Goal: Task Accomplishment & Management: Use online tool/utility

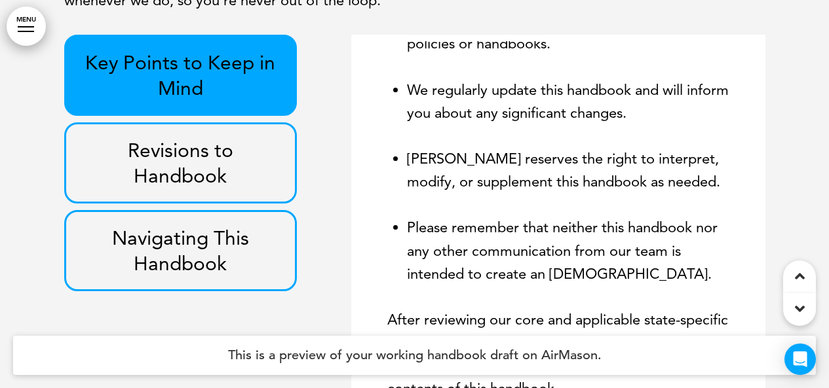
scroll to position [506, 0]
click at [207, 189] on p "Revisions to Handbook" at bounding box center [180, 163] width 203 height 51
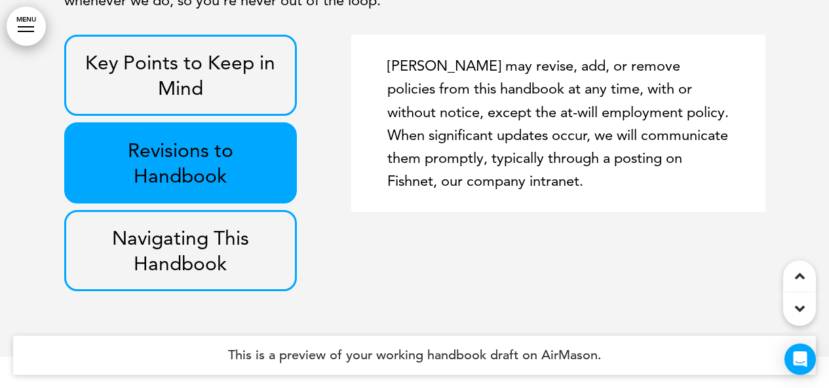
click at [201, 269] on p "Navigating This Handbook" at bounding box center [180, 250] width 203 height 51
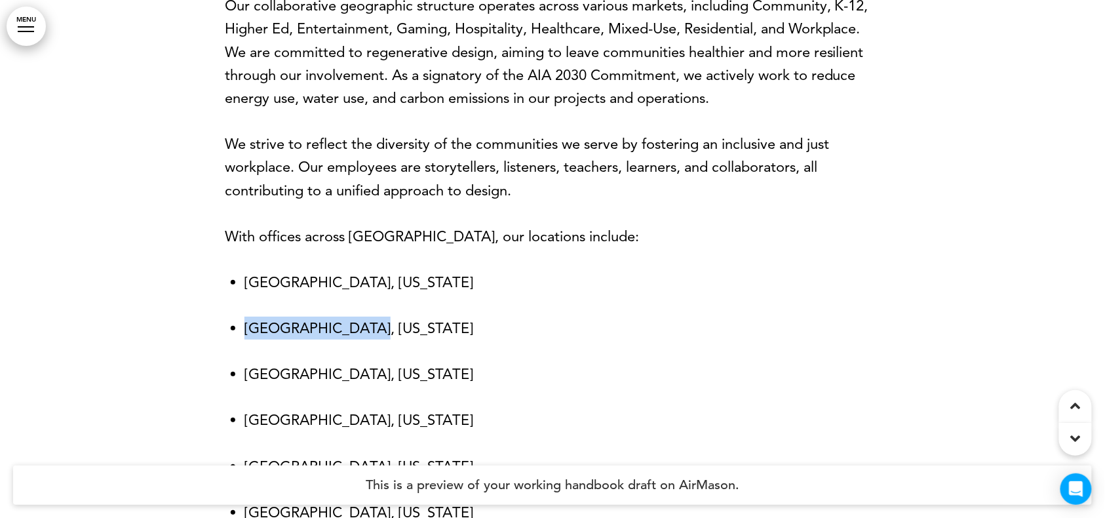
drag, startPoint x: 835, startPoint y: 0, endPoint x: 685, endPoint y: 339, distance: 370.8
click at [685, 339] on ul "Denver, Colorado Las Vegas, Nevada Los Angeles, California Minneapolis, Minneso…" at bounding box center [552, 420] width 655 height 299
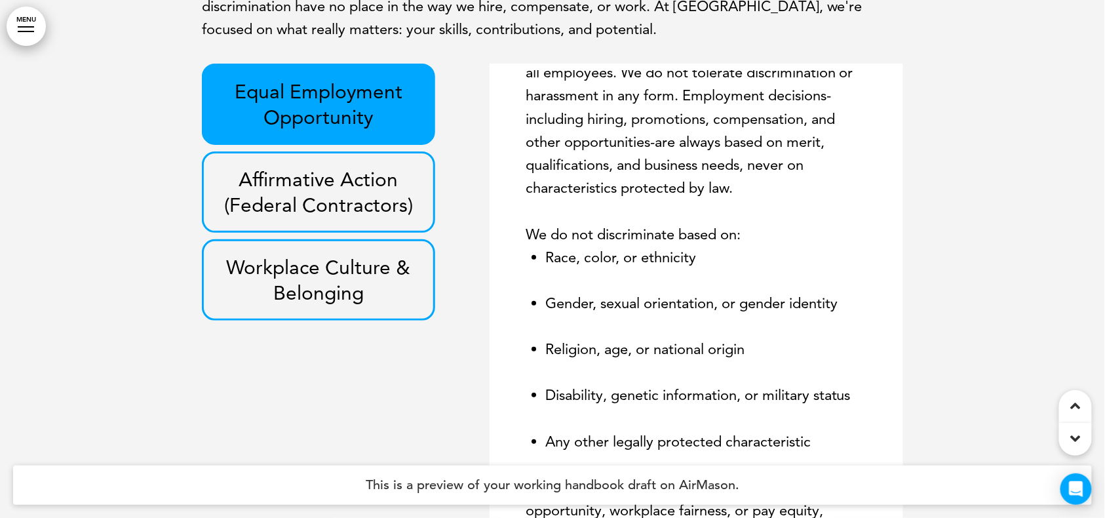
scroll to position [2773, 0]
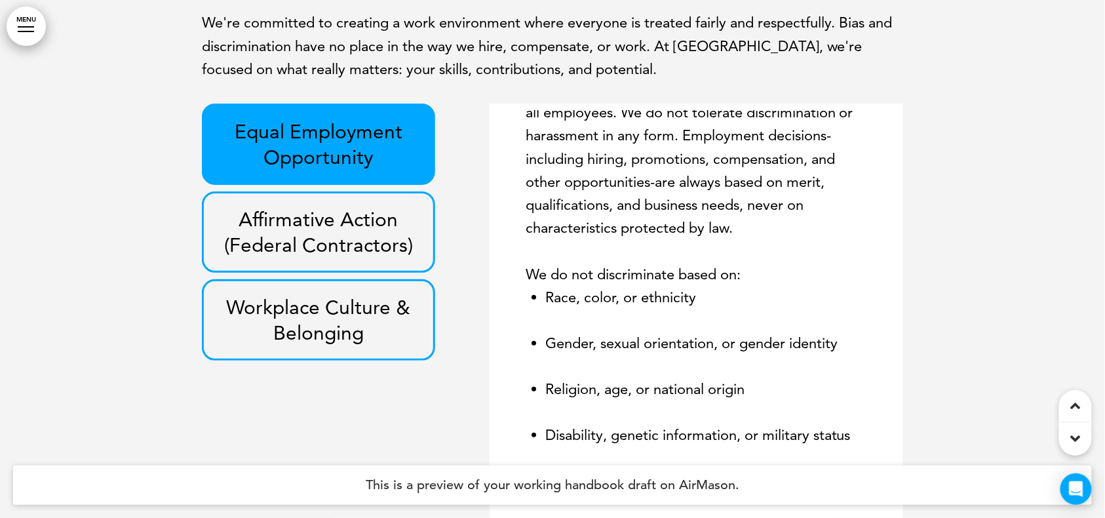
click at [263, 301] on p "Workplace Culture & Belonging" at bounding box center [318, 319] width 203 height 51
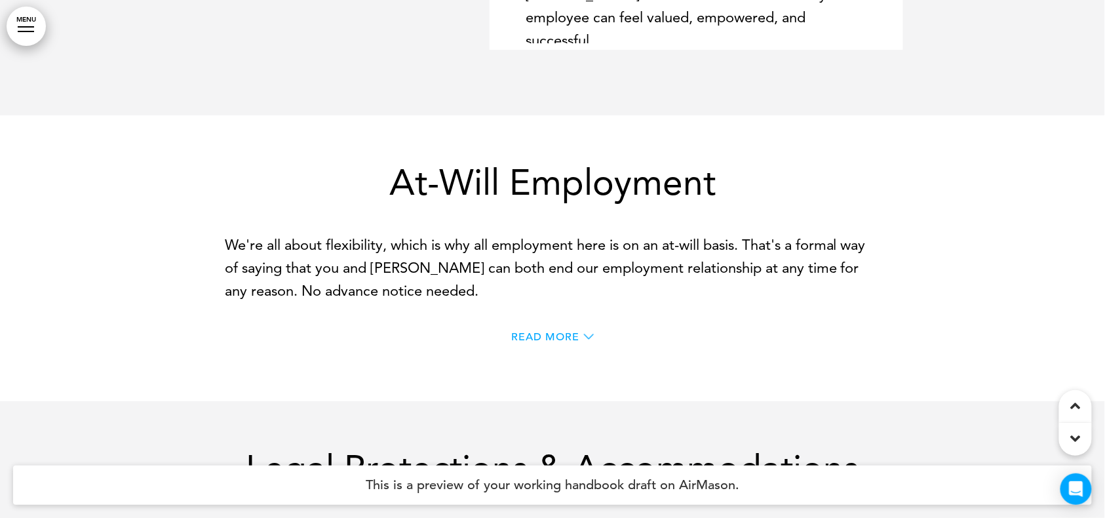
scroll to position [3384, 0]
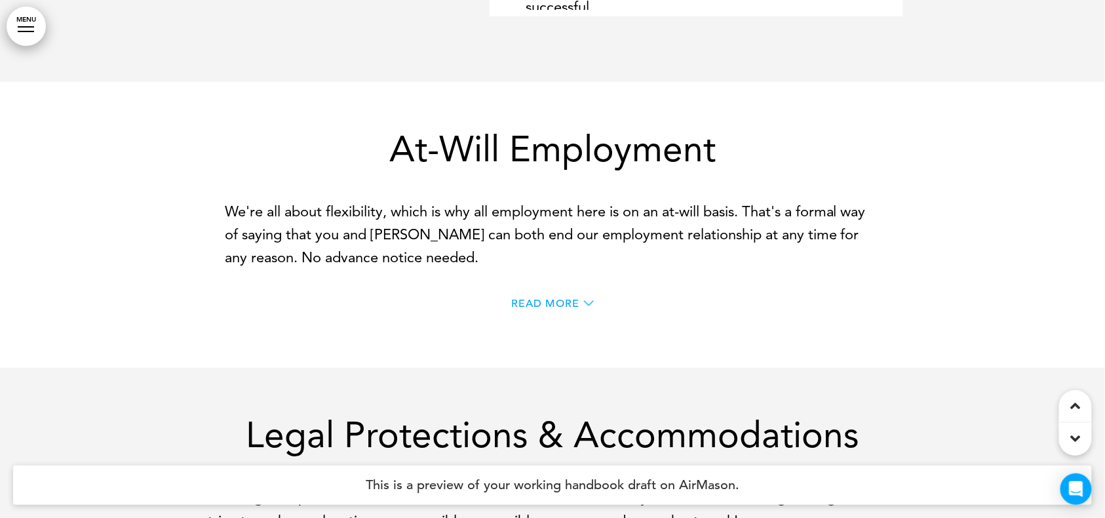
click at [569, 304] on span "Read More" at bounding box center [545, 303] width 68 height 10
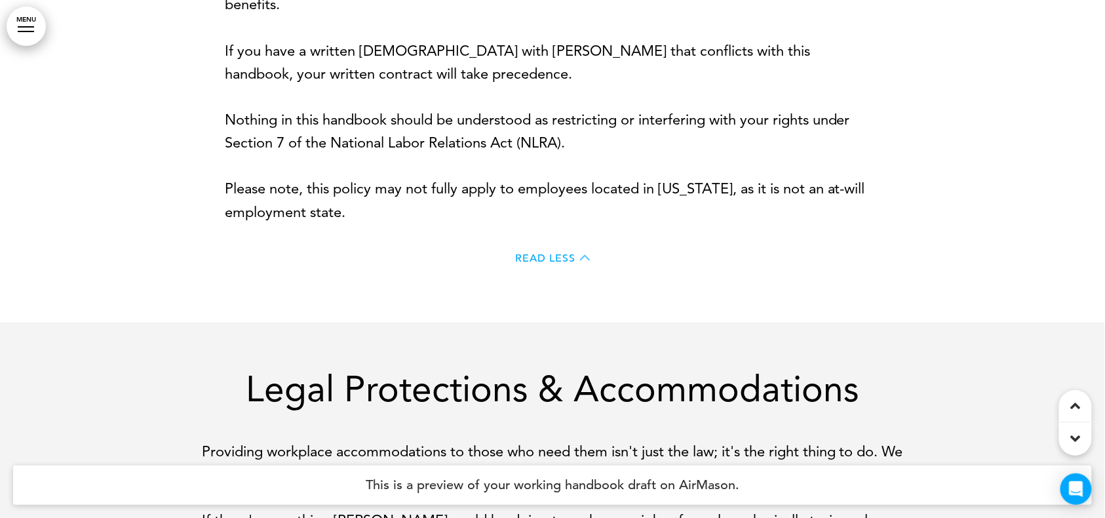
scroll to position [3909, 0]
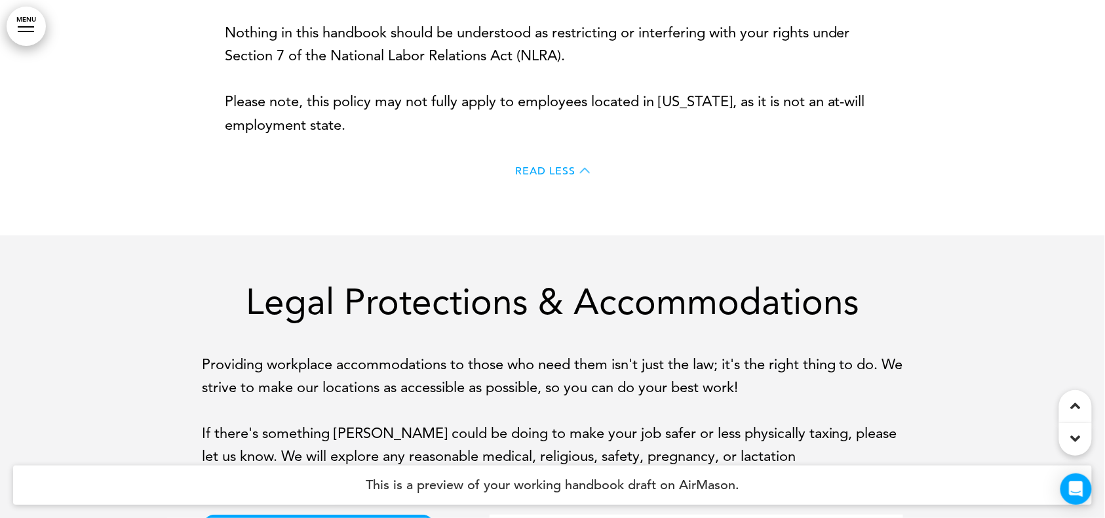
click at [562, 168] on span "Read Less" at bounding box center [545, 171] width 60 height 10
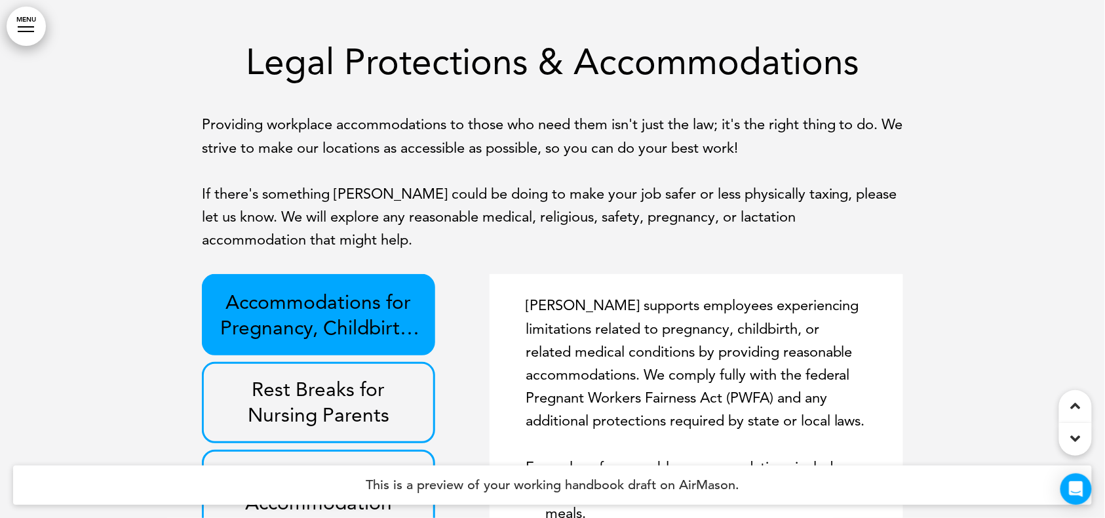
scroll to position [4019, 0]
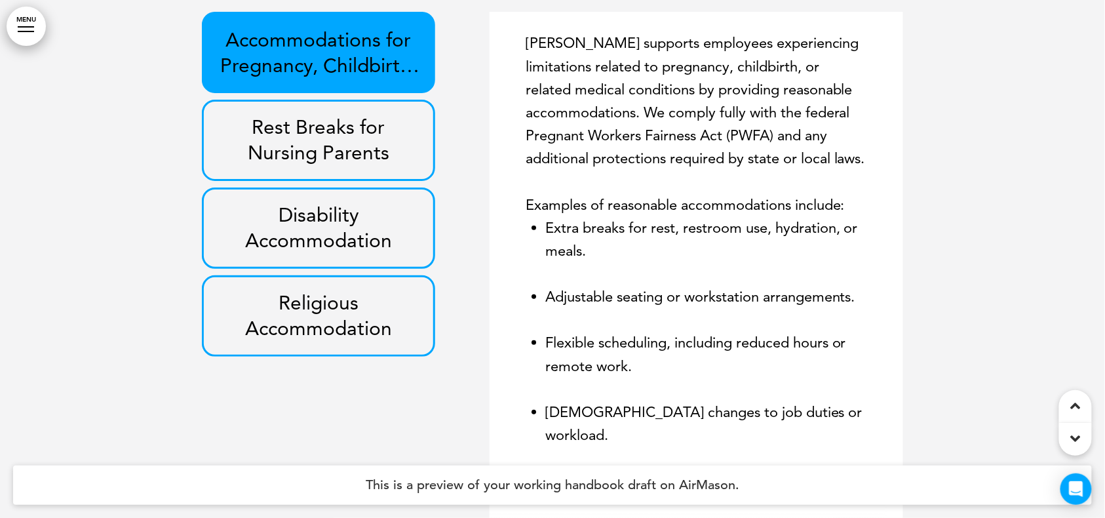
click at [305, 320] on p "Religious Accommodation" at bounding box center [318, 315] width 203 height 51
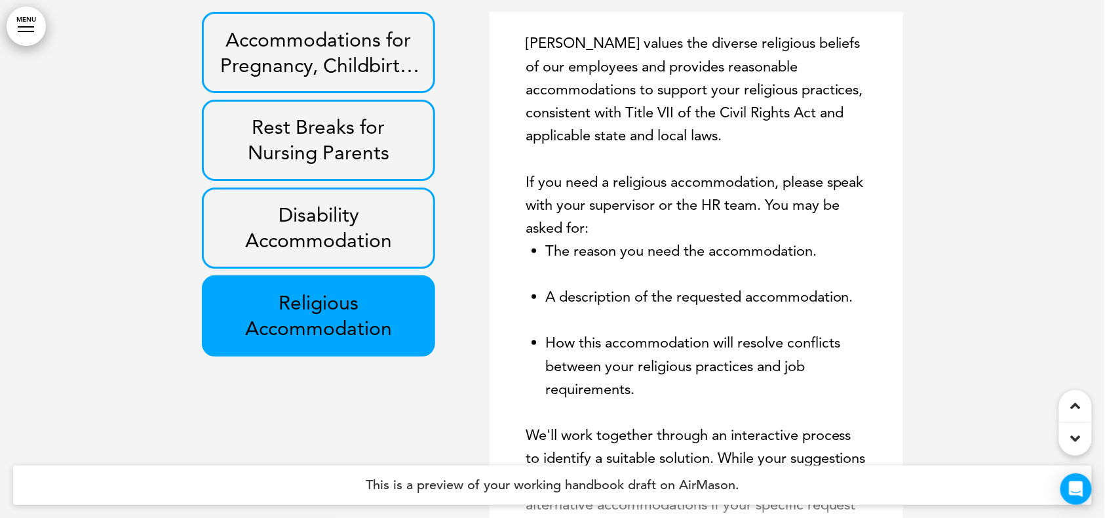
click at [307, 236] on p "Disability Accommodation" at bounding box center [318, 227] width 203 height 51
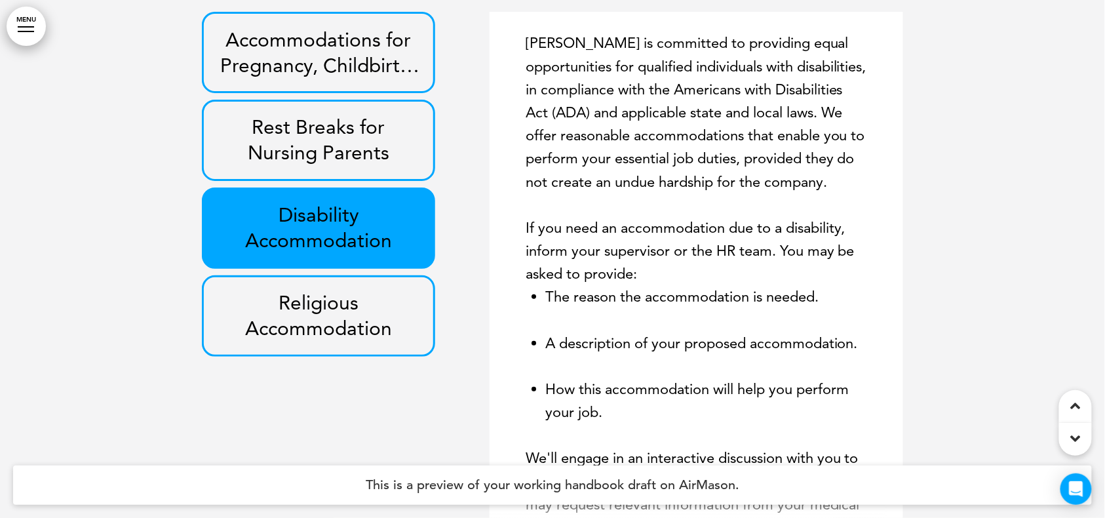
click at [343, 134] on p "Rest Breaks for Nursing Parents" at bounding box center [318, 140] width 203 height 51
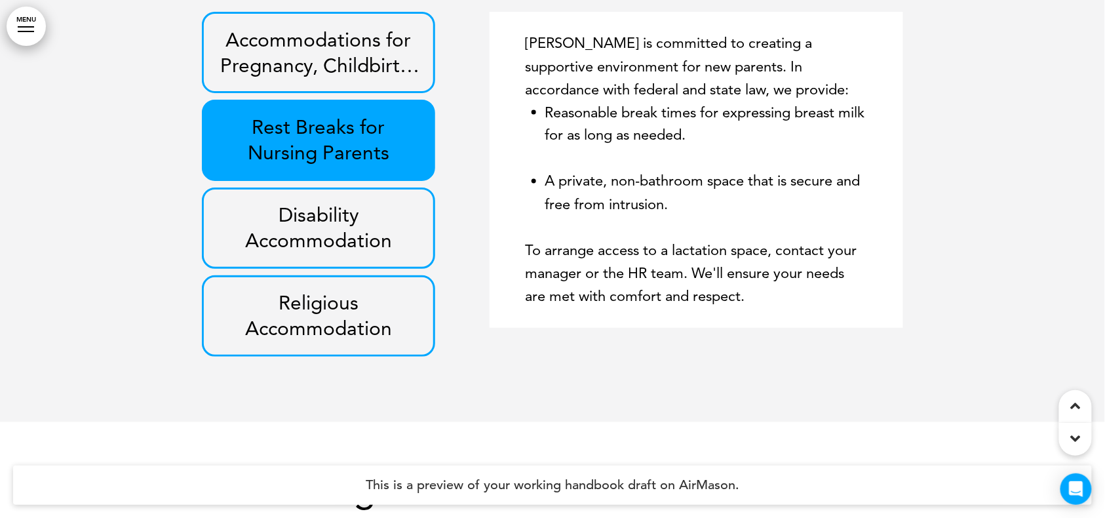
click at [346, 66] on p "Accommodations for Pregnancy, Childbirth, & Related Conditions" at bounding box center [318, 52] width 203 height 51
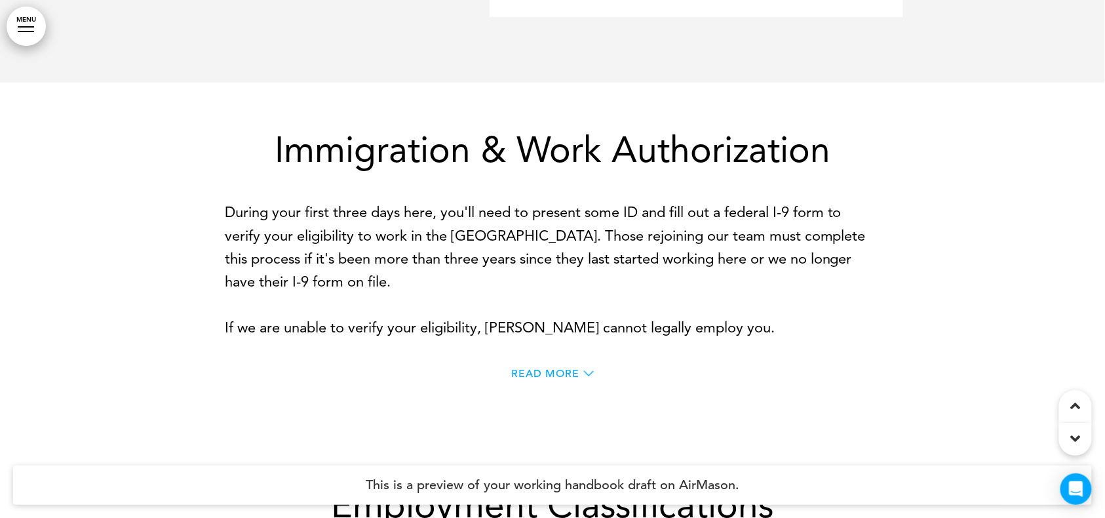
scroll to position [4543, 0]
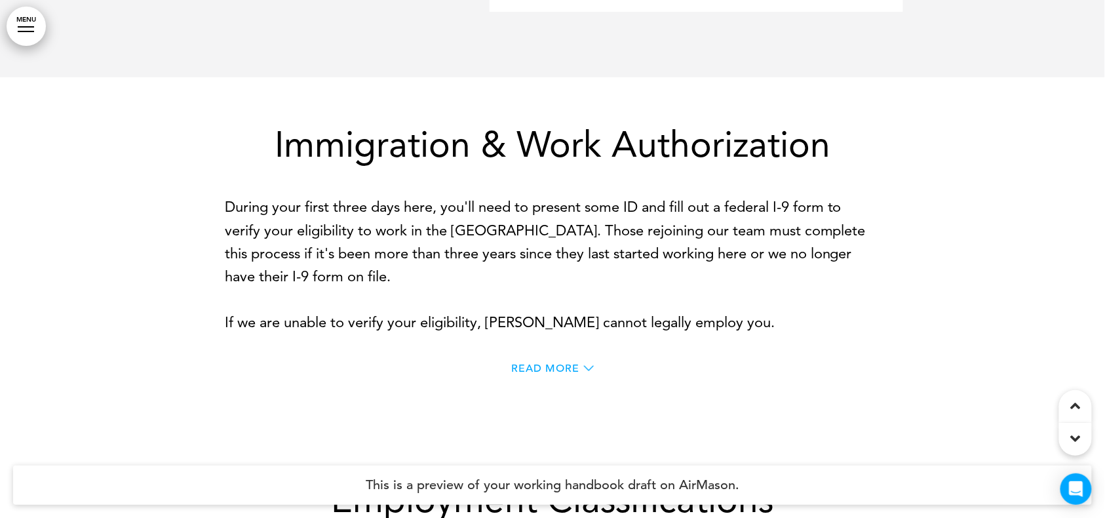
click at [571, 364] on span "Read More" at bounding box center [545, 368] width 68 height 10
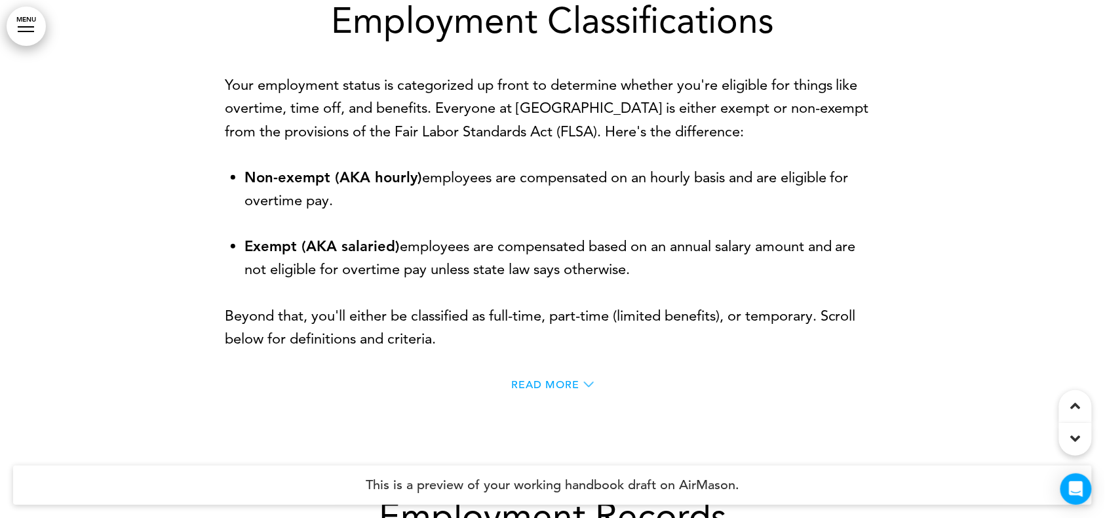
scroll to position [5242, 0]
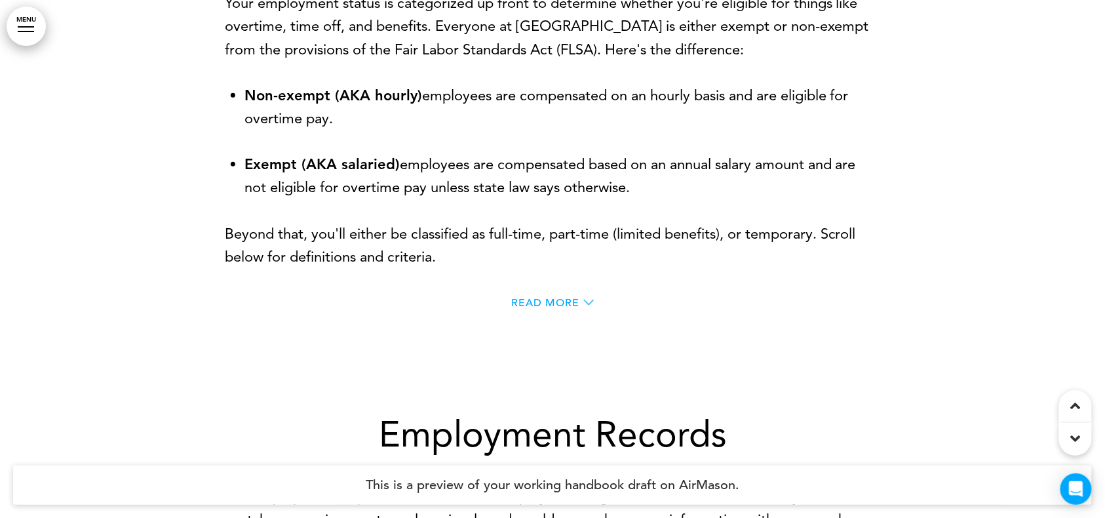
click at [548, 297] on span "Read More" at bounding box center [545, 302] width 68 height 10
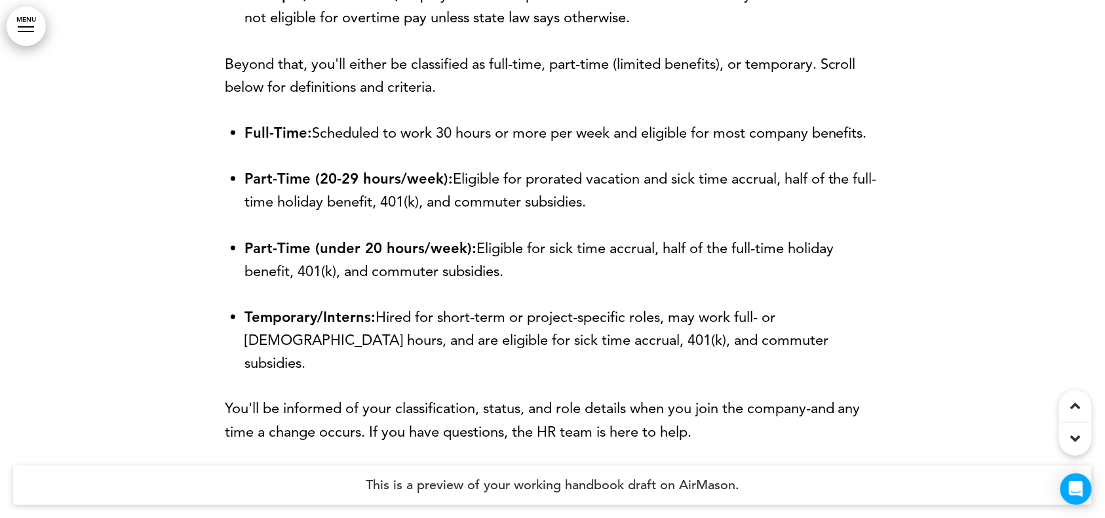
scroll to position [5504, 0]
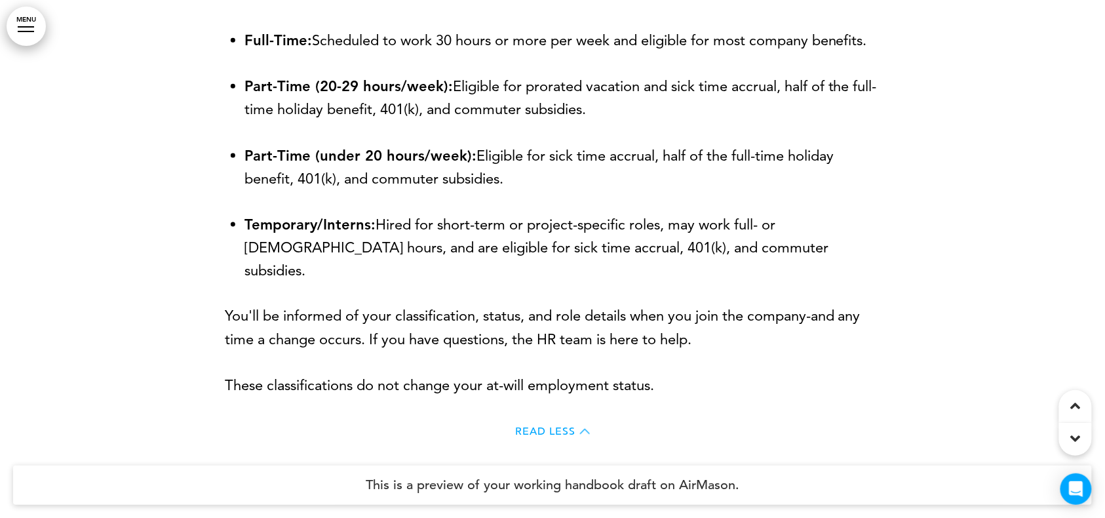
click at [539, 388] on span "Read Less" at bounding box center [545, 431] width 60 height 10
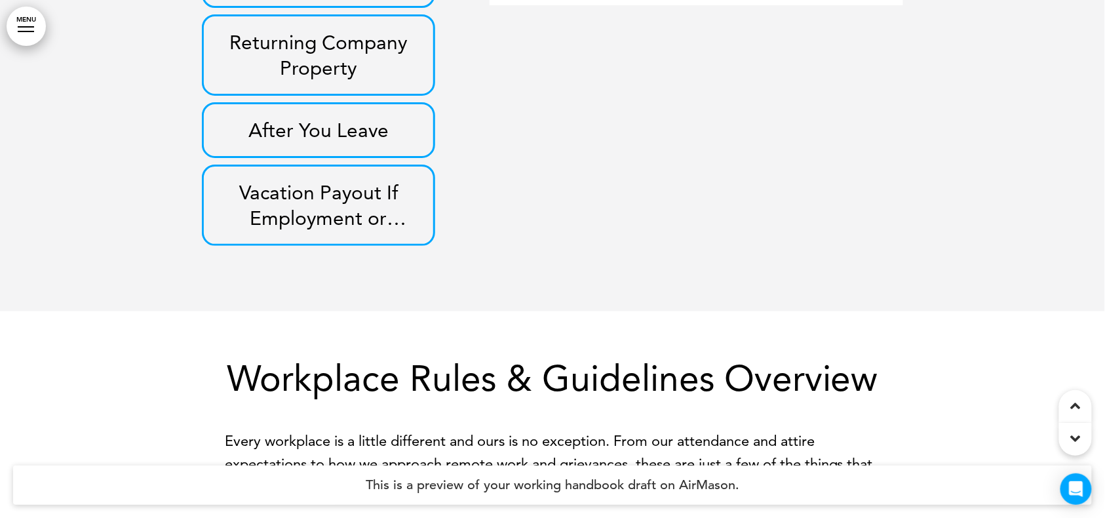
scroll to position [7098, 0]
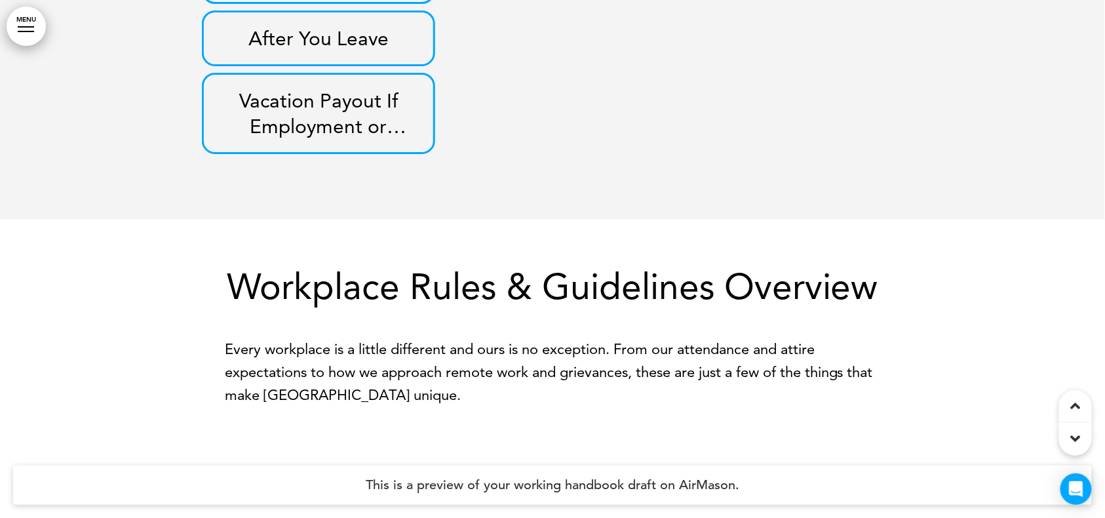
click at [299, 102] on p "Vacation Payout If Employment or Eligibility Ends" at bounding box center [318, 113] width 203 height 51
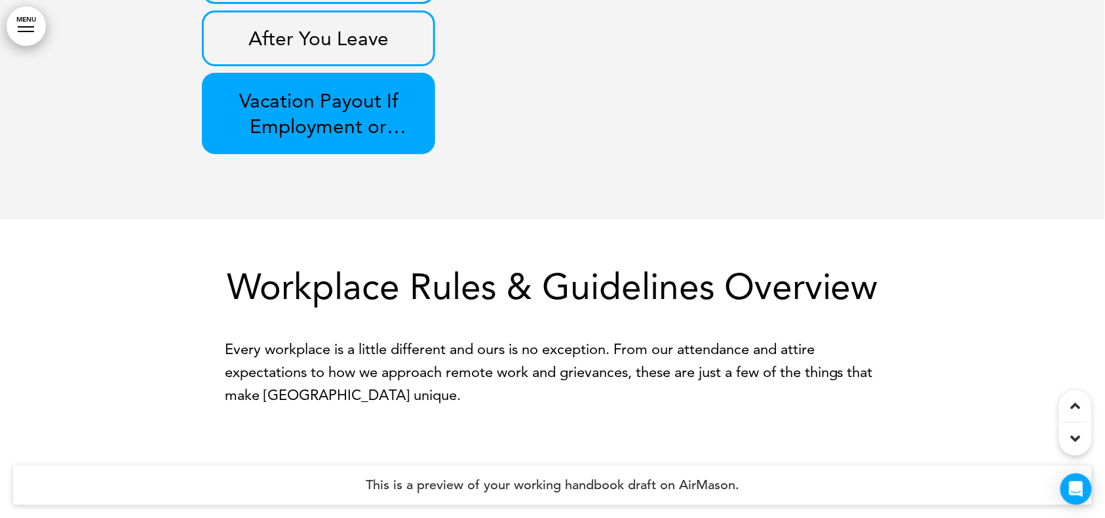
click at [301, 119] on p "Vacation Payout If Employment or Eligibility Ends" at bounding box center [318, 113] width 203 height 51
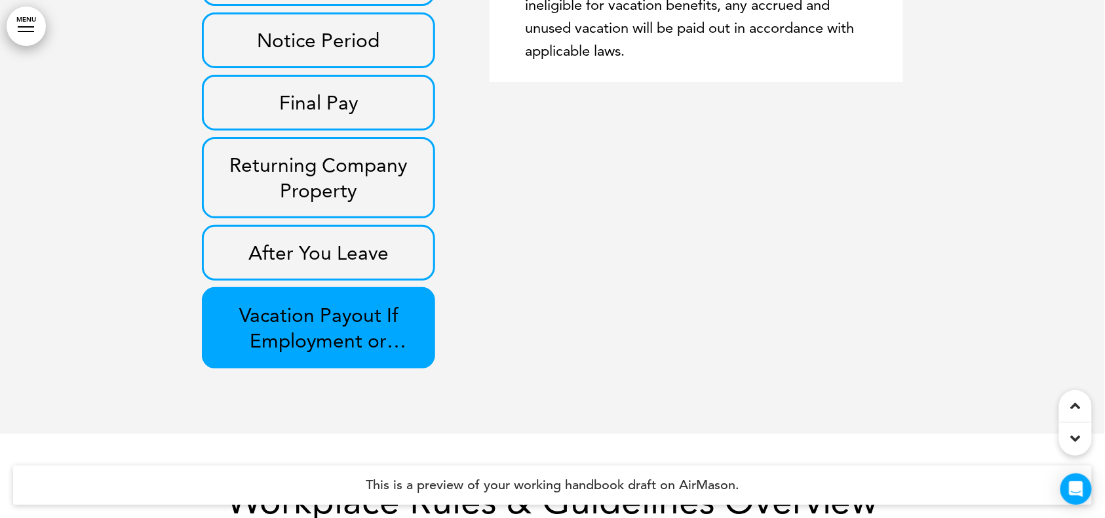
scroll to position [6749, 0]
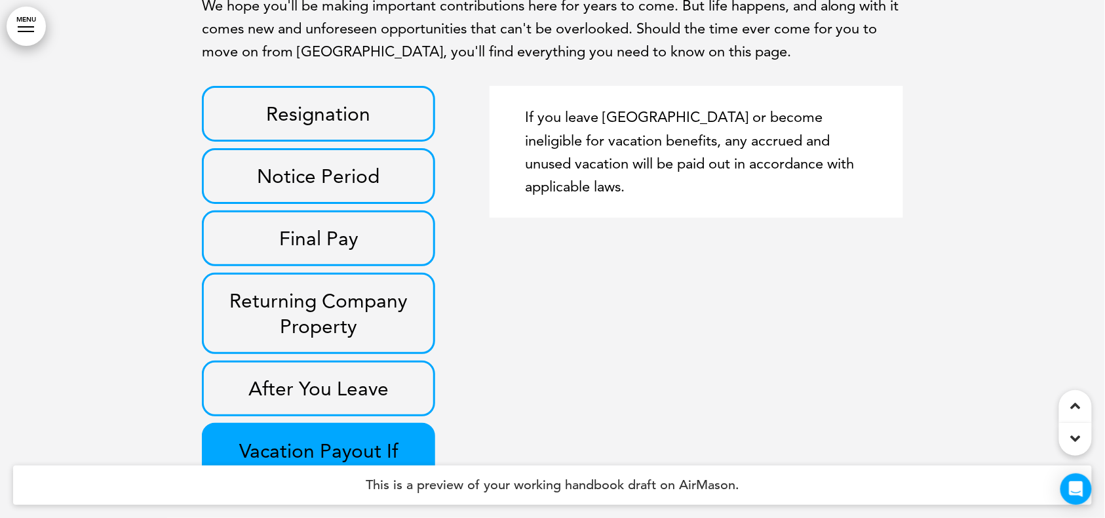
click at [275, 388] on p "After You Leave" at bounding box center [318, 388] width 203 height 26
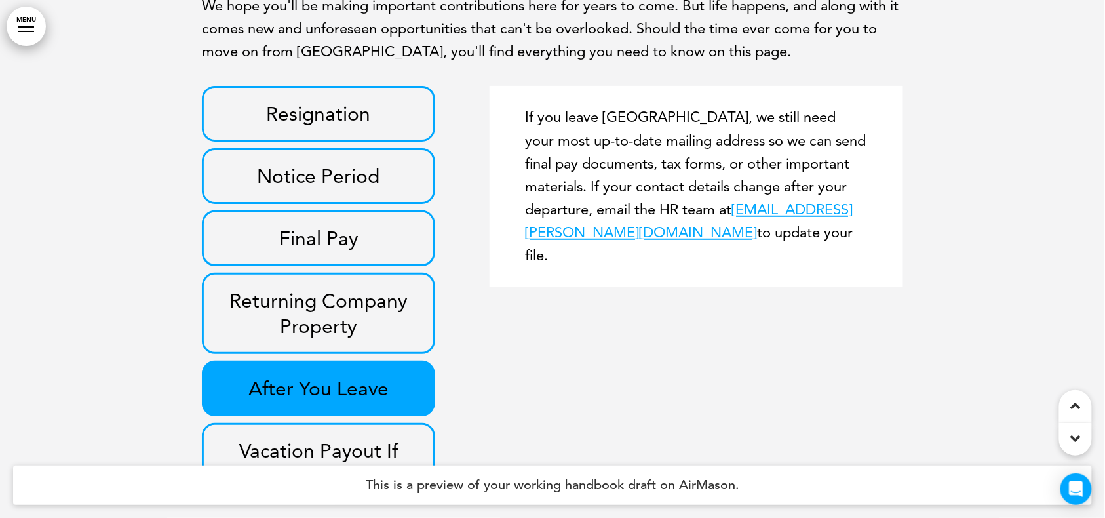
click at [371, 104] on p "Resignation" at bounding box center [318, 114] width 203 height 26
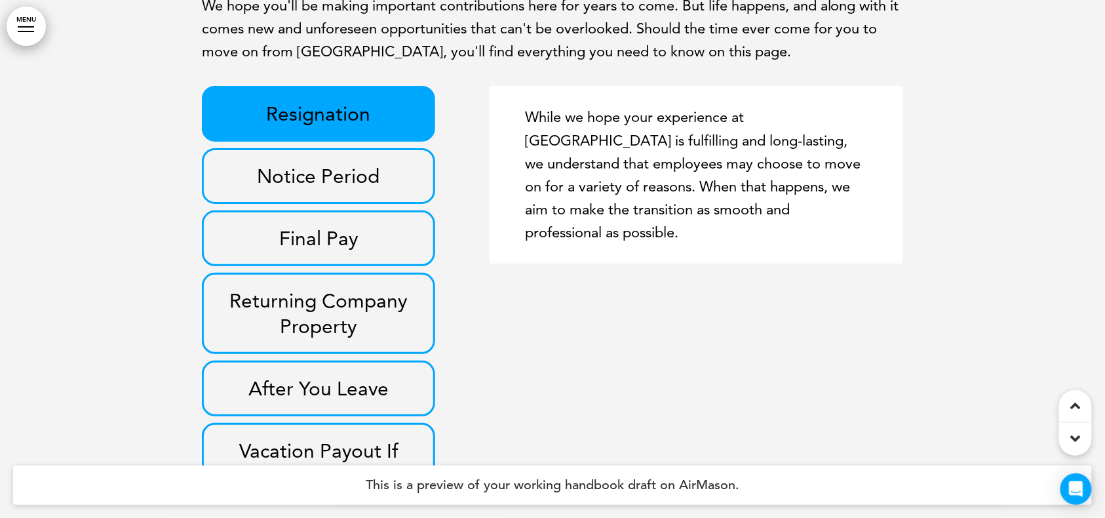
click at [354, 173] on p "Notice Period" at bounding box center [318, 176] width 203 height 26
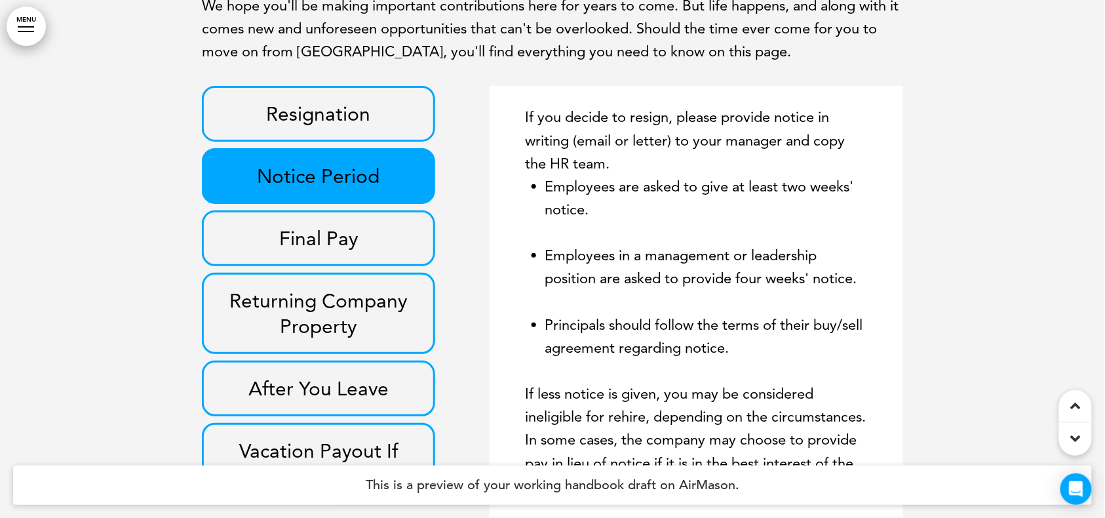
click at [364, 246] on p "Final Pay" at bounding box center [318, 238] width 203 height 26
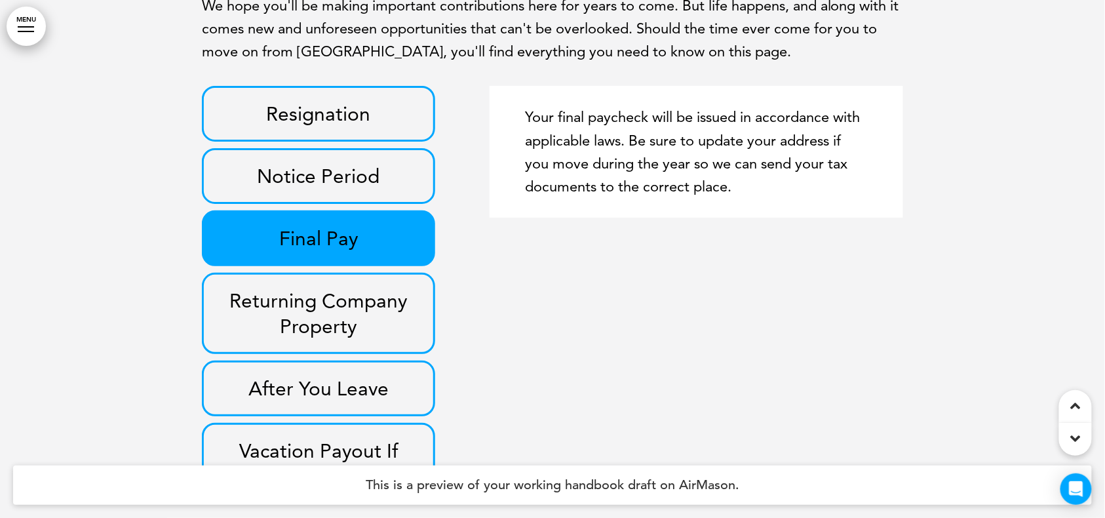
click at [356, 304] on p "Returning Company Property" at bounding box center [318, 313] width 203 height 51
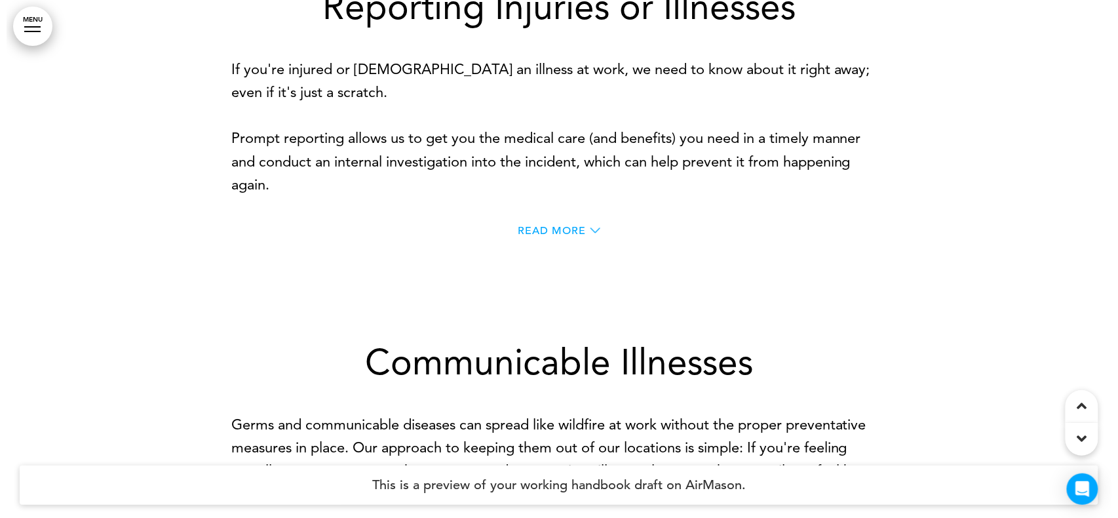
scroll to position [8321, 0]
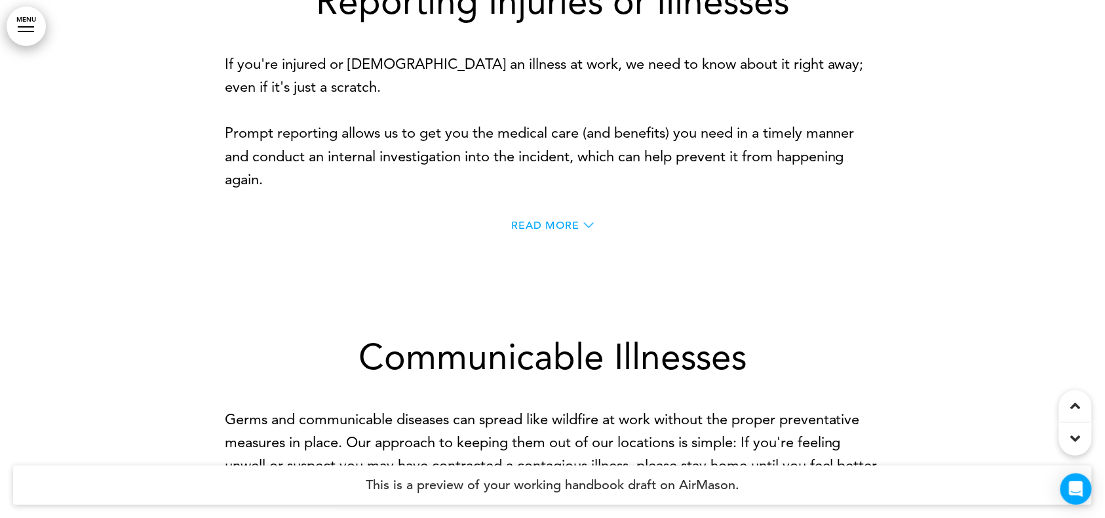
click at [24, 32] on link "MENU" at bounding box center [26, 26] width 39 height 39
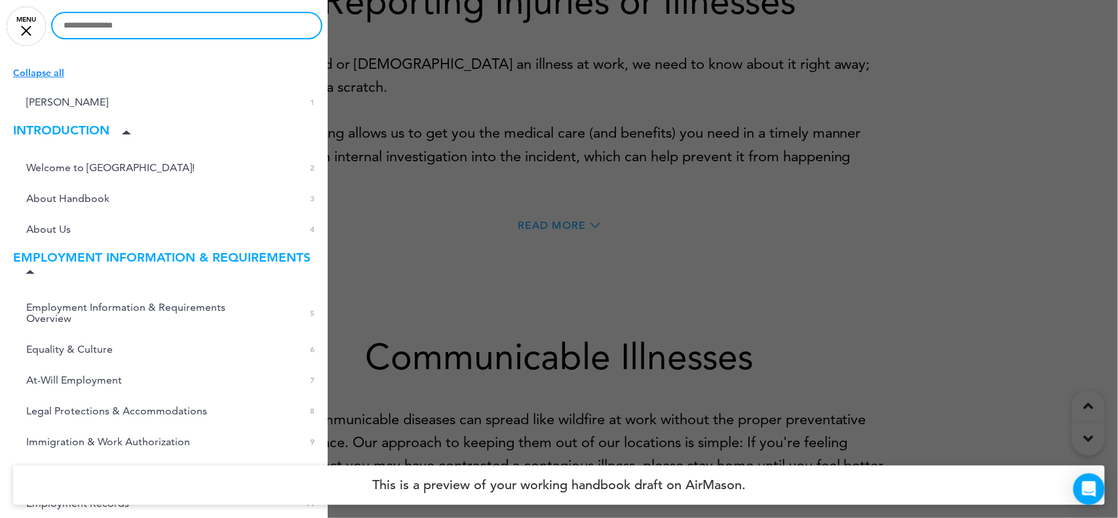
click at [174, 18] on input "text" at bounding box center [186, 25] width 269 height 25
type input "*****"
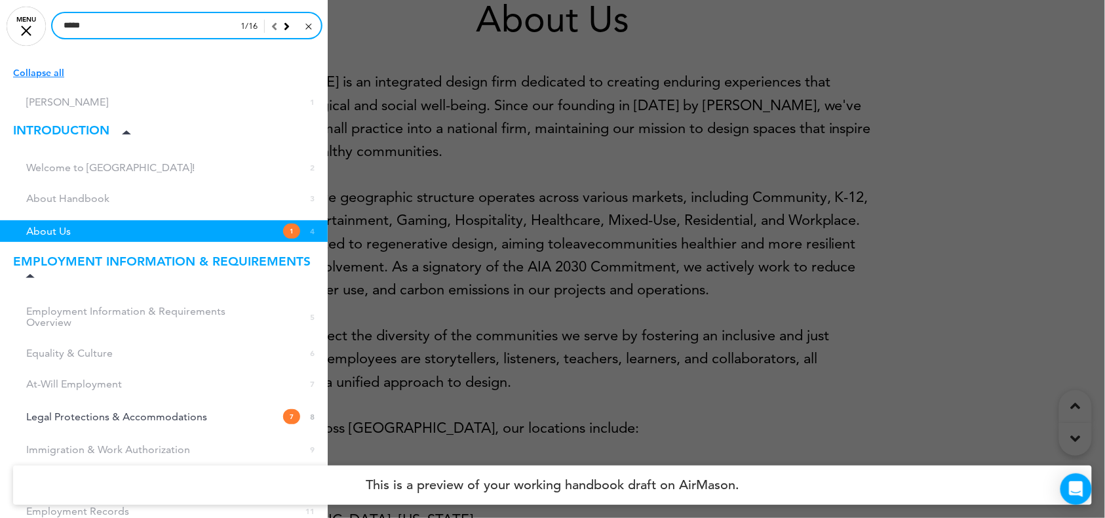
scroll to position [1422, 0]
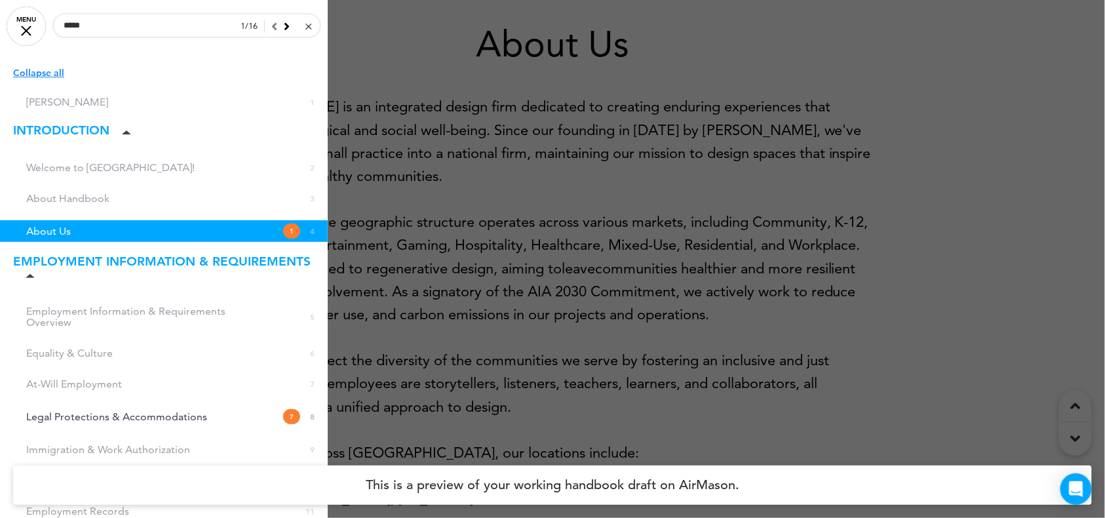
click at [368, 69] on div at bounding box center [552, 259] width 1105 height 518
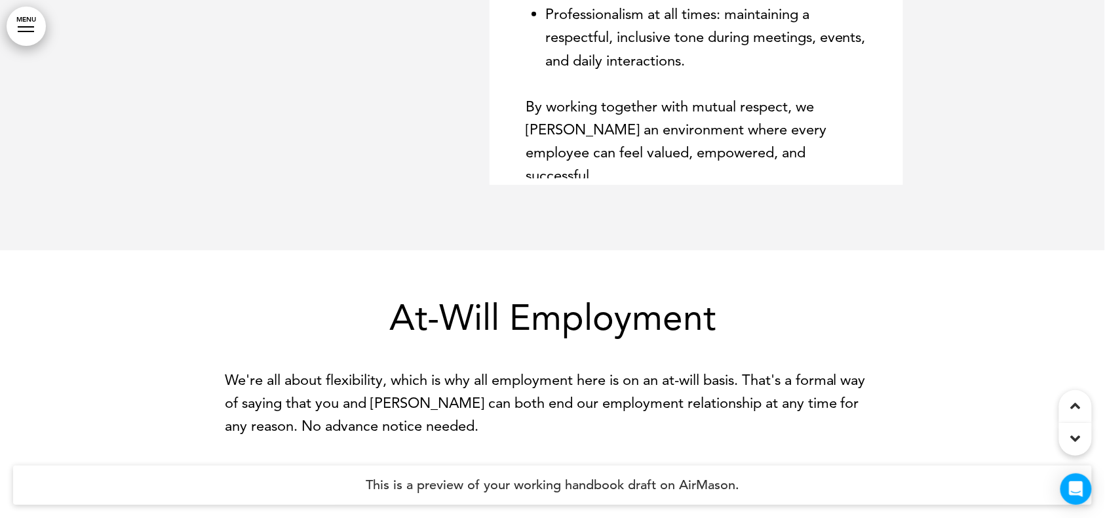
scroll to position [3344, 0]
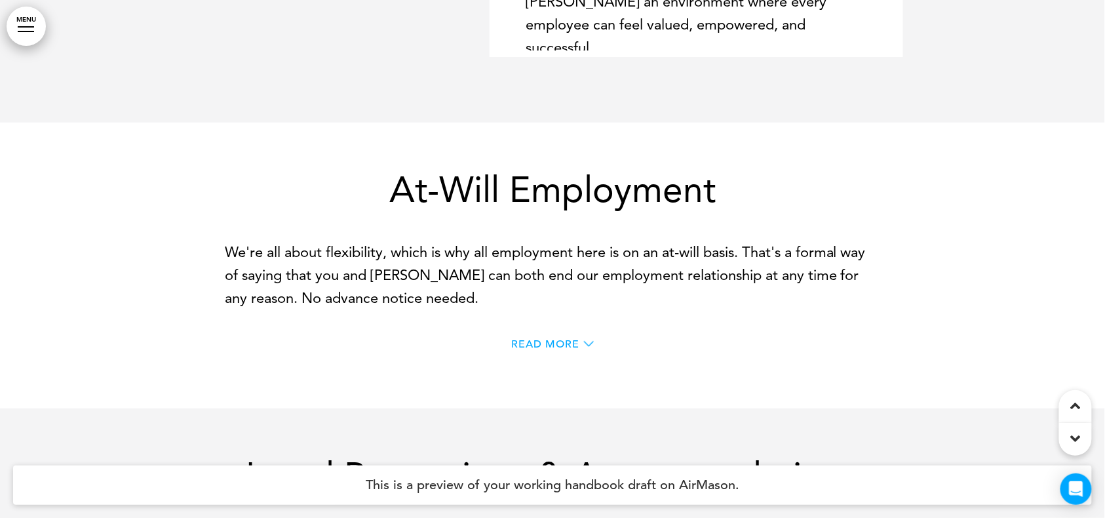
click at [13, 18] on link "MENU" at bounding box center [26, 26] width 39 height 39
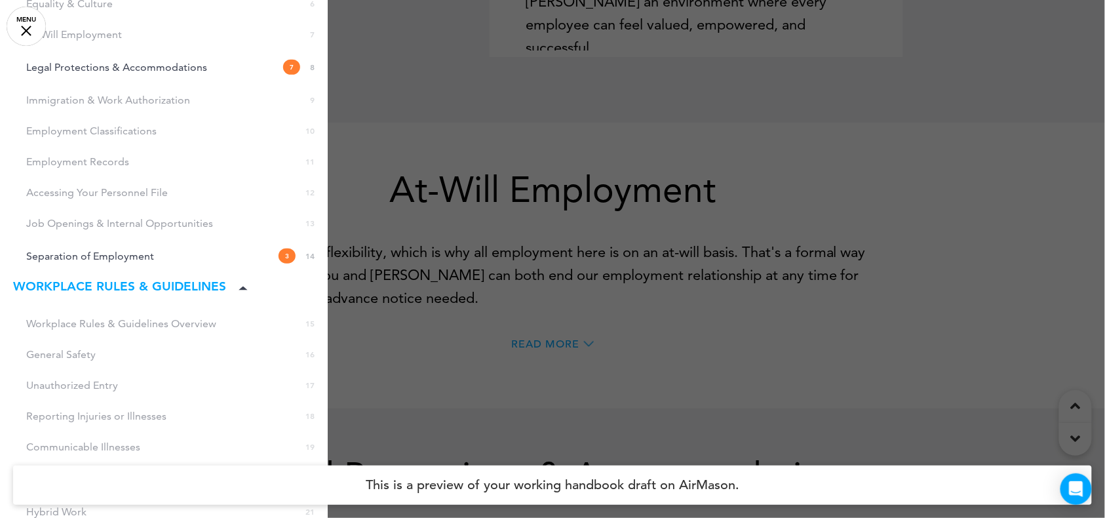
scroll to position [611, 0]
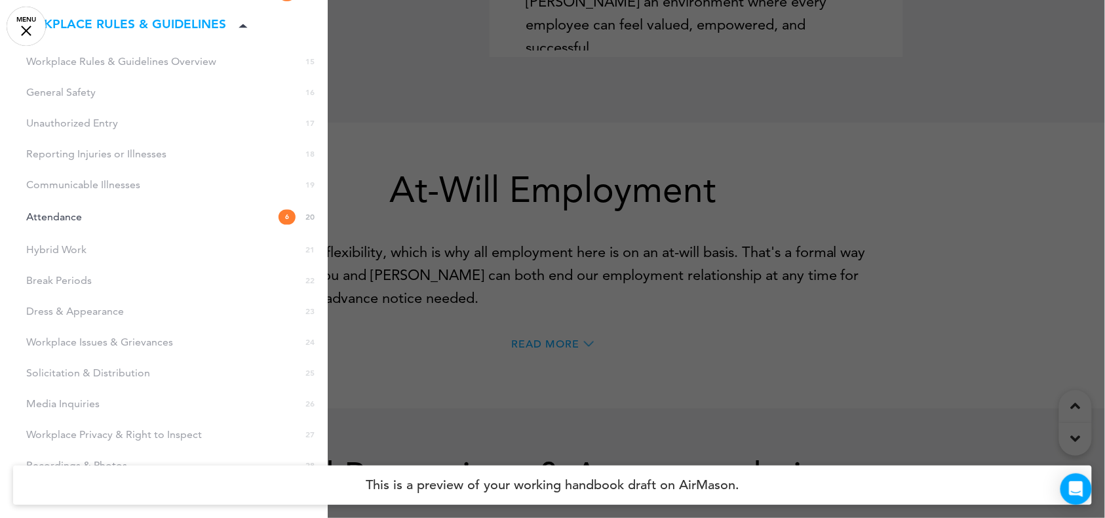
click at [79, 307] on div "Dress & Appearance 23" at bounding box center [164, 312] width 328 height 18
click at [96, 312] on div "Dress & Appearance 23" at bounding box center [164, 312] width 328 height 18
click at [71, 214] on span "Attendance" at bounding box center [54, 217] width 56 height 11
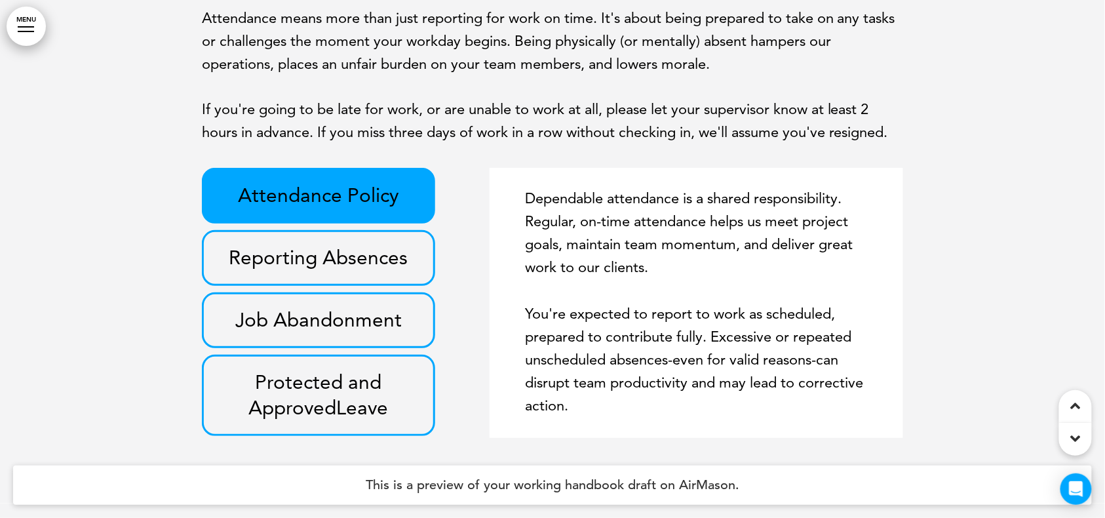
scroll to position [9092, 0]
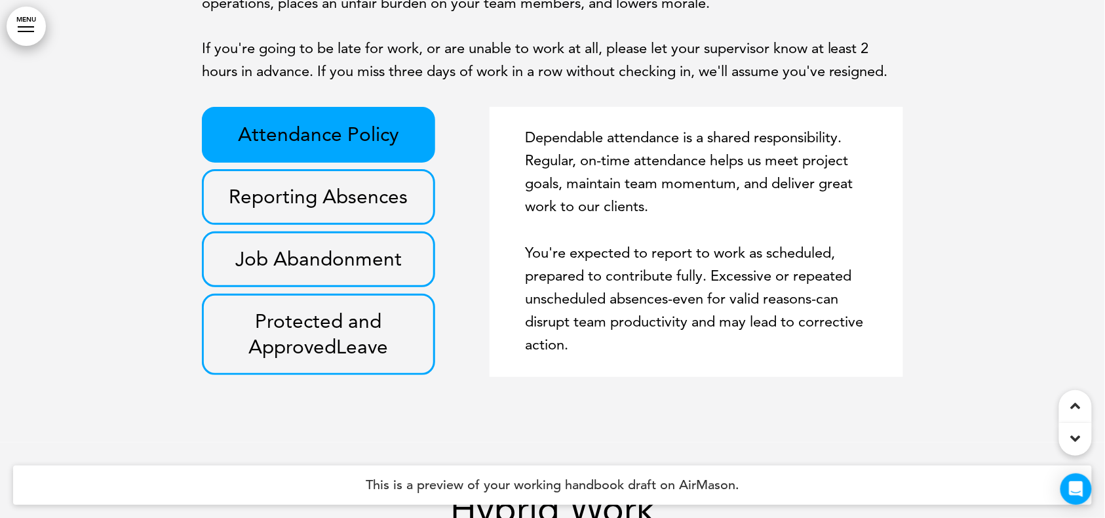
click at [276, 313] on p "Protected and Approved Leave" at bounding box center [318, 334] width 203 height 51
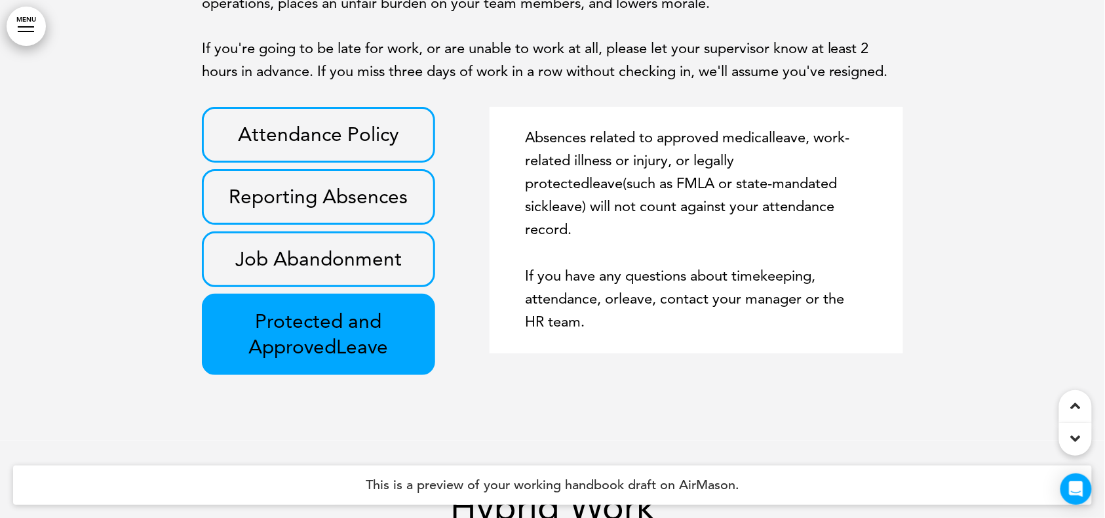
click at [342, 122] on p "Attendance Policy" at bounding box center [318, 135] width 203 height 26
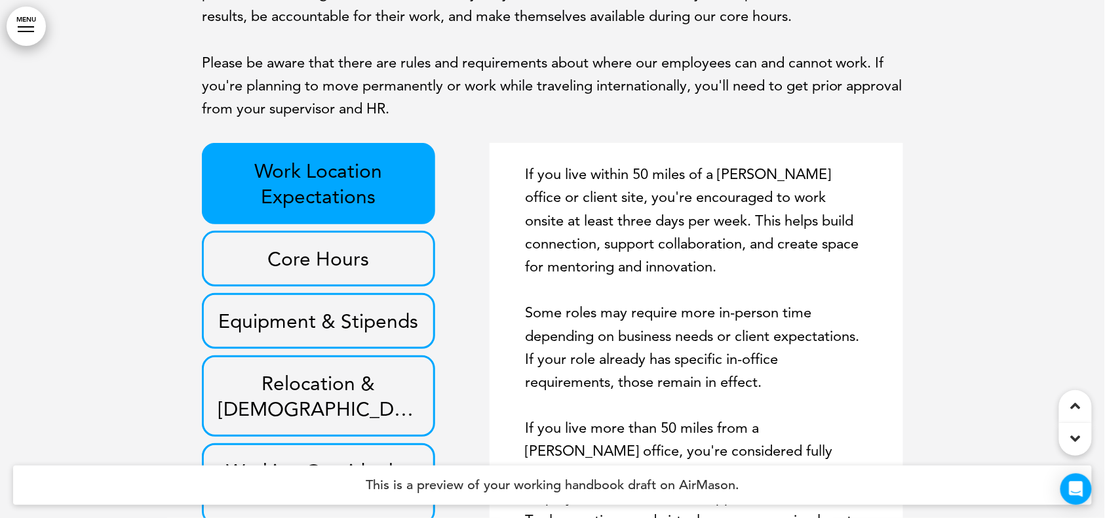
scroll to position [9791, 0]
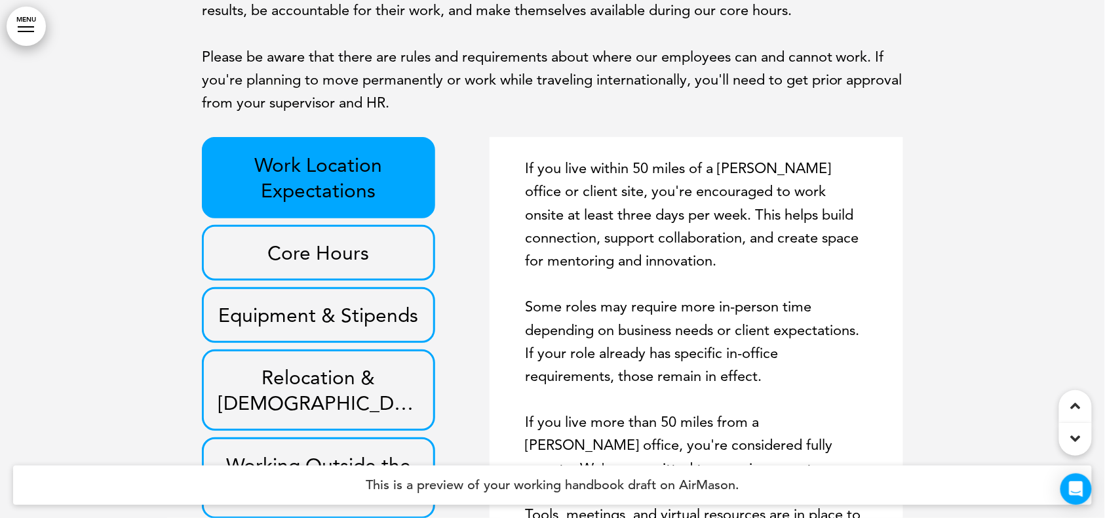
click at [310, 264] on div "Core Hours" at bounding box center [318, 253] width 233 height 56
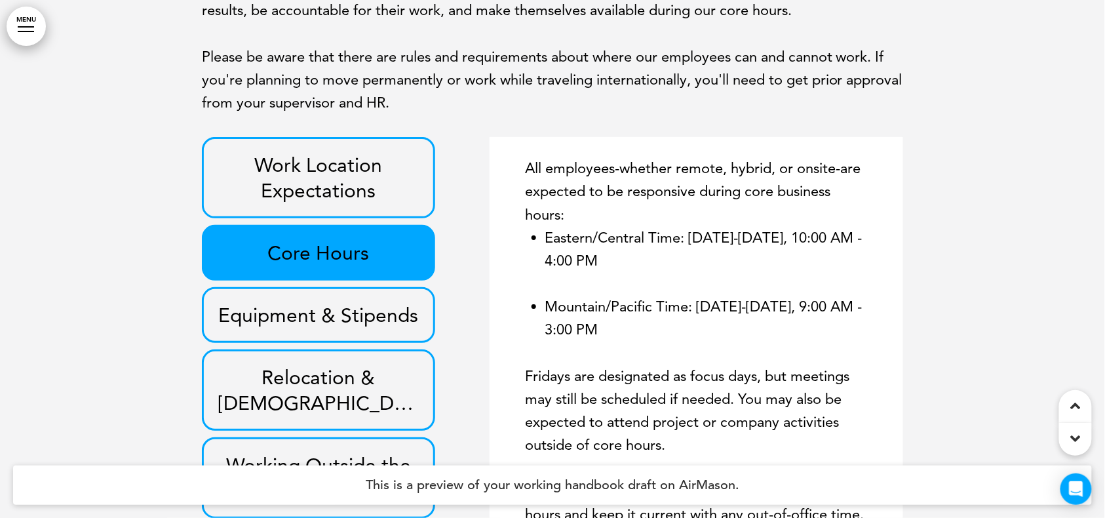
click at [292, 323] on p "Equipment & Stipends" at bounding box center [318, 315] width 203 height 26
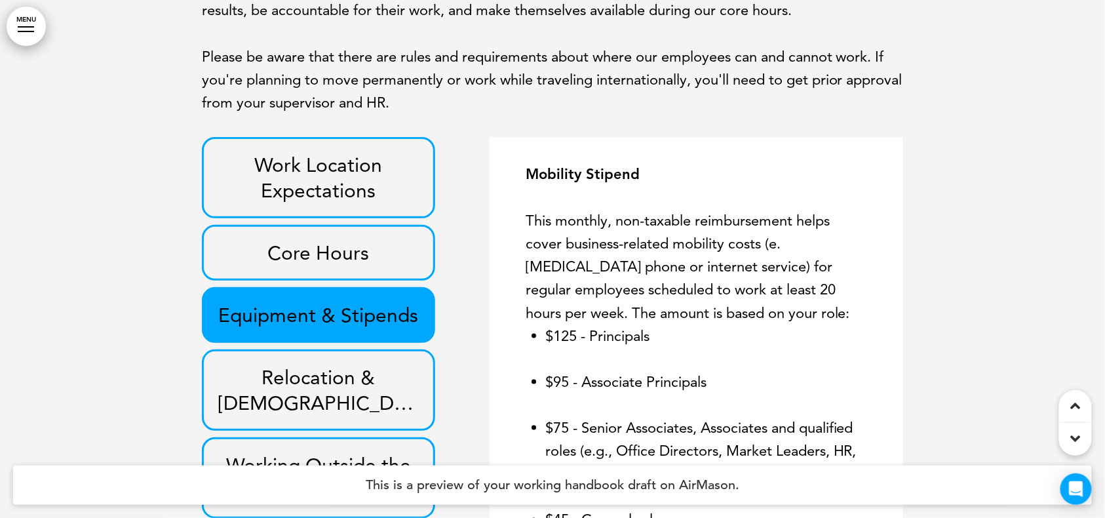
scroll to position [507, 0]
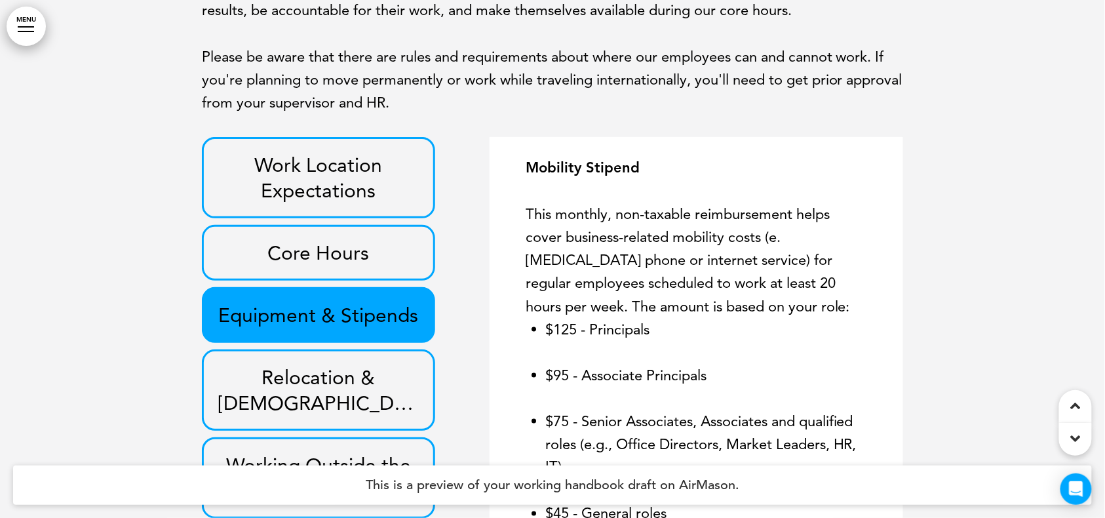
click at [303, 388] on p "Relocation & Temporary Work Locations" at bounding box center [318, 389] width 203 height 51
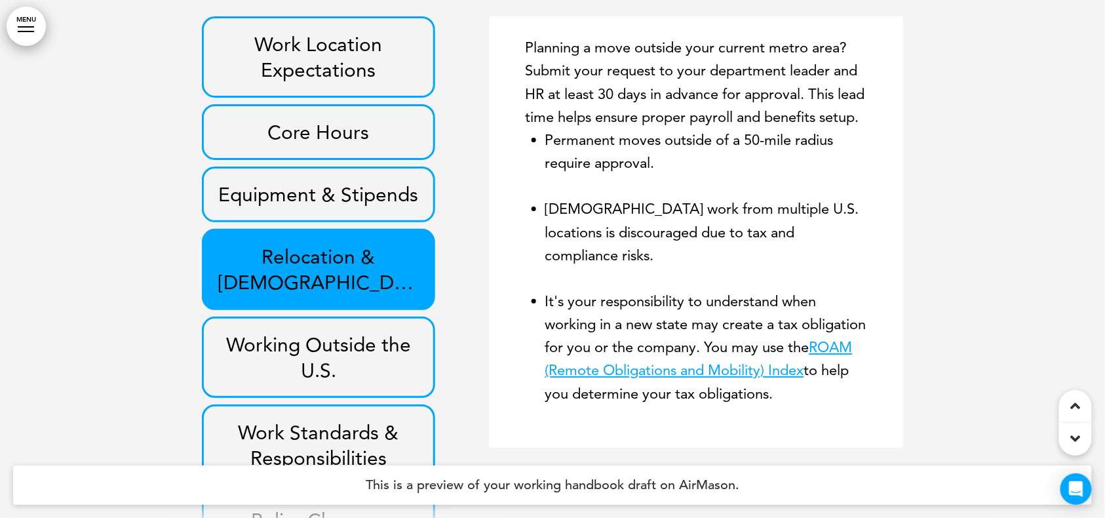
scroll to position [9966, 0]
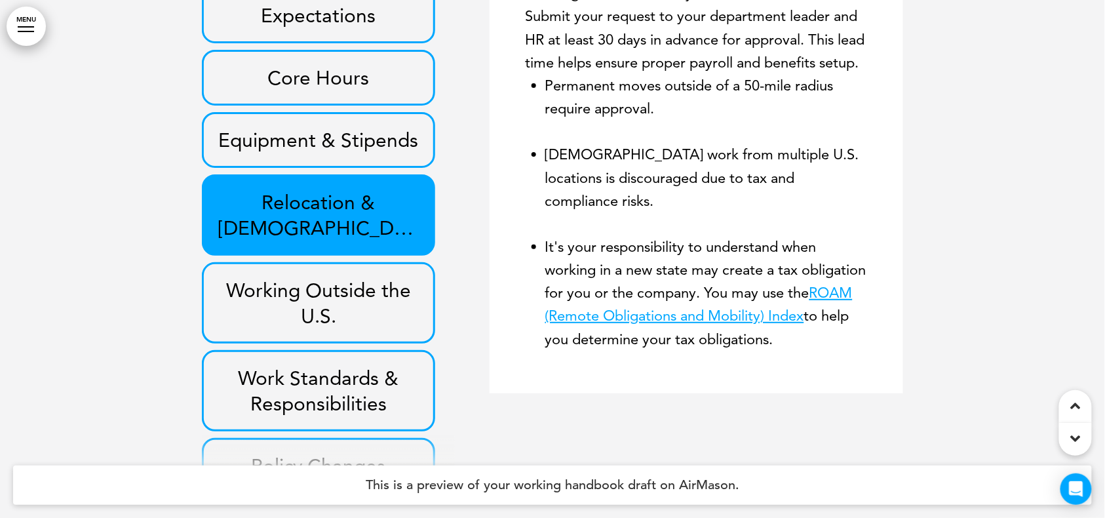
click at [351, 328] on p "Working Outside the U.S." at bounding box center [318, 302] width 203 height 51
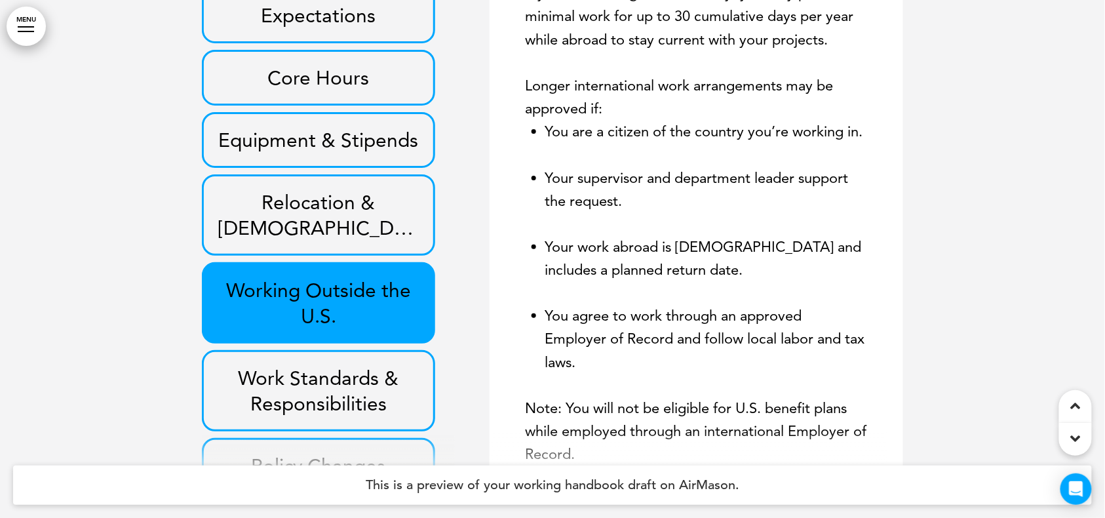
scroll to position [22, 0]
click at [301, 388] on p "Work Standards & Responsibilities" at bounding box center [318, 390] width 203 height 51
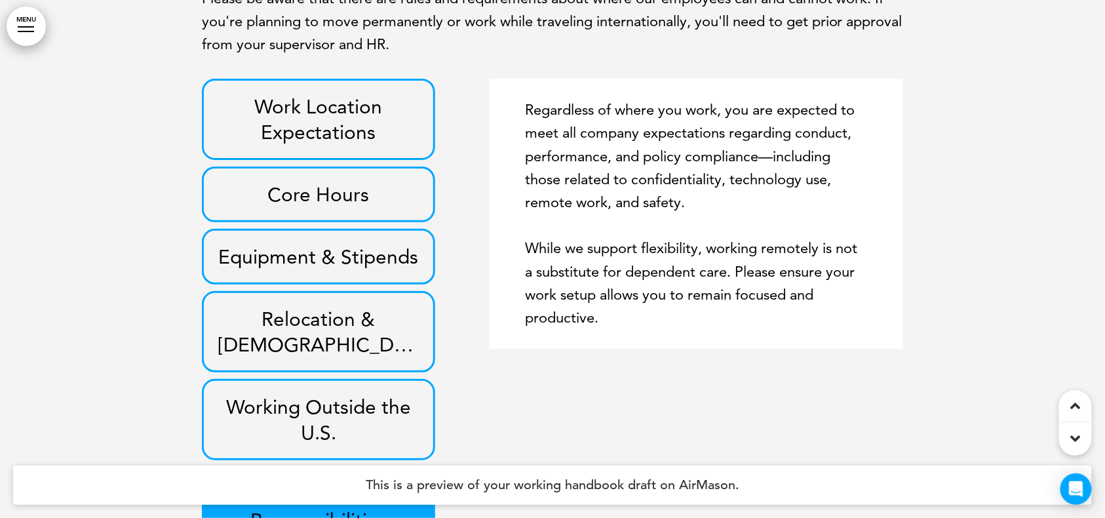
scroll to position [9616, 0]
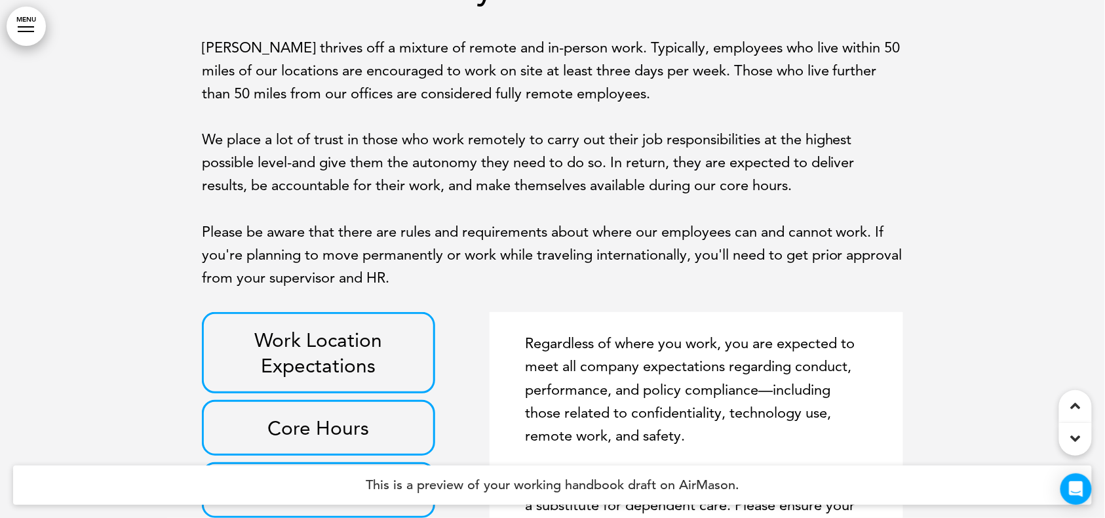
click at [286, 337] on p "Work Location Expectations" at bounding box center [318, 352] width 203 height 51
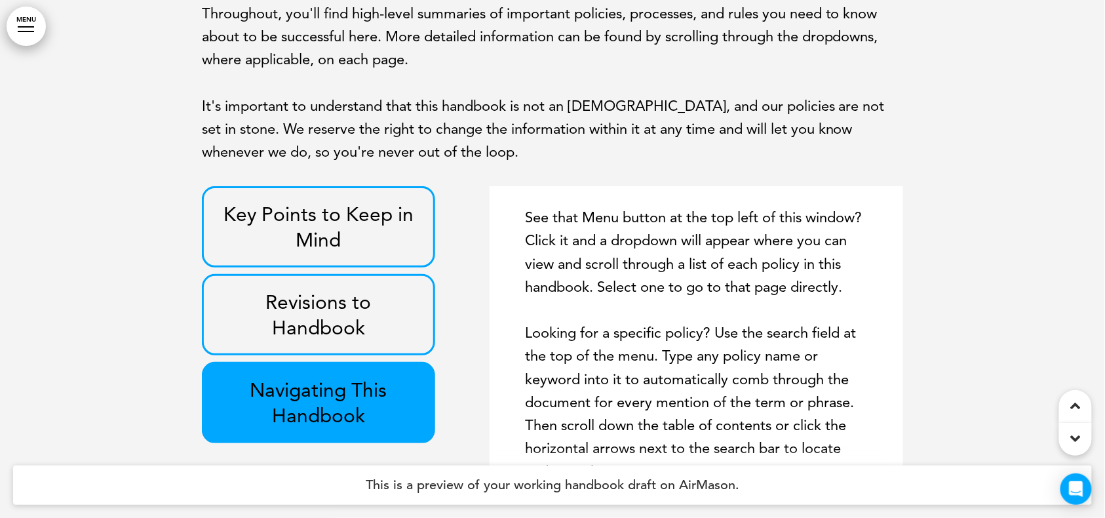
scroll to position [0, 0]
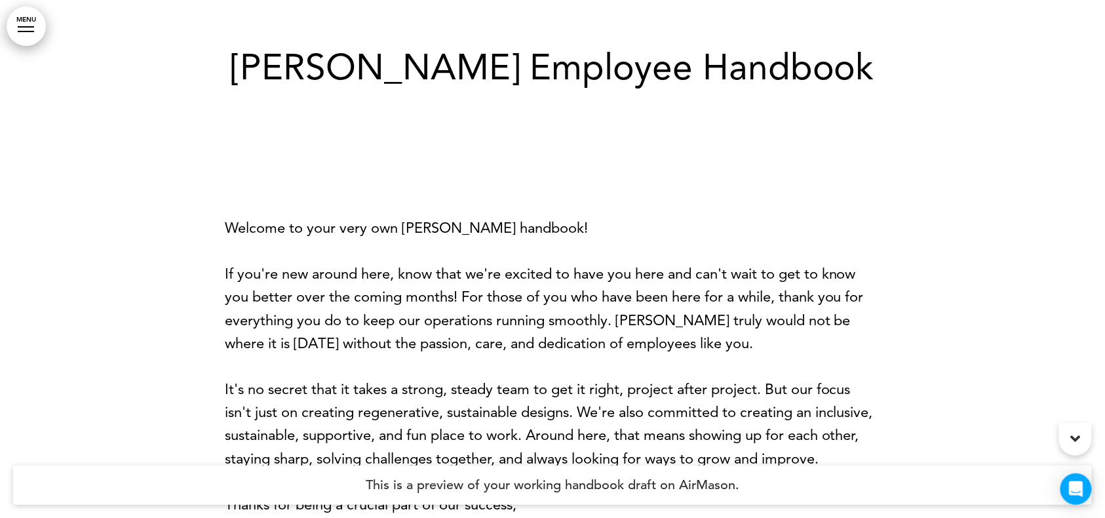
click at [25, 33] on link "MENU" at bounding box center [26, 26] width 39 height 39
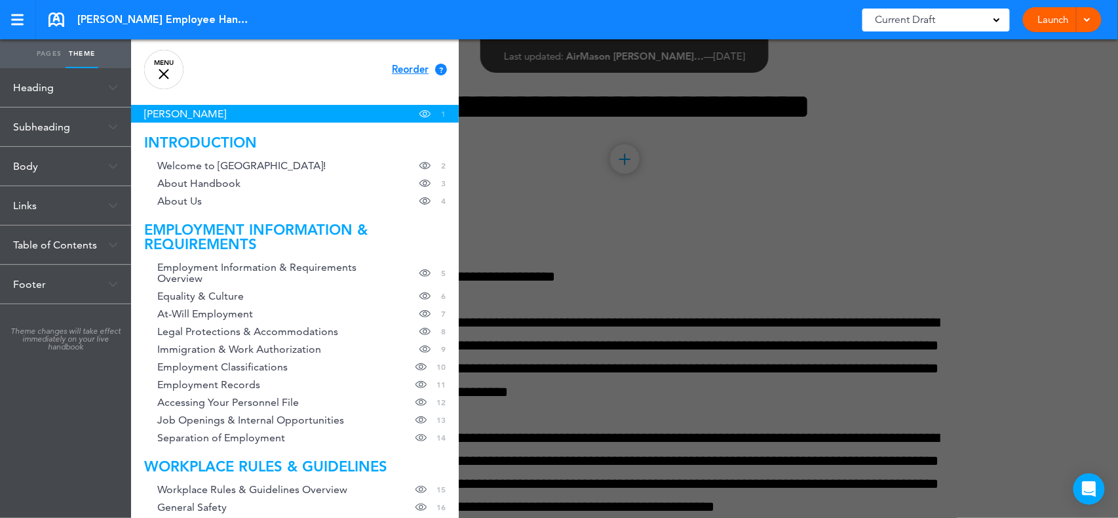
click at [113, 285] on img at bounding box center [113, 283] width 10 height 7
click at [83, 310] on span at bounding box center [97, 312] width 42 height 17
click at [85, 338] on span at bounding box center [97, 338] width 42 height 17
click at [111, 243] on img at bounding box center [113, 244] width 10 height 7
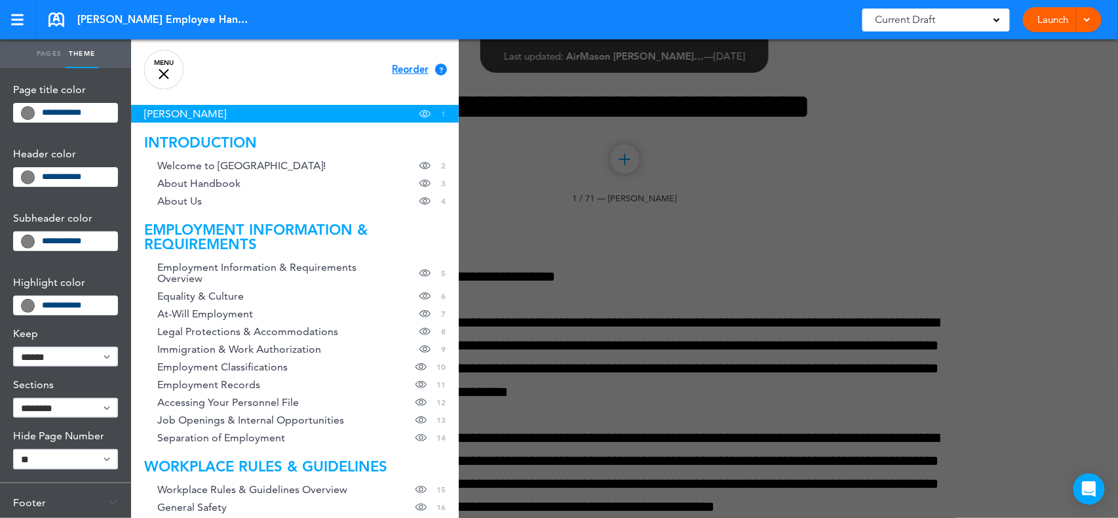
scroll to position [262, 0]
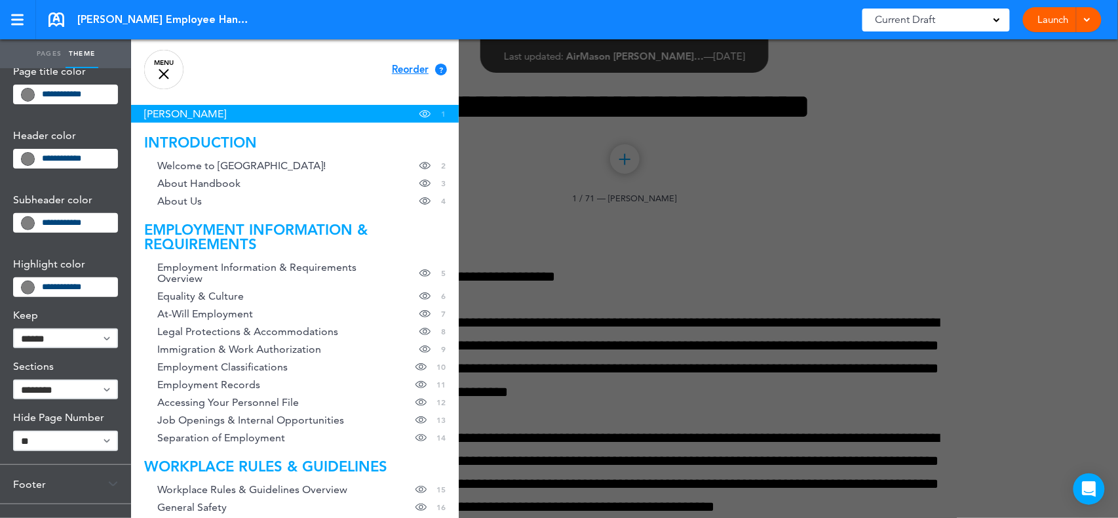
click at [109, 338] on select "****** ****" at bounding box center [65, 338] width 105 height 20
select select "****"
click at [13, 328] on select "****** ****" at bounding box center [65, 338] width 105 height 20
click at [108, 388] on select "******** *********" at bounding box center [65, 389] width 105 height 20
click at [13, 379] on select "******** *********" at bounding box center [65, 389] width 105 height 20
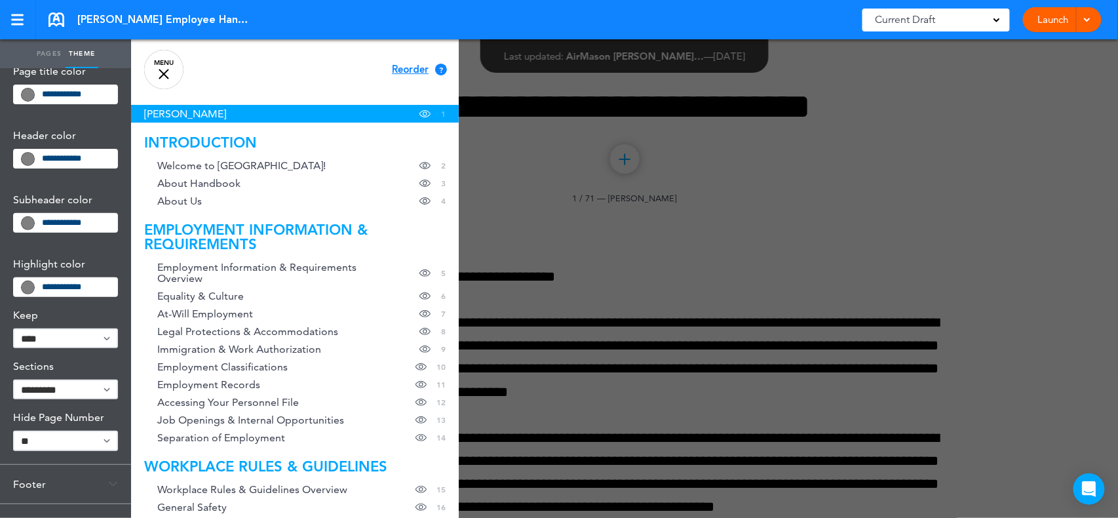
click at [109, 390] on select "******** *********" at bounding box center [65, 389] width 105 height 20
select select "********"
click at [13, 379] on select "******** *********" at bounding box center [65, 389] width 105 height 20
click at [165, 69] on link "MENU" at bounding box center [163, 69] width 39 height 39
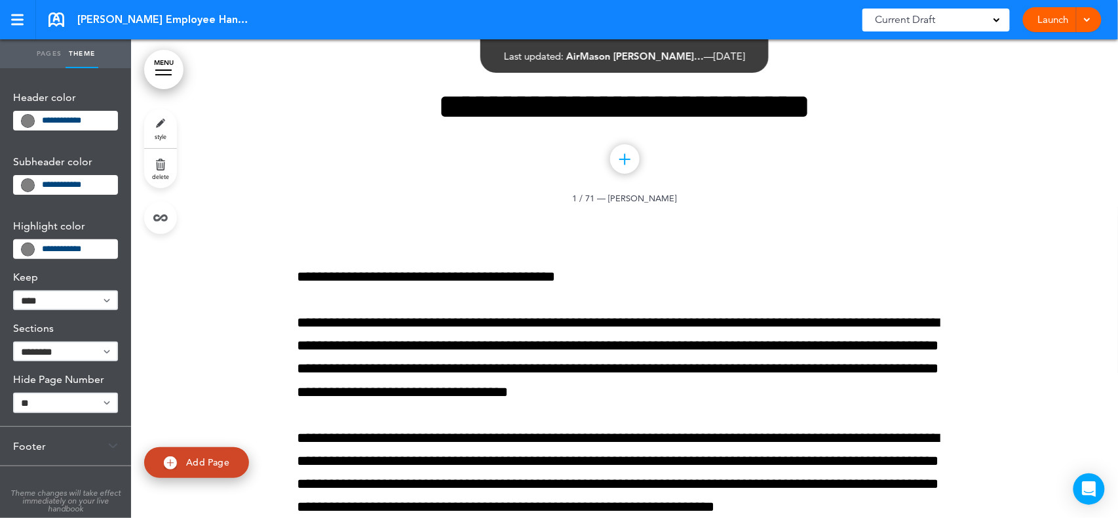
scroll to position [0, 0]
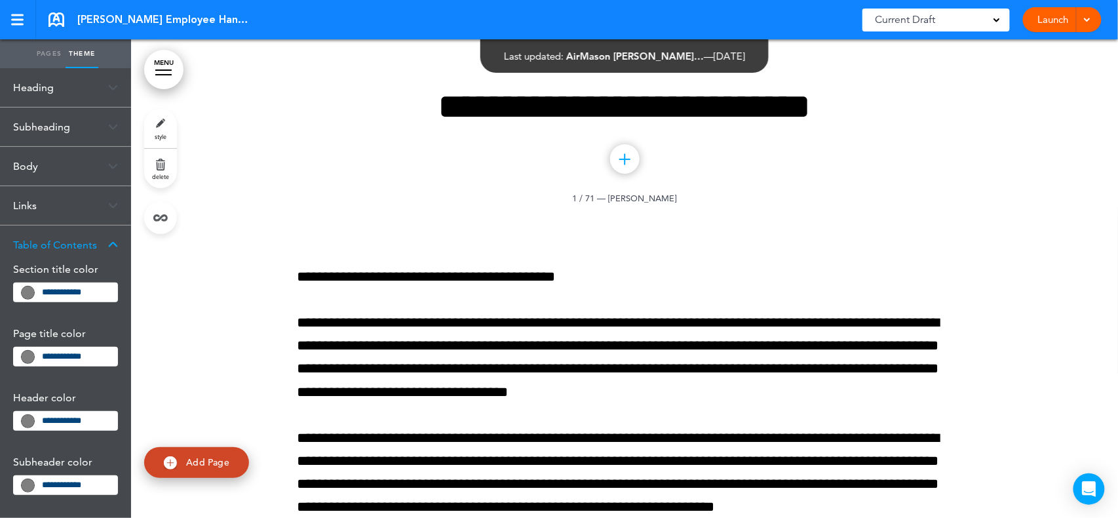
click at [50, 52] on link "Pages" at bounding box center [49, 53] width 33 height 29
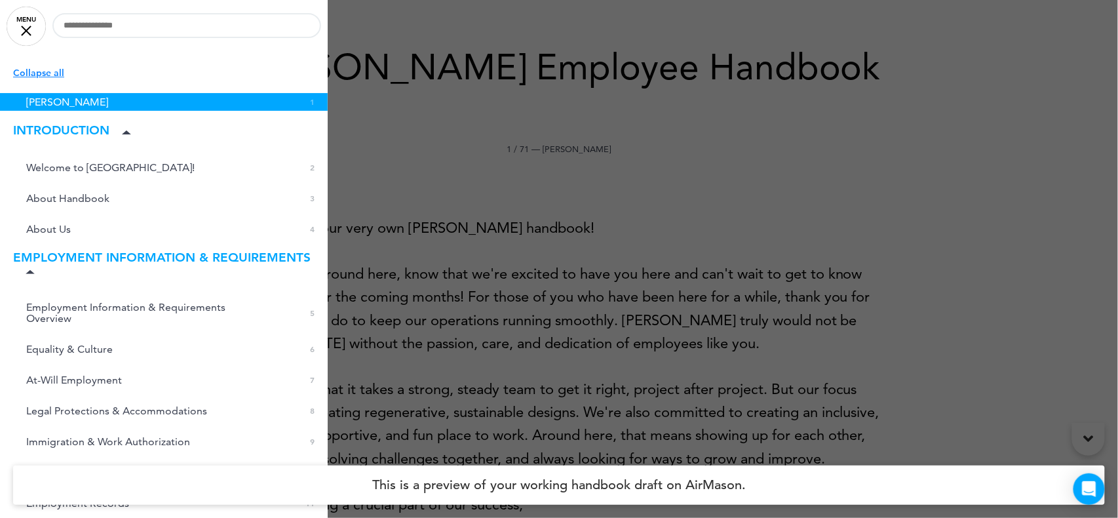
click at [21, 68] on p "Collapse all" at bounding box center [170, 73] width 314 height 14
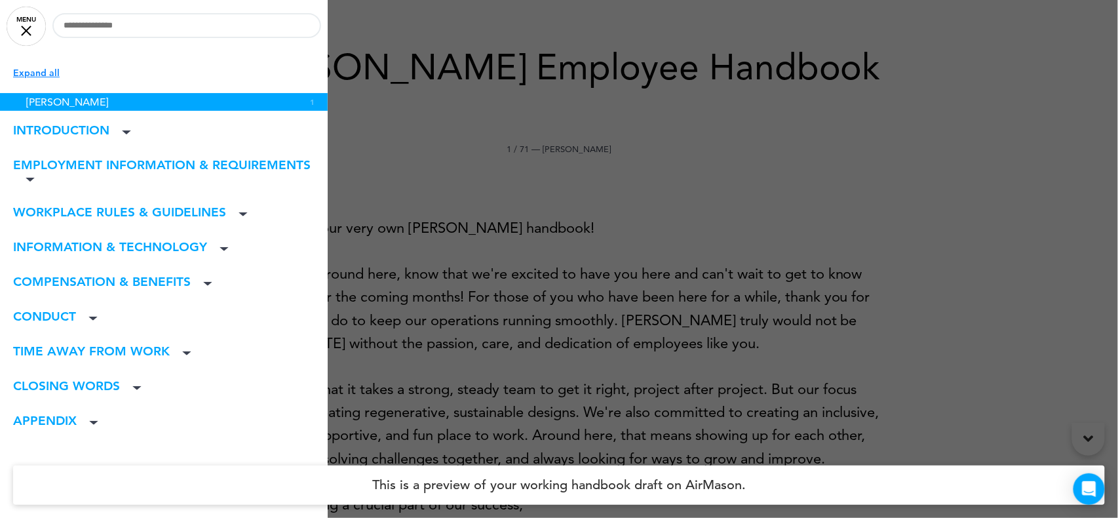
click at [25, 26] on link "MENU" at bounding box center [26, 26] width 39 height 39
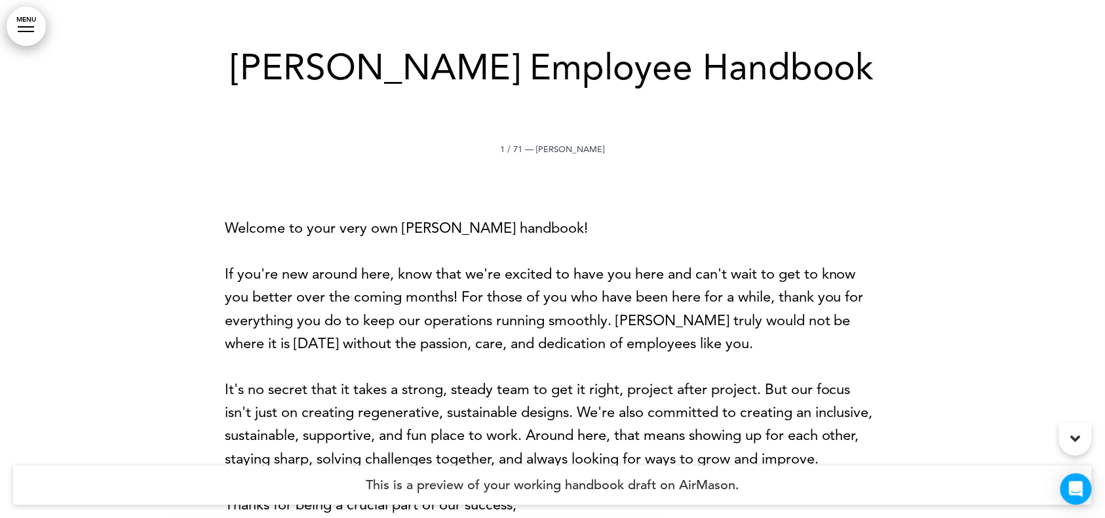
click at [26, 27] on div at bounding box center [26, 26] width 16 height 1
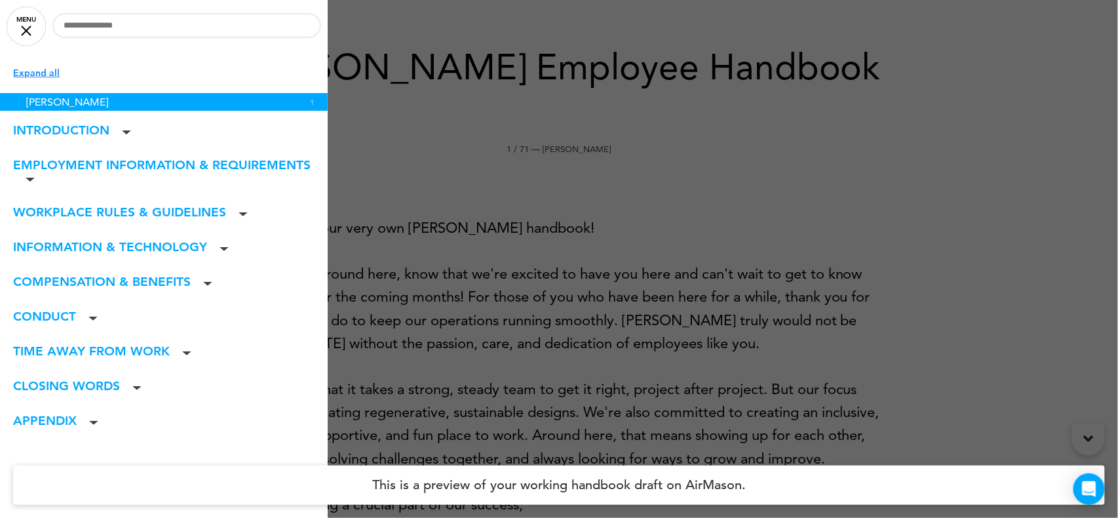
click at [42, 76] on p "Expand all" at bounding box center [170, 73] width 314 height 14
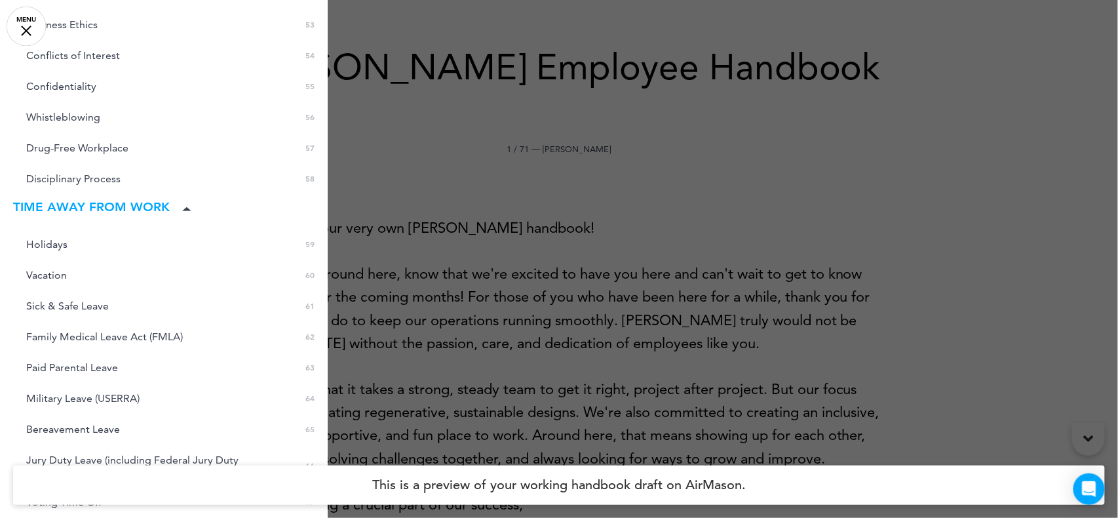
scroll to position [2009, 0]
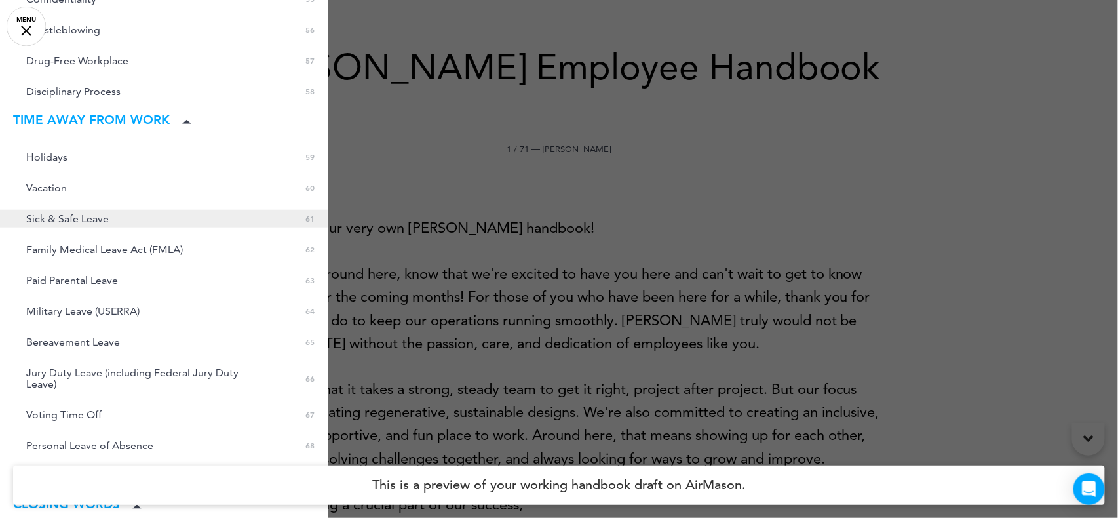
click at [102, 218] on span "Sick & Safe Leave" at bounding box center [67, 218] width 83 height 11
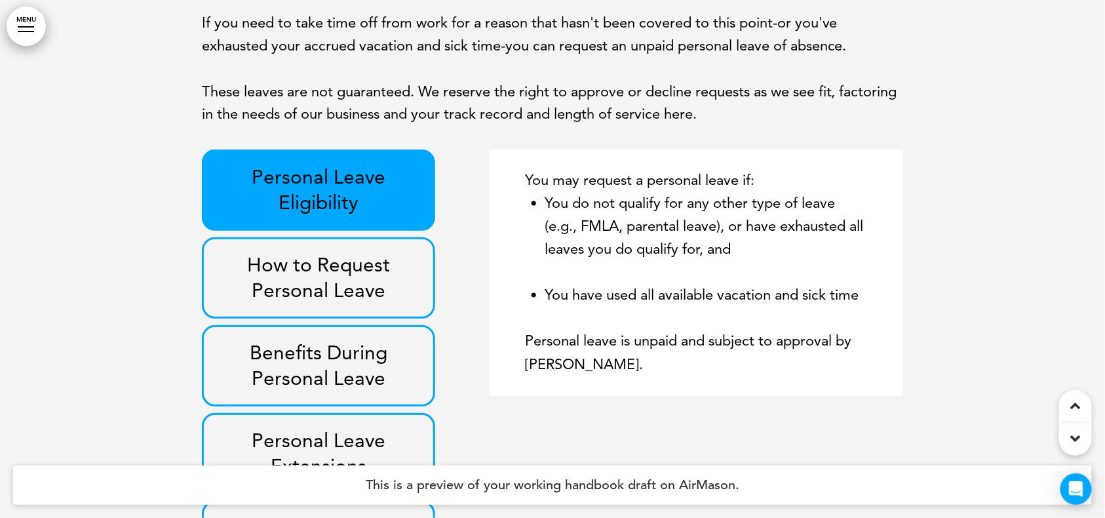
scroll to position [35708, 0]
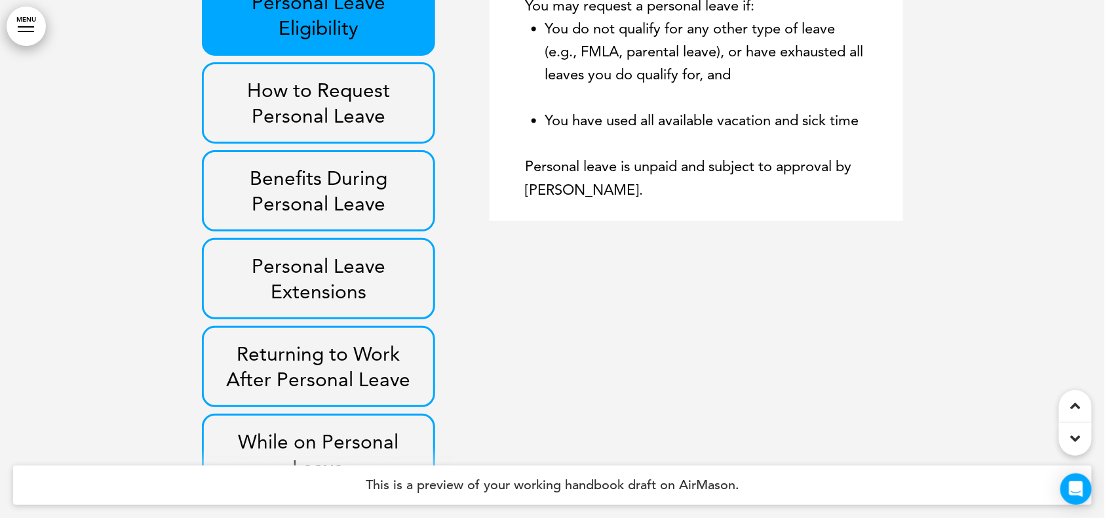
click at [275, 216] on h3 "Benefits During Personal Leave" at bounding box center [318, 190] width 203 height 51
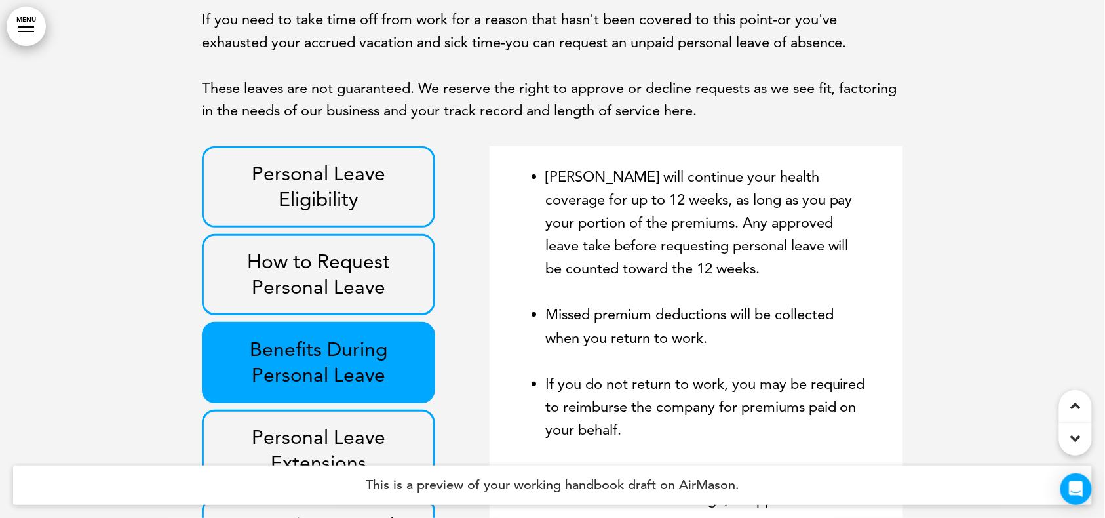
scroll to position [35533, 0]
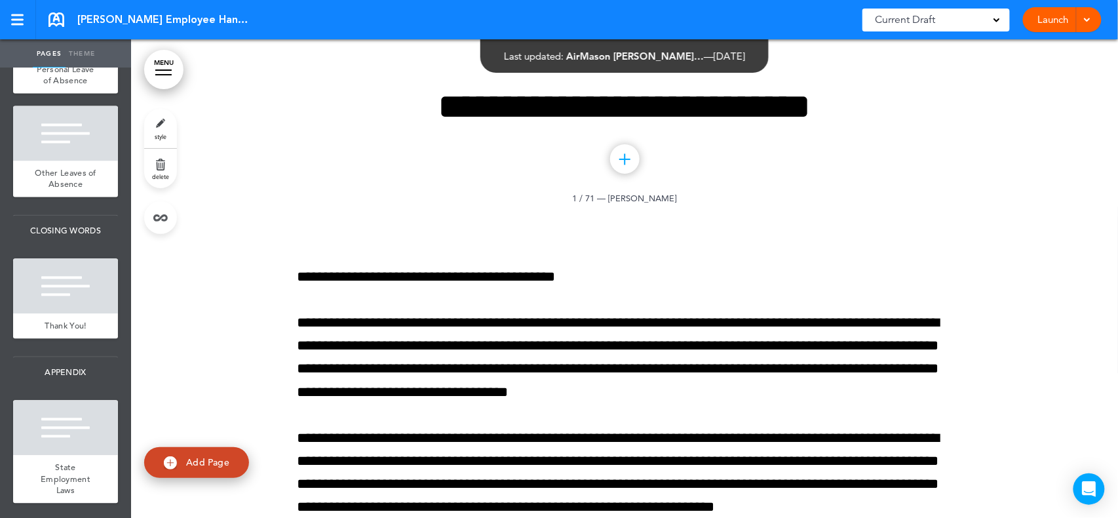
scroll to position [7687, 0]
click at [62, 87] on span "Personal Leave of Absence" at bounding box center [65, 75] width 57 height 23
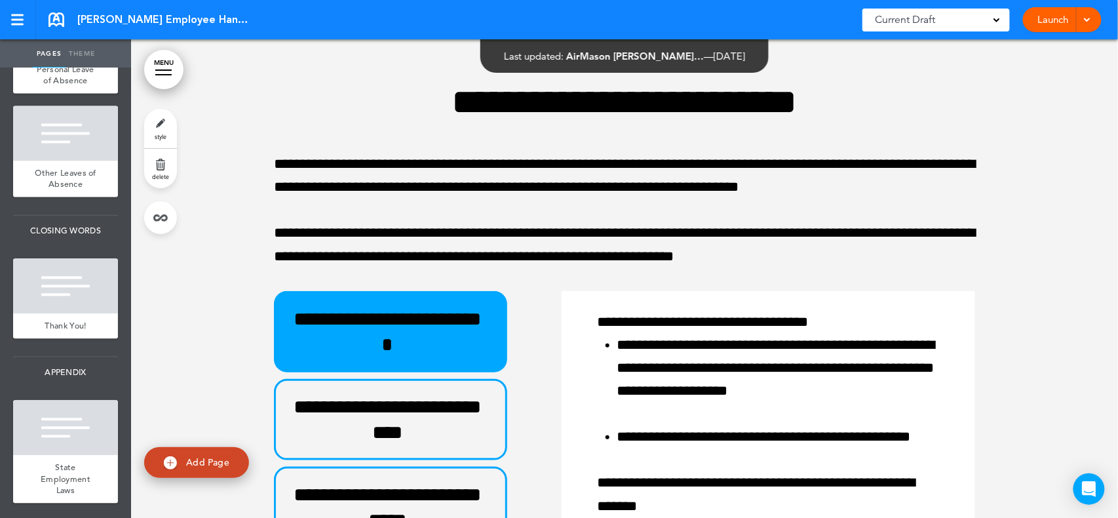
scroll to position [50803, 0]
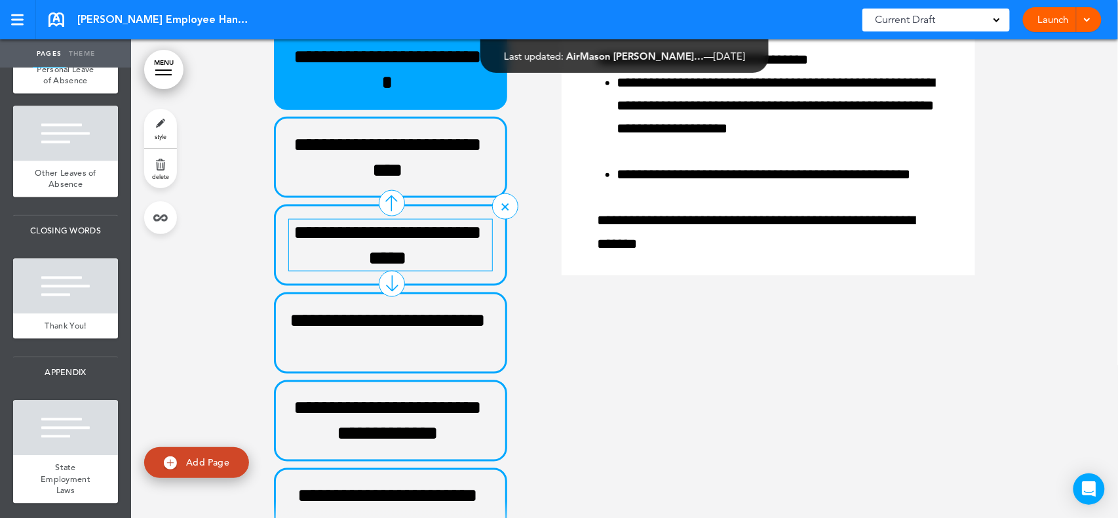
click at [360, 252] on h3 "**********" at bounding box center [387, 244] width 197 height 51
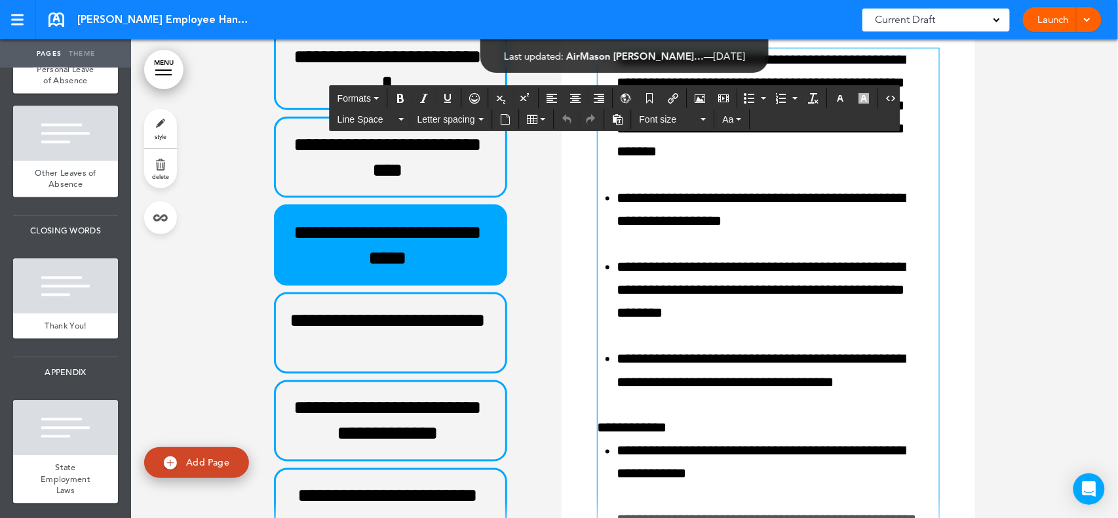
scroll to position [50716, 0]
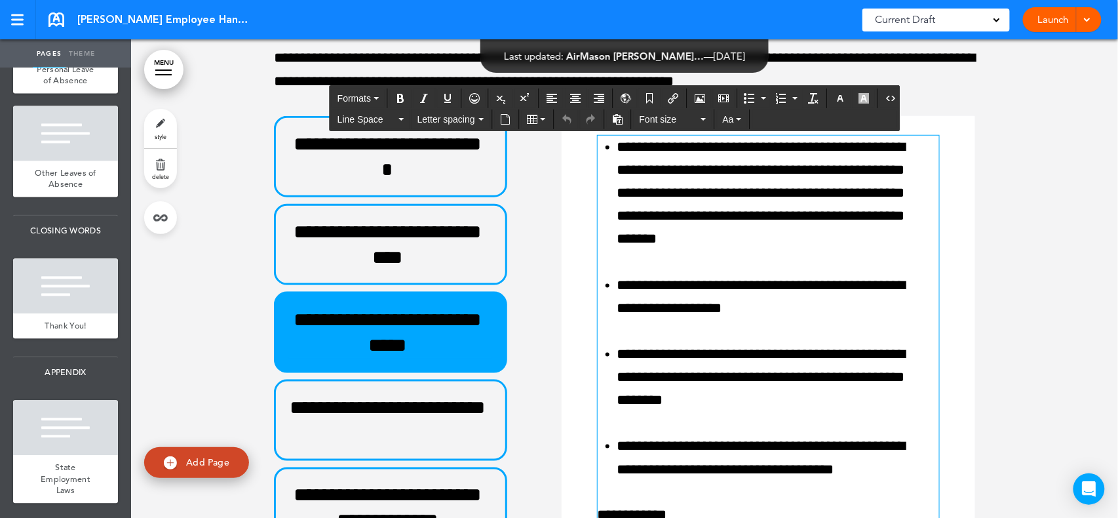
click at [638, 220] on li "**********" at bounding box center [775, 193] width 316 height 115
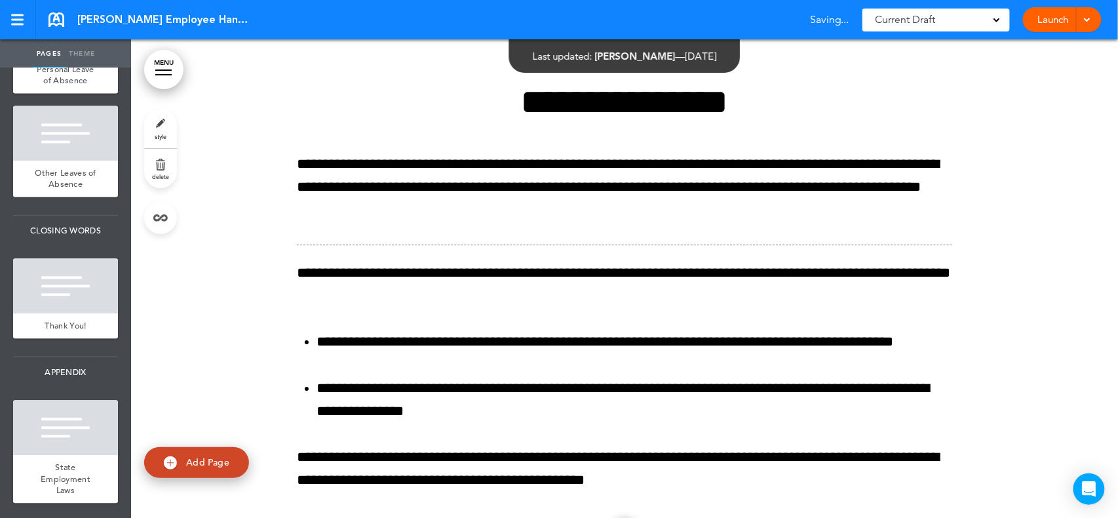
scroll to position [49985, 0]
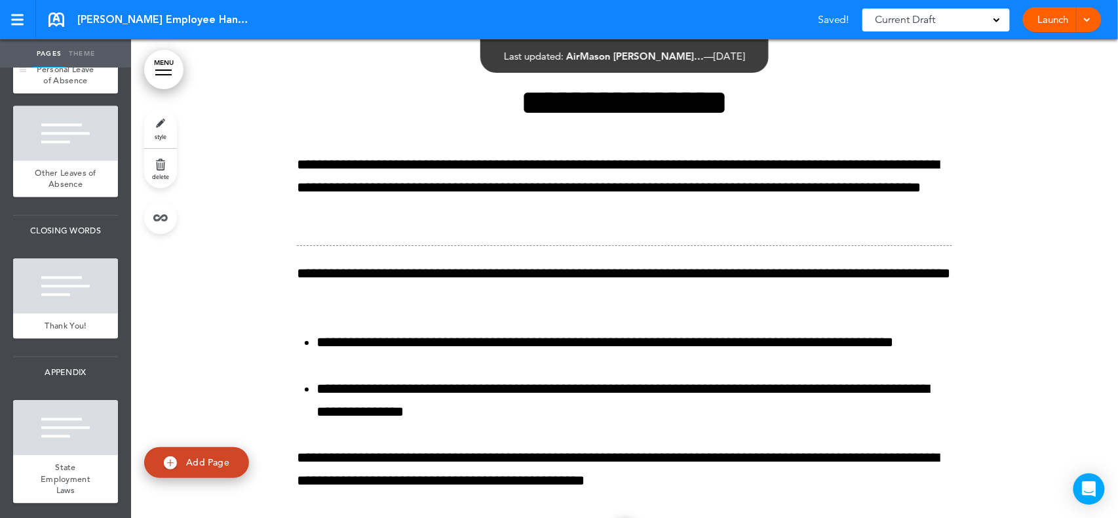
click at [79, 94] on div "Personal Leave of Absence" at bounding box center [65, 76] width 105 height 36
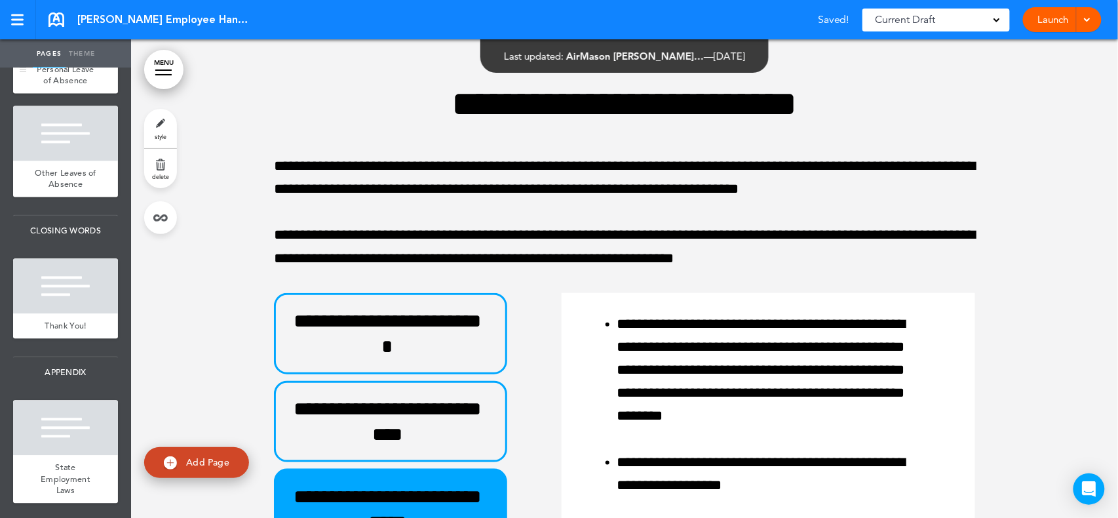
scroll to position [50541, 0]
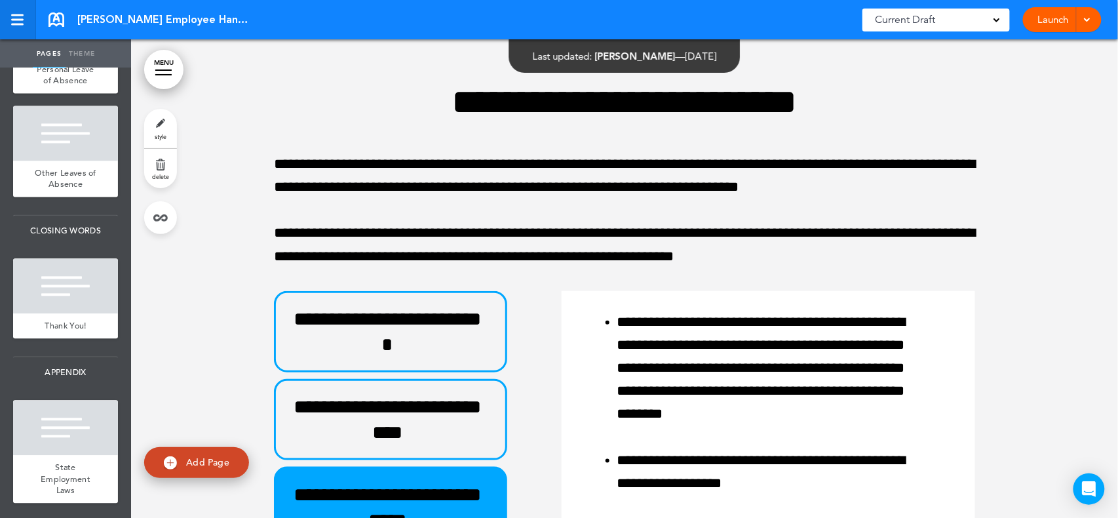
click at [18, 16] on div at bounding box center [17, 15] width 12 height 2
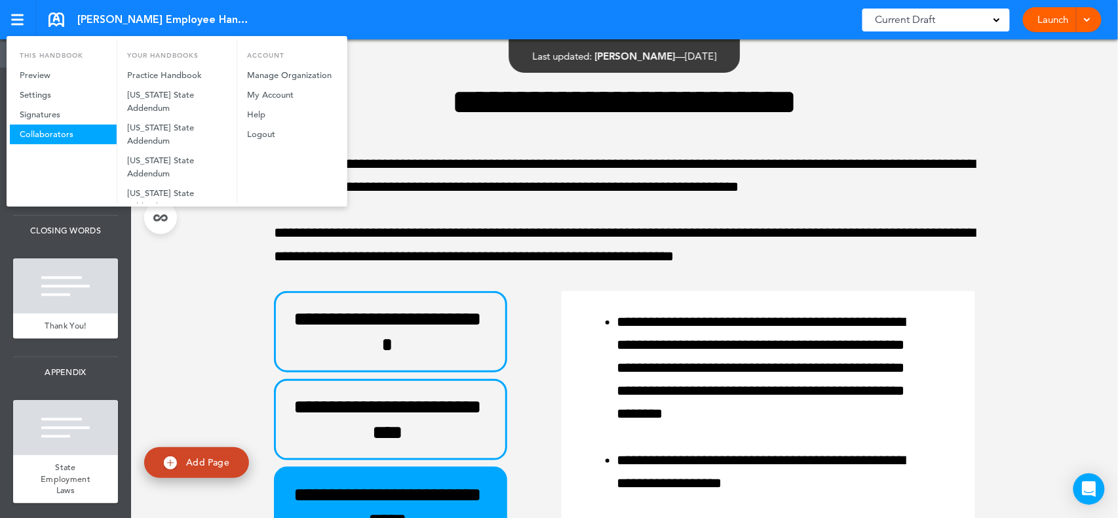
click at [34, 138] on link "Collaborators" at bounding box center [63, 134] width 107 height 20
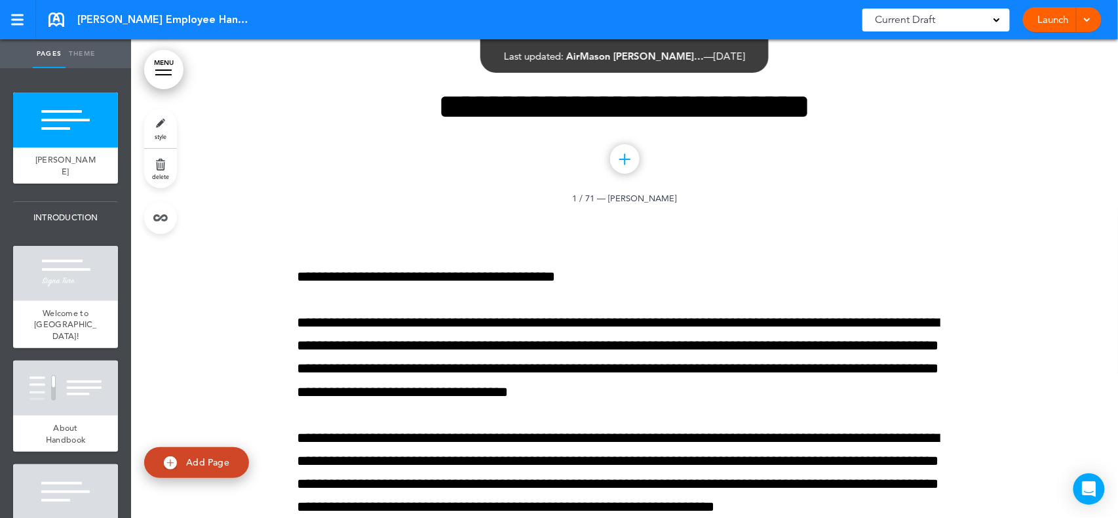
click at [160, 116] on link "style" at bounding box center [160, 128] width 33 height 39
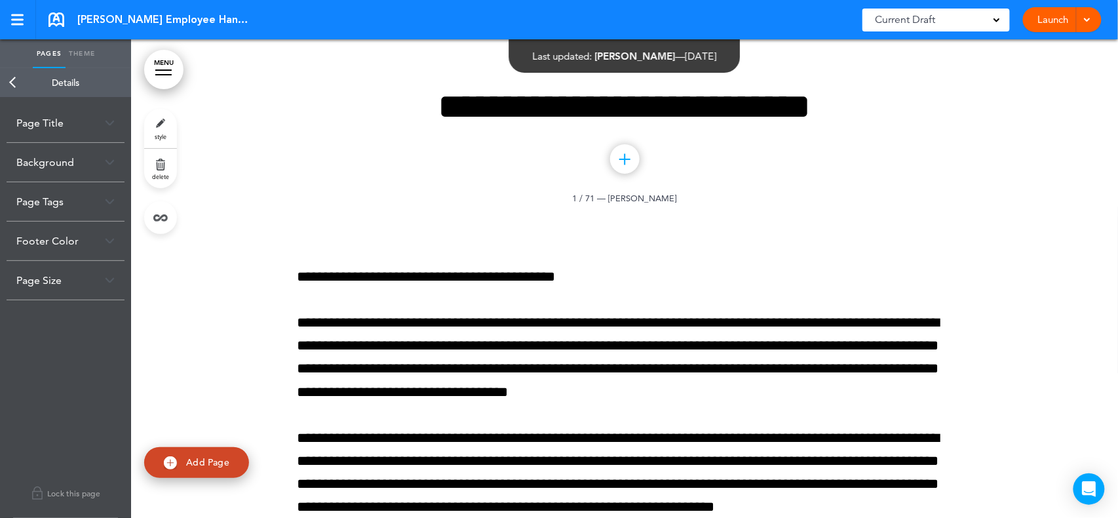
click at [52, 162] on div "Background" at bounding box center [66, 162] width 118 height 39
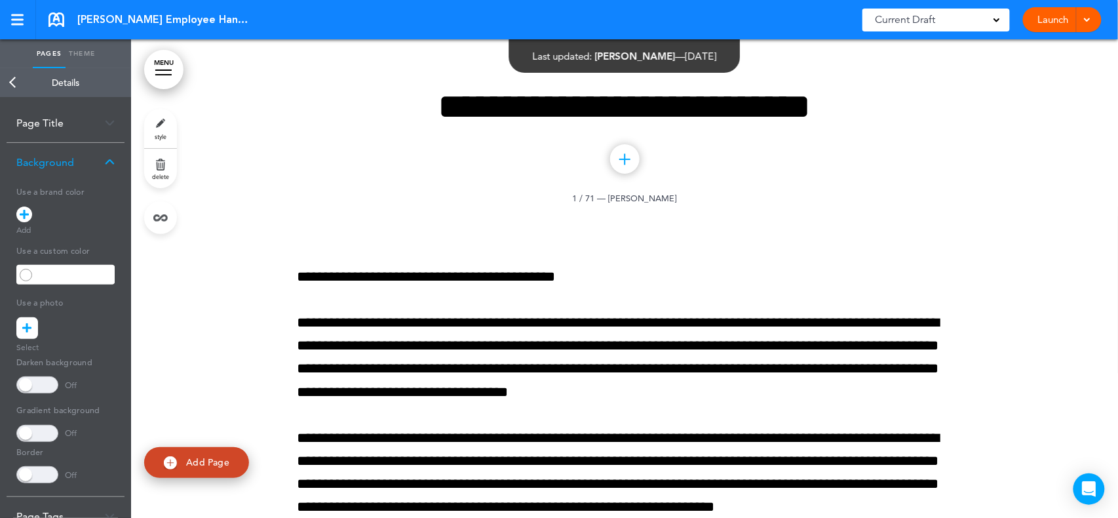
click at [60, 126] on div "Page Title" at bounding box center [66, 123] width 118 height 39
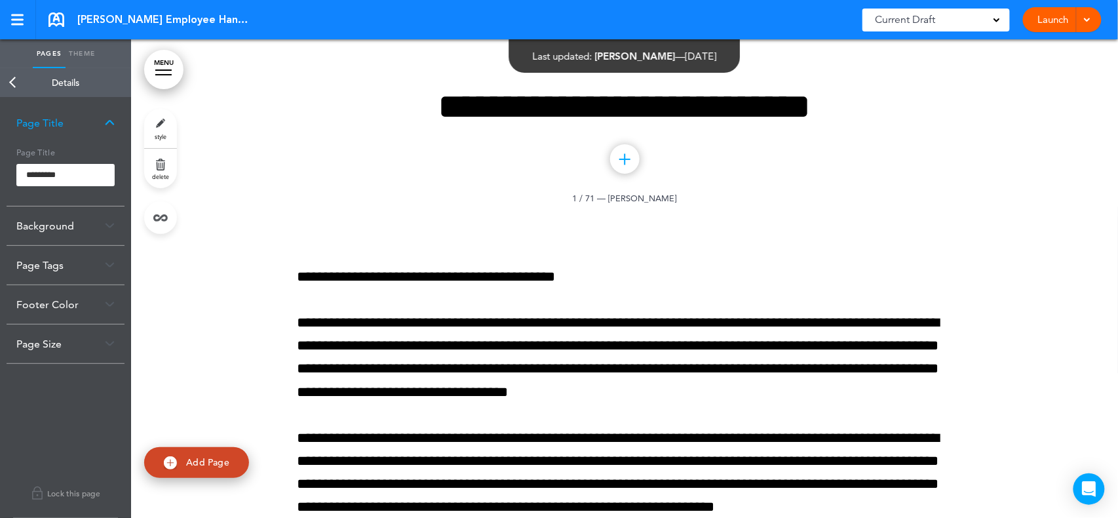
click at [48, 221] on div "Background" at bounding box center [66, 225] width 118 height 39
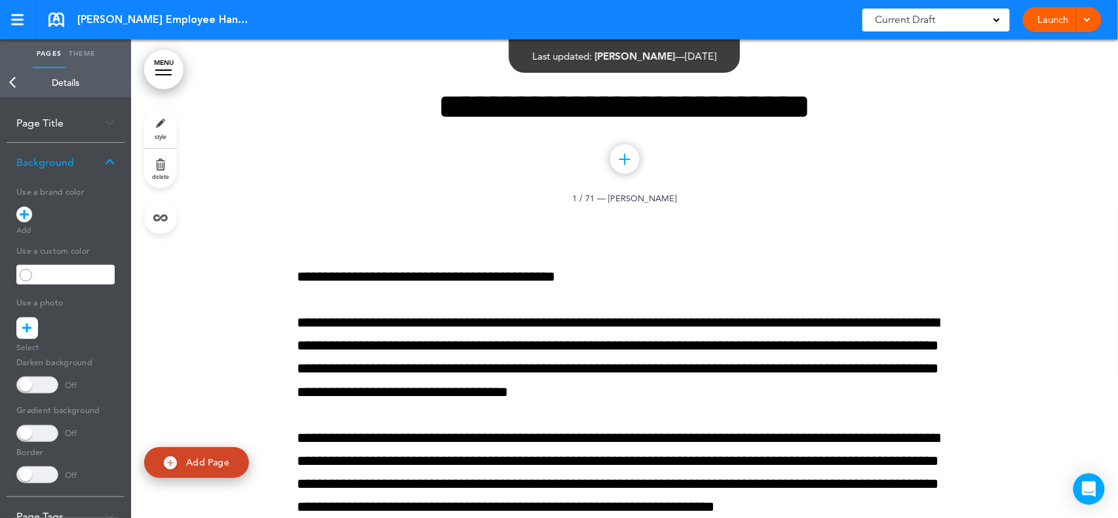
click at [25, 208] on icon at bounding box center [24, 214] width 9 height 16
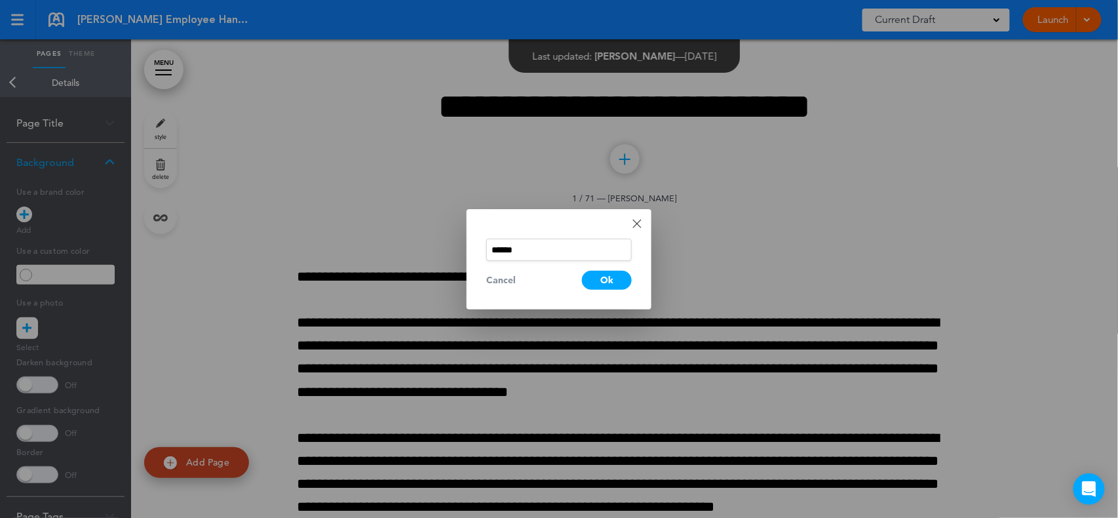
drag, startPoint x: 529, startPoint y: 245, endPoint x: 472, endPoint y: 246, distance: 57.7
click at [472, 246] on div "Done Change color ****** Cancel Ok" at bounding box center [558, 259] width 185 height 100
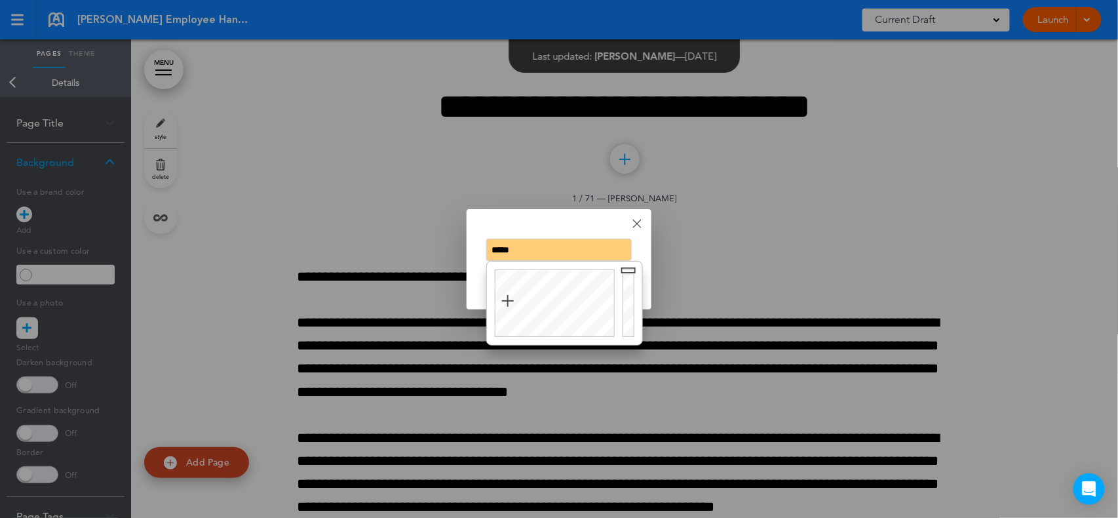
drag, startPoint x: 706, startPoint y: 242, endPoint x: 696, endPoint y: 256, distance: 16.9
click at [707, 242] on div at bounding box center [559, 259] width 1118 height 518
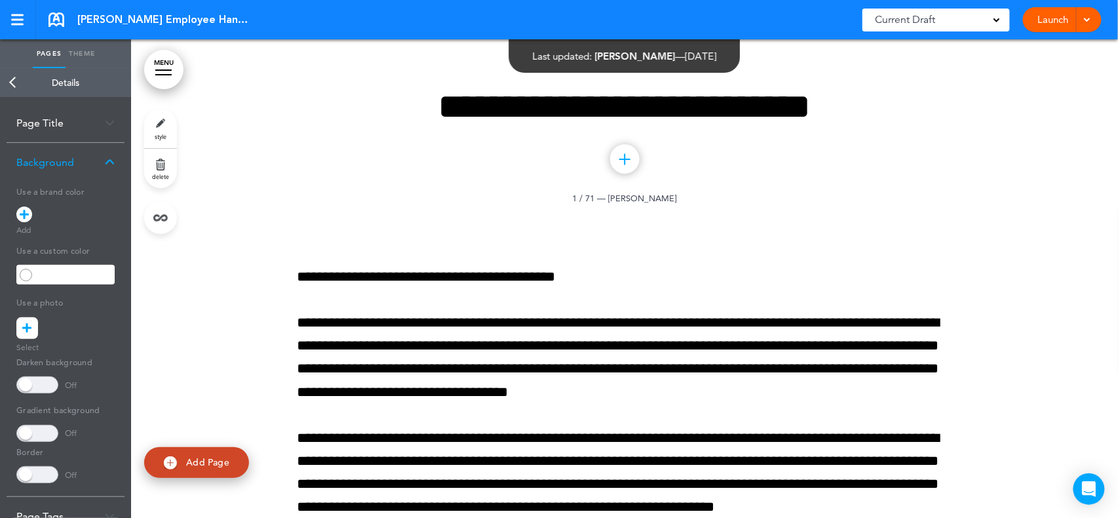
click at [22, 217] on icon at bounding box center [24, 214] width 9 height 16
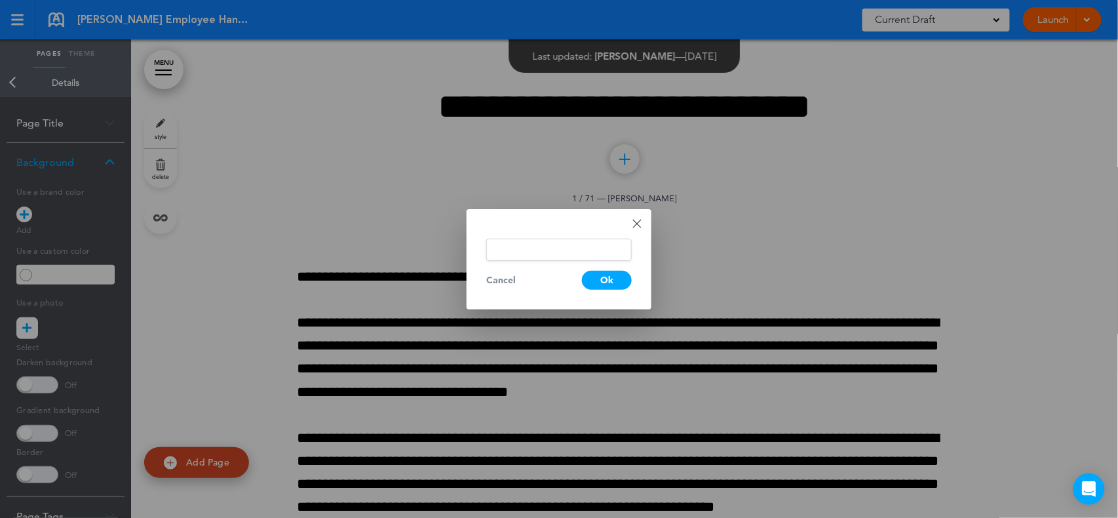
drag, startPoint x: 501, startPoint y: 255, endPoint x: 511, endPoint y: 251, distance: 10.6
click at [503, 255] on input "text" at bounding box center [558, 249] width 145 height 22
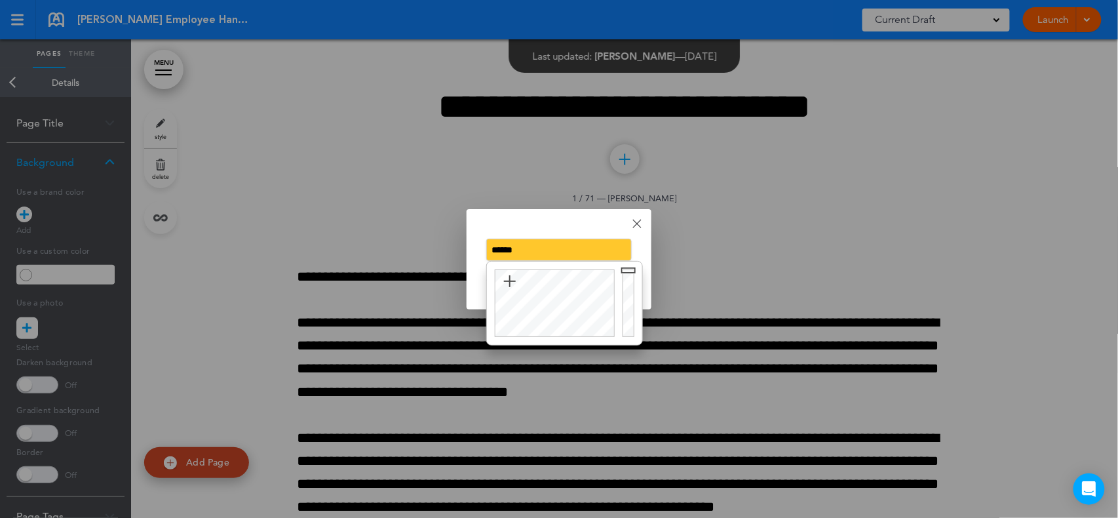
click at [509, 250] on input "******" at bounding box center [558, 249] width 145 height 22
click at [505, 280] on div at bounding box center [553, 302] width 132 height 83
click at [647, 243] on div "Done Change color ****** Cancel Ok" at bounding box center [558, 259] width 185 height 100
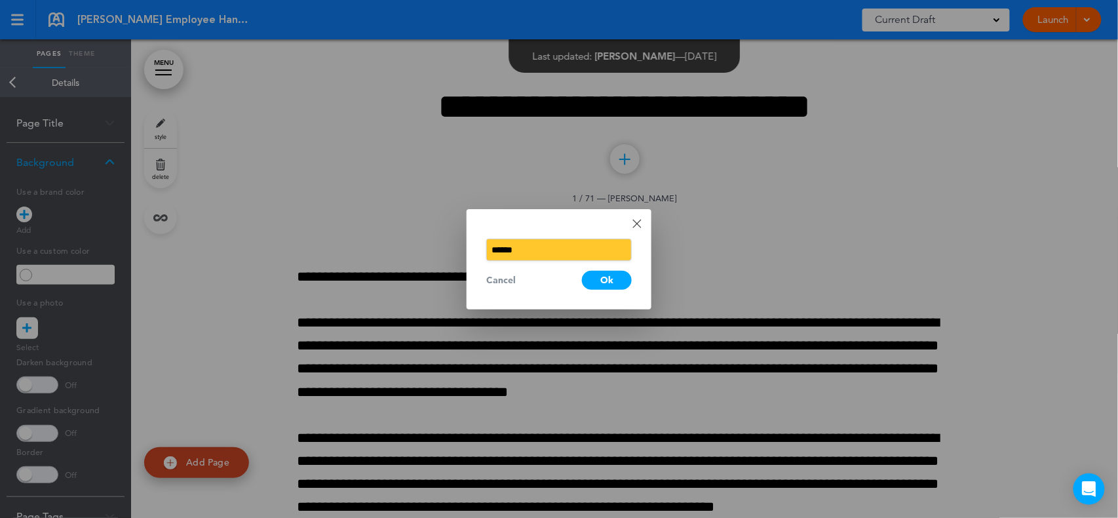
click at [611, 276] on div "Ok" at bounding box center [607, 280] width 50 height 19
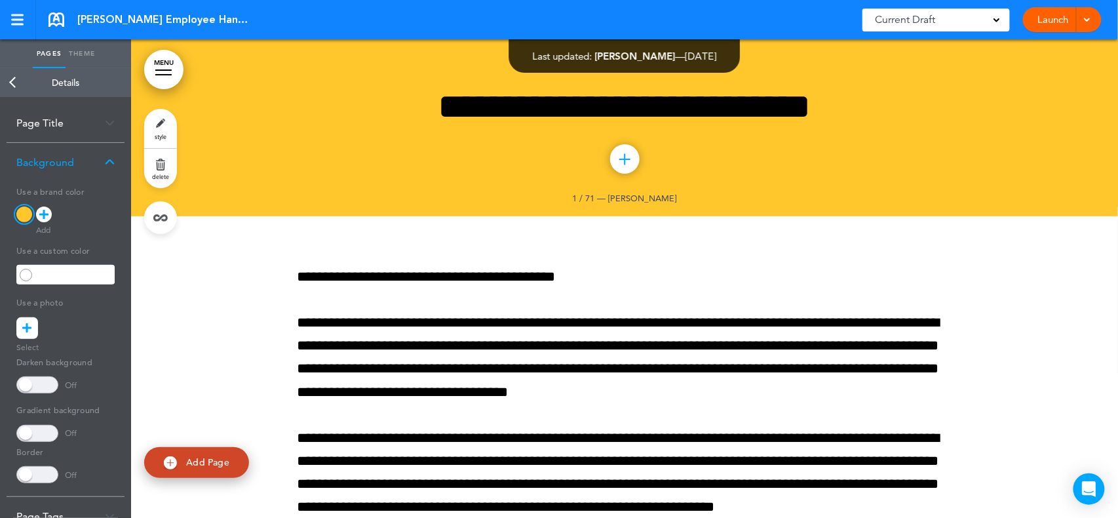
click at [45, 212] on icon at bounding box center [43, 214] width 9 height 16
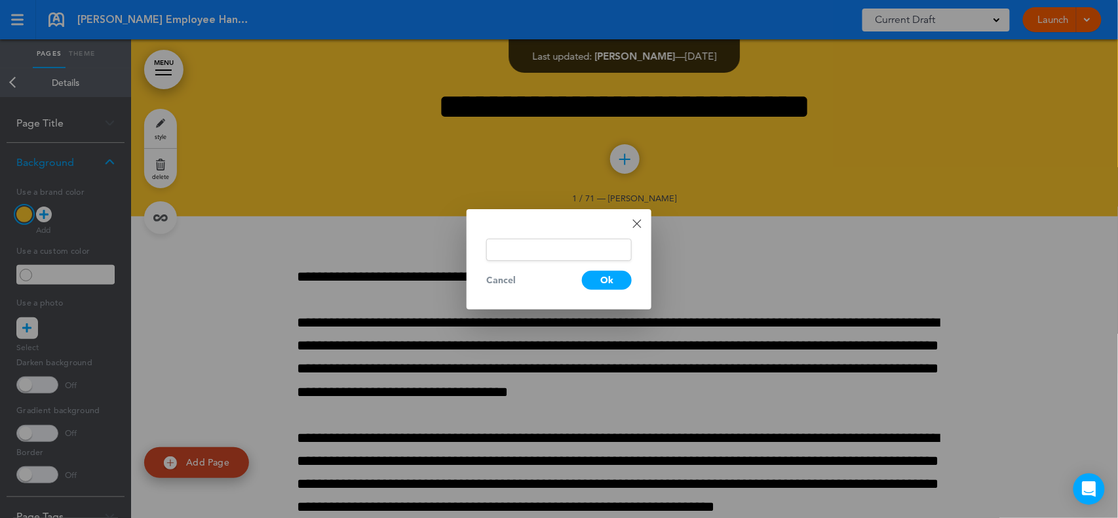
click at [507, 257] on input "text" at bounding box center [558, 249] width 145 height 22
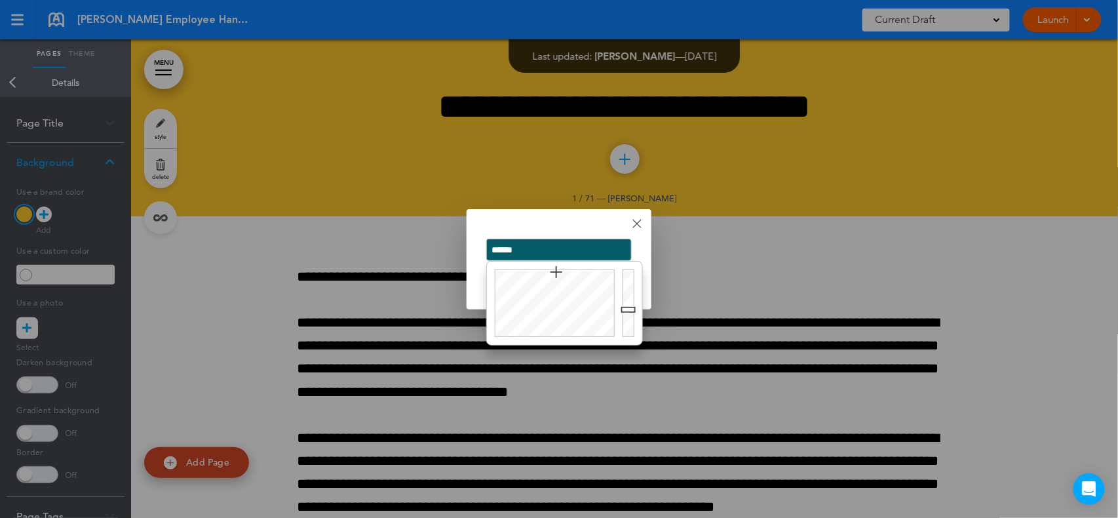
click at [550, 224] on div "Done Change color ****** Cancel Ok" at bounding box center [558, 259] width 185 height 100
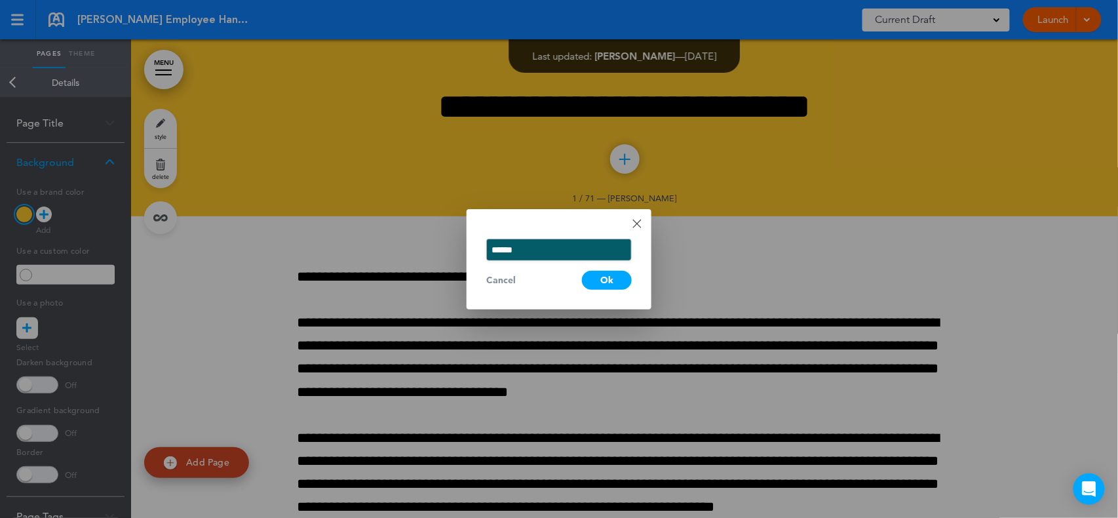
click at [611, 274] on div "Ok" at bounding box center [607, 280] width 50 height 19
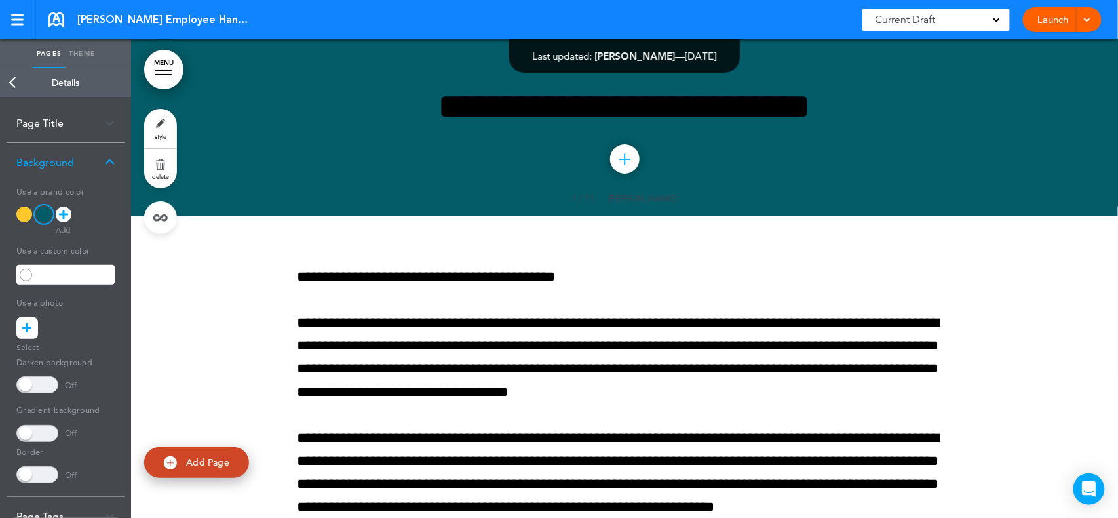
click at [67, 212] on icon at bounding box center [63, 214] width 9 height 16
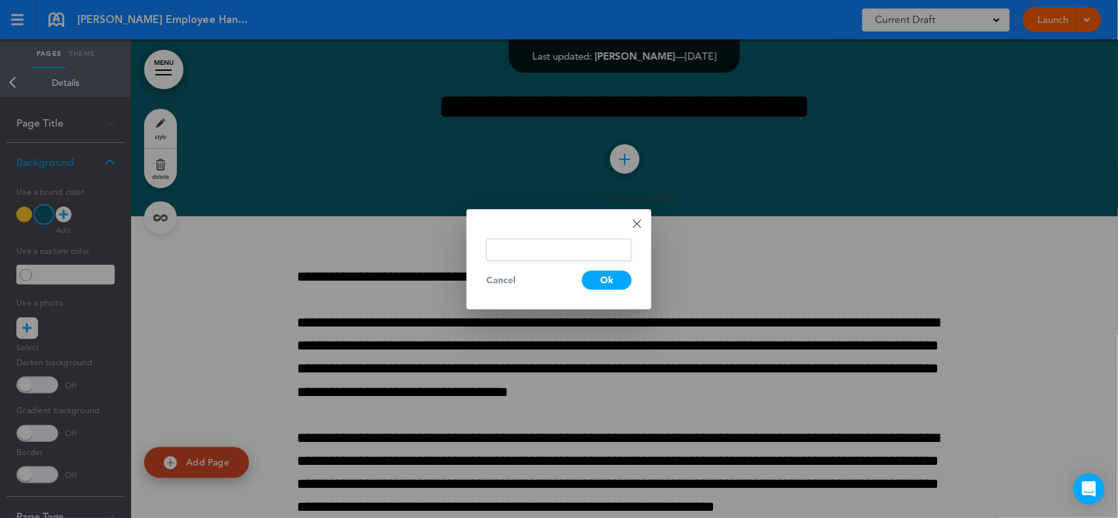
click at [498, 248] on input "text" at bounding box center [558, 249] width 145 height 22
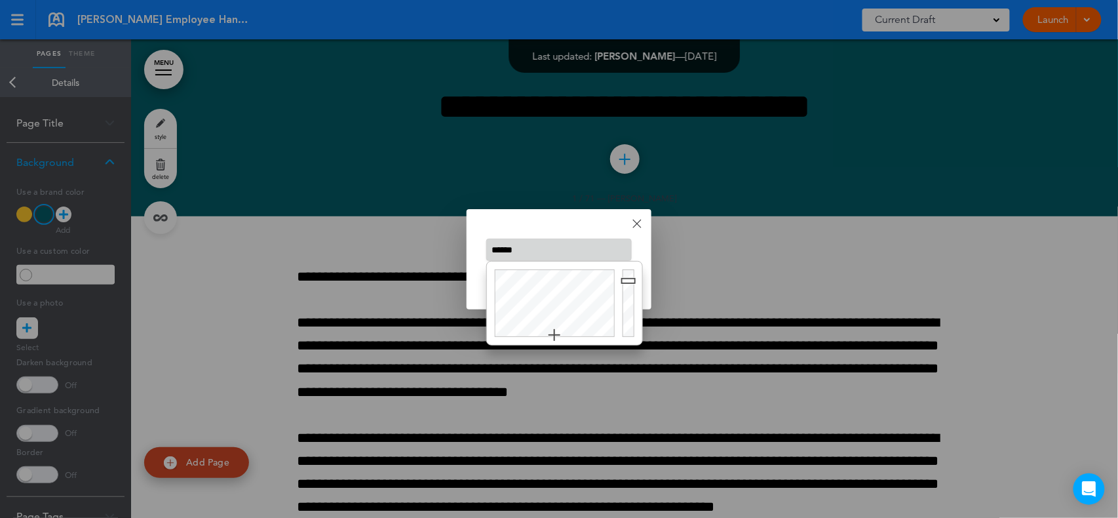
type input "******"
click at [583, 225] on div "Done Change color ****** Cancel Ok" at bounding box center [558, 259] width 185 height 100
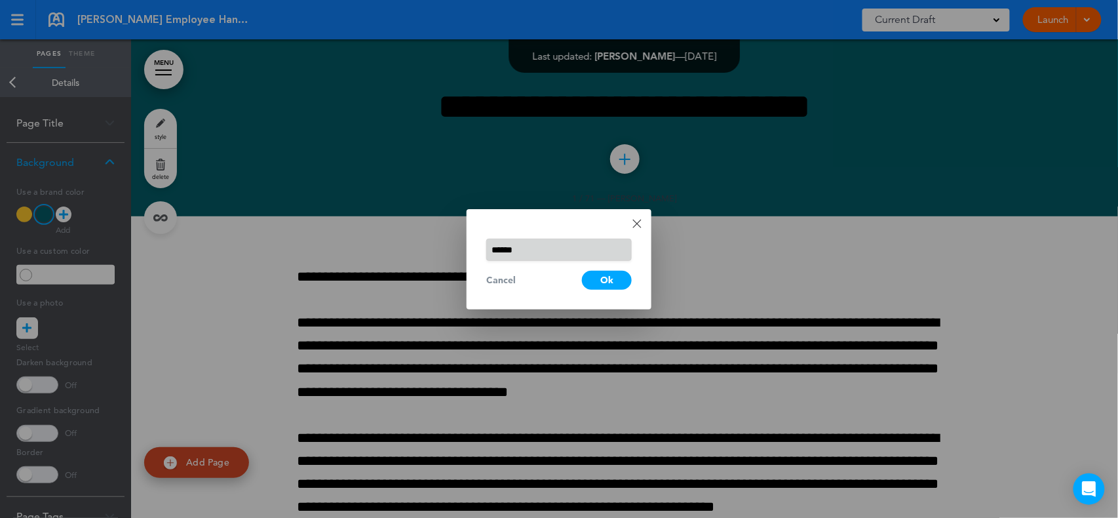
click at [615, 278] on div "Ok" at bounding box center [607, 280] width 50 height 19
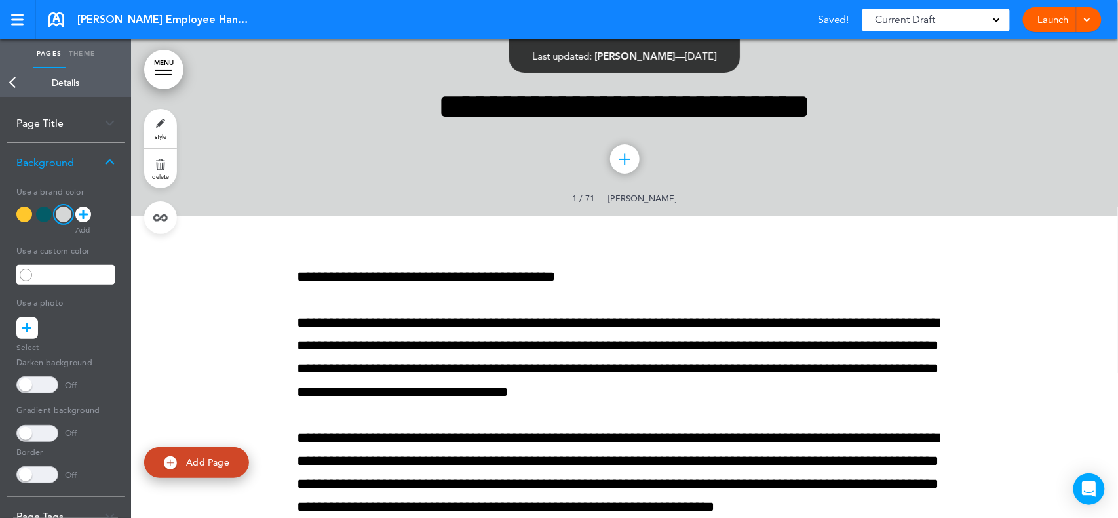
click at [81, 216] on icon at bounding box center [83, 214] width 9 height 16
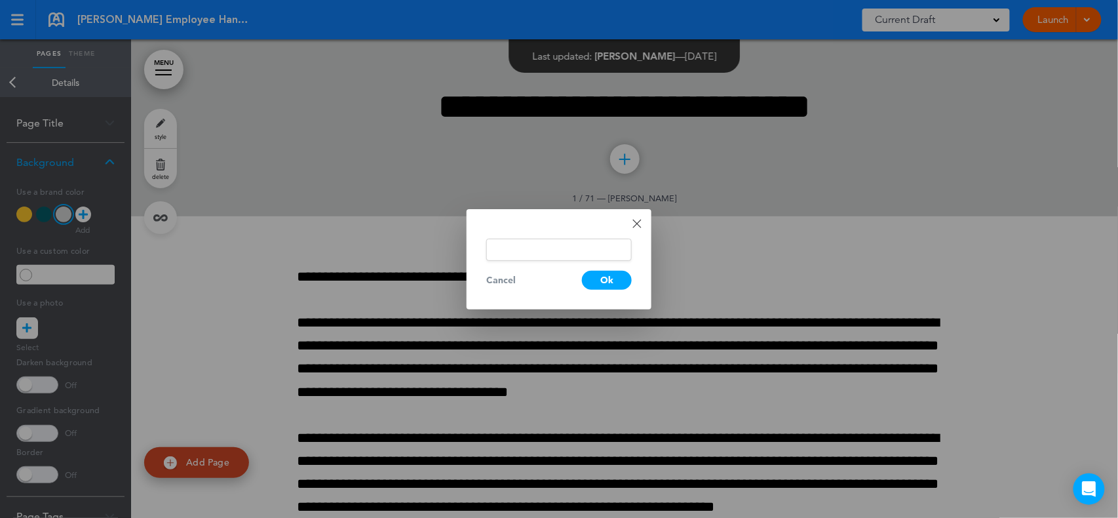
click at [515, 249] on input "text" at bounding box center [558, 249] width 145 height 22
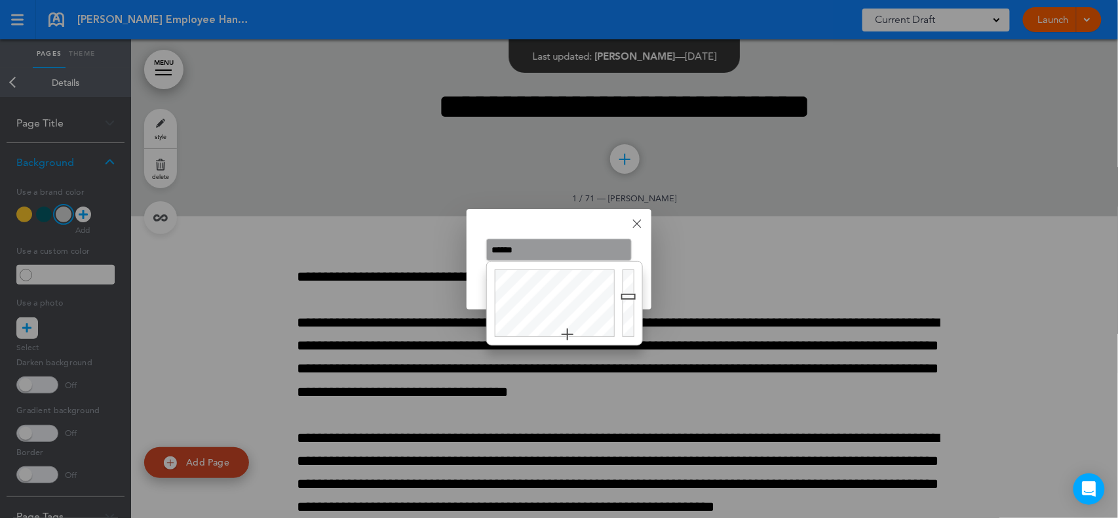
click at [546, 215] on div "Done Change color ****** Cancel Ok" at bounding box center [558, 259] width 185 height 100
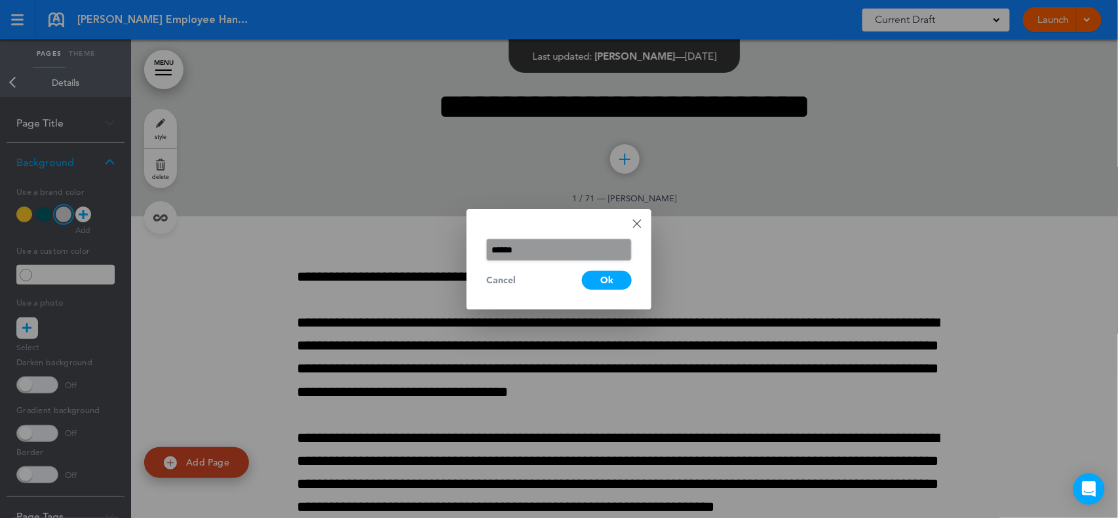
click at [609, 284] on div "Ok" at bounding box center [607, 280] width 50 height 19
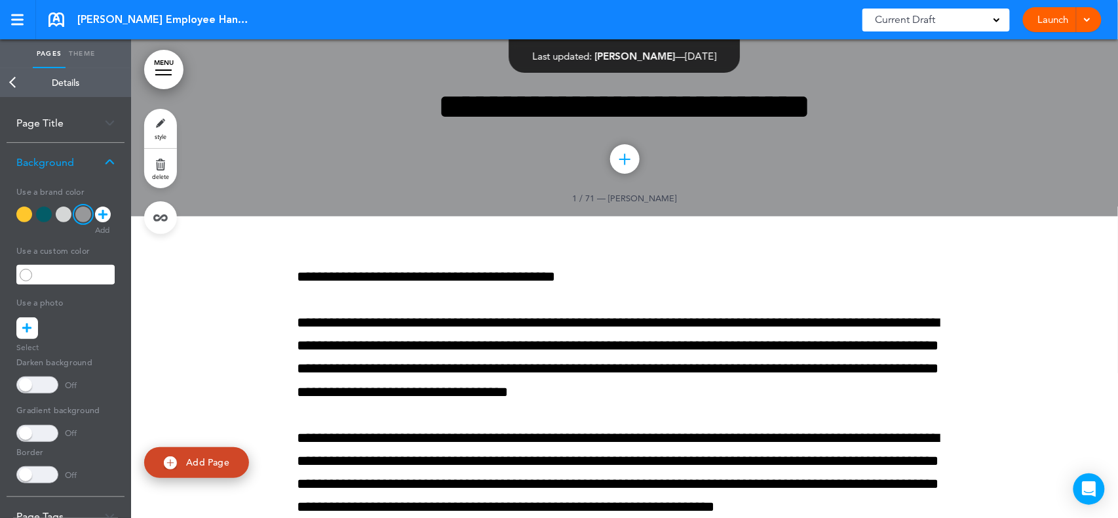
click at [102, 215] on icon at bounding box center [102, 214] width 9 height 16
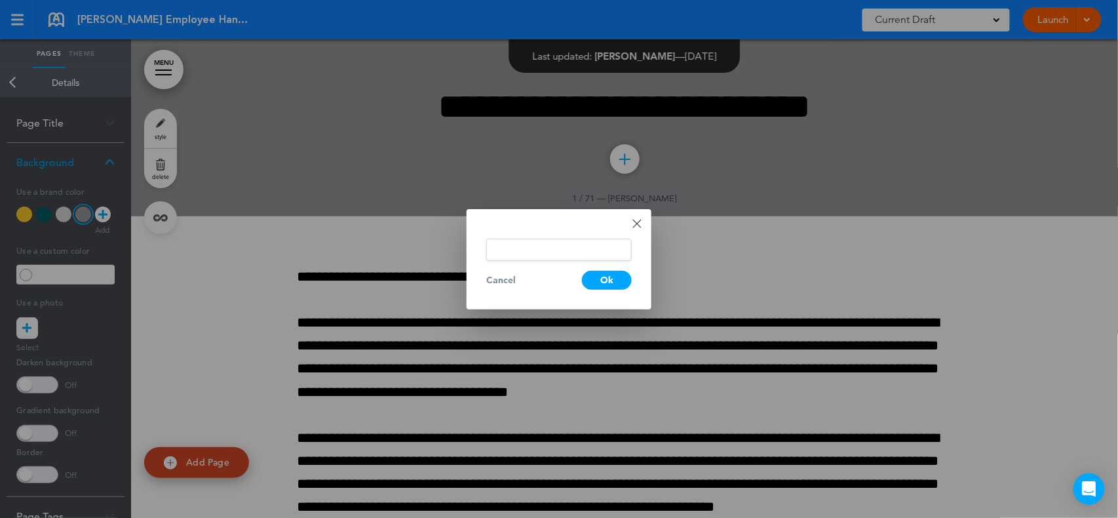
click at [502, 250] on input "text" at bounding box center [558, 249] width 145 height 22
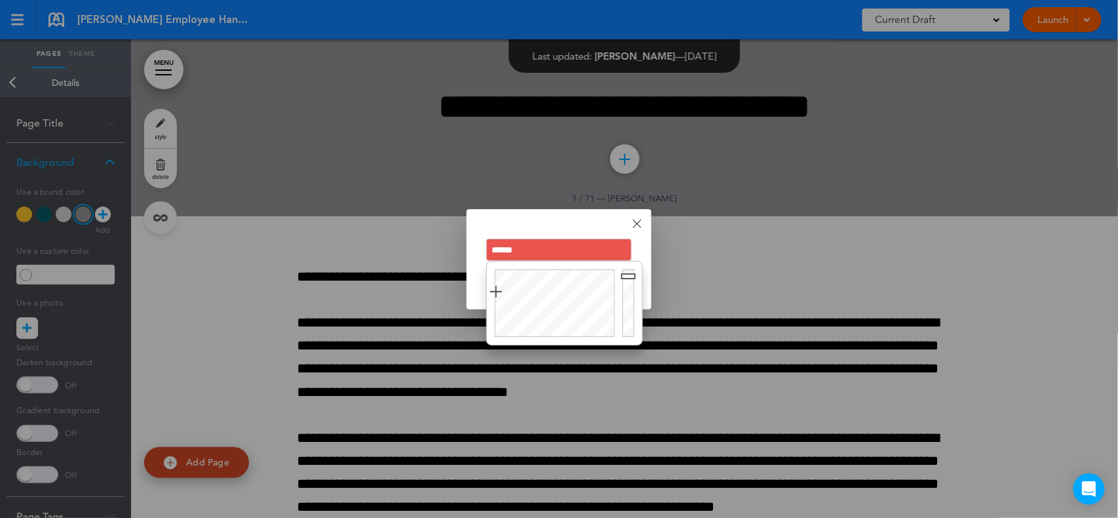
type input "******"
click at [551, 227] on div "Done Change color ****** Cancel Ok" at bounding box center [558, 259] width 185 height 100
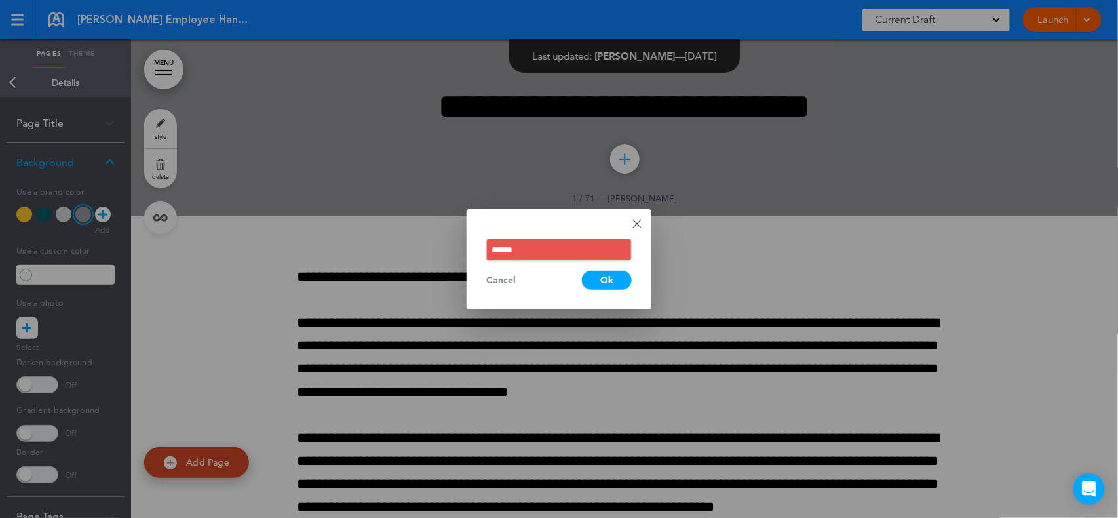
click at [605, 283] on div "Ok" at bounding box center [607, 280] width 50 height 19
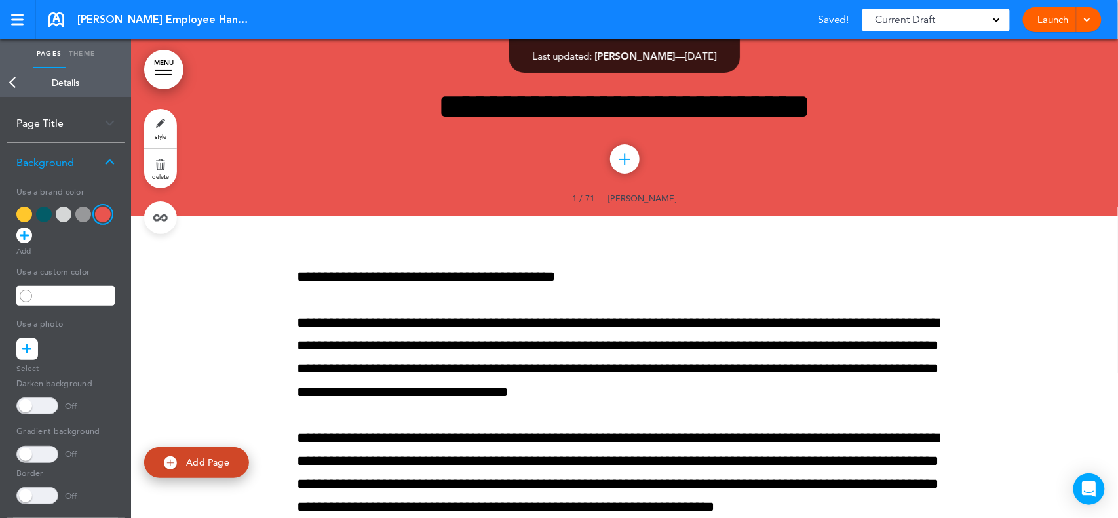
click at [22, 237] on icon at bounding box center [24, 235] width 9 height 16
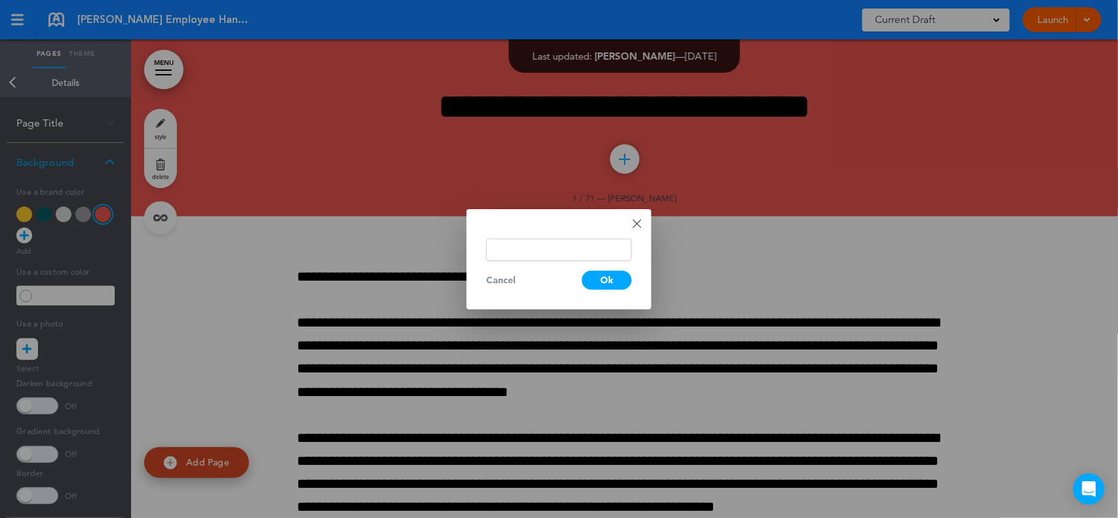
click at [501, 246] on input "text" at bounding box center [558, 249] width 145 height 22
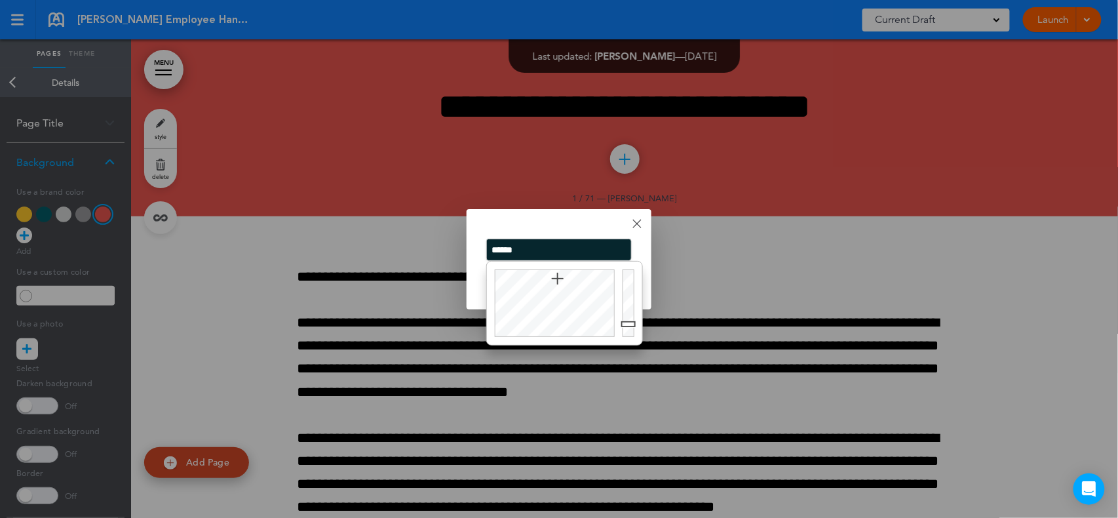
click at [562, 228] on div "Done Change color ****** Cancel Ok" at bounding box center [558, 259] width 185 height 100
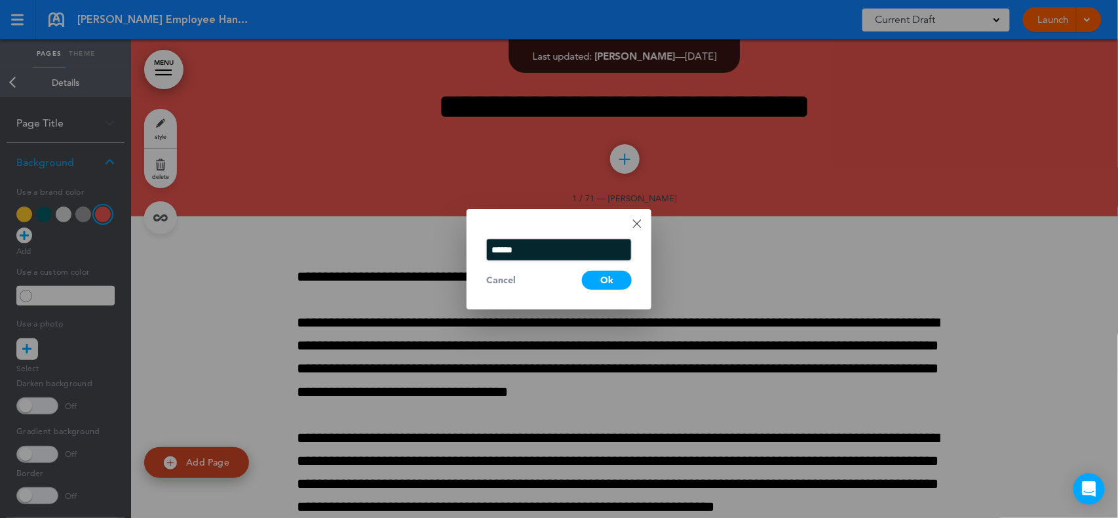
click at [615, 280] on div "Ok" at bounding box center [607, 280] width 50 height 19
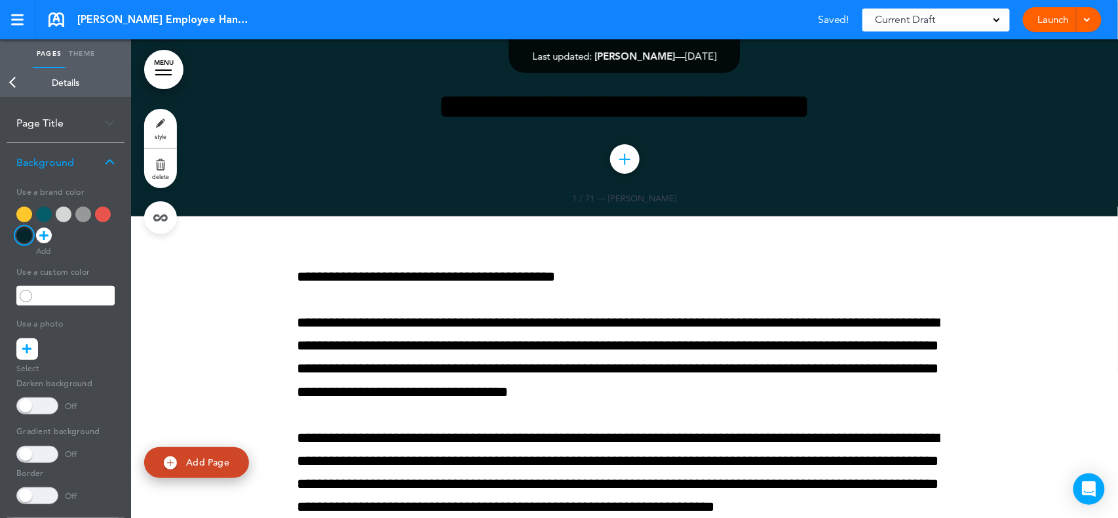
click at [45, 232] on icon at bounding box center [43, 235] width 9 height 16
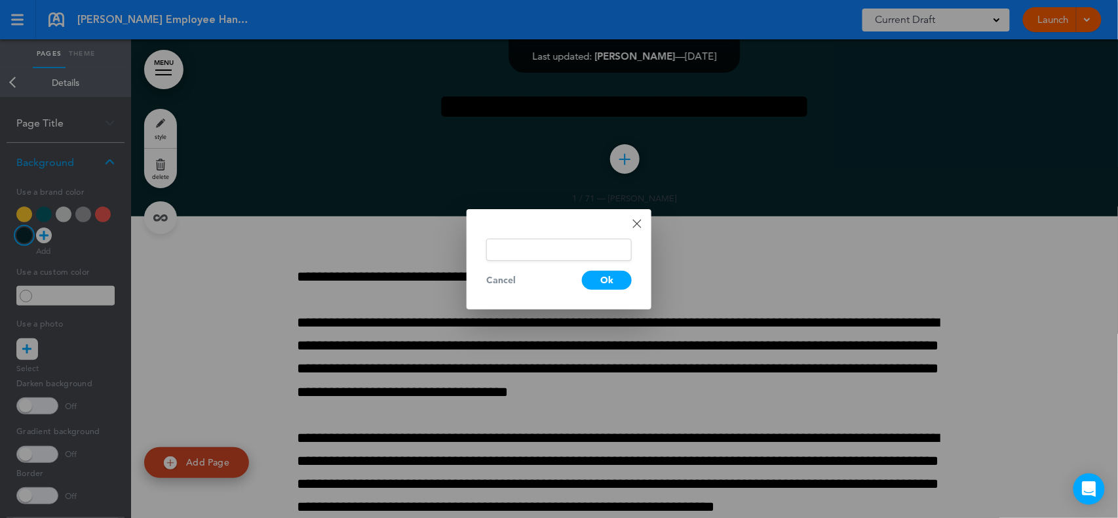
click at [493, 246] on input "text" at bounding box center [558, 249] width 145 height 22
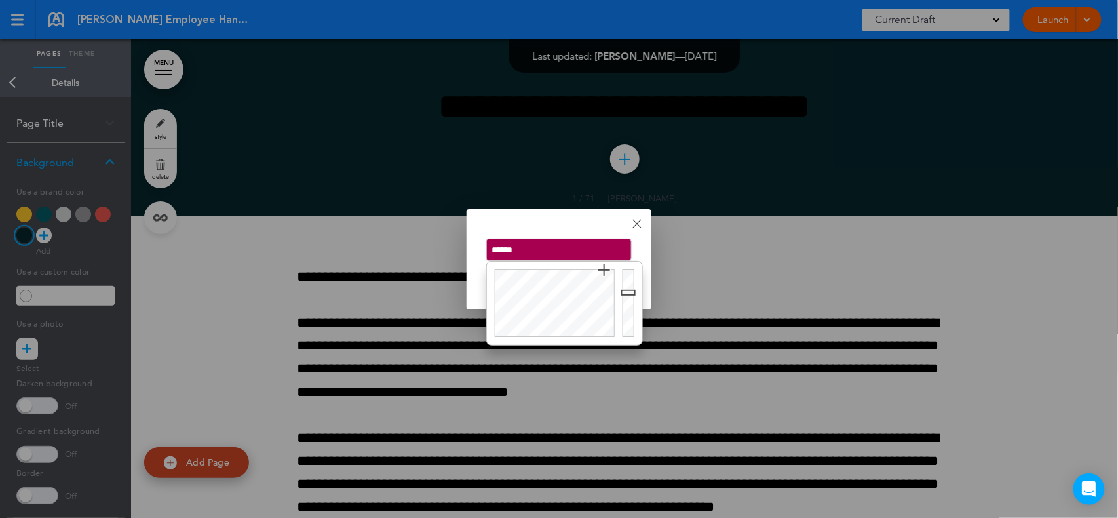
click at [535, 228] on div "Done Change color ****** Cancel Ok" at bounding box center [558, 259] width 185 height 100
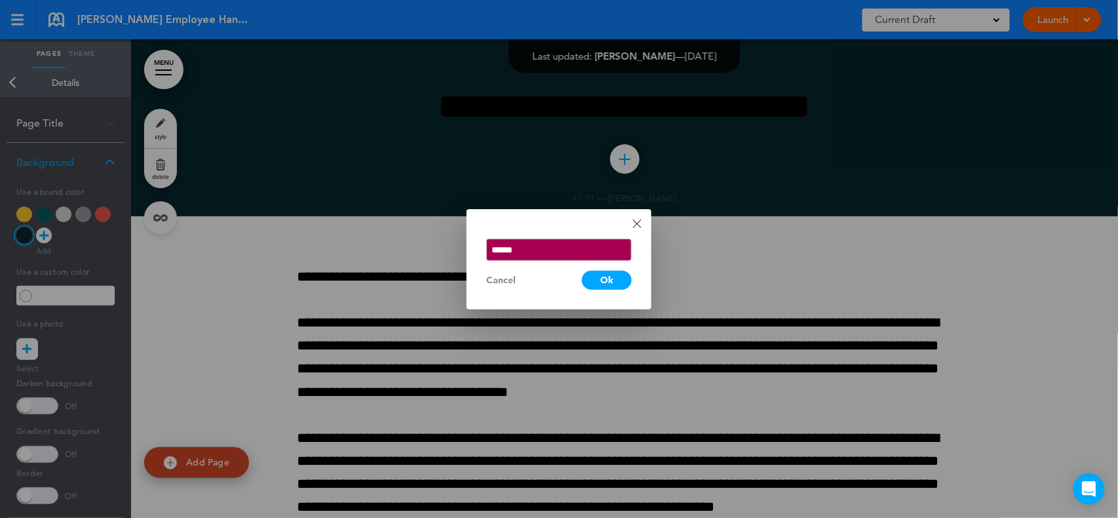
click at [603, 283] on div "Ok" at bounding box center [607, 280] width 50 height 19
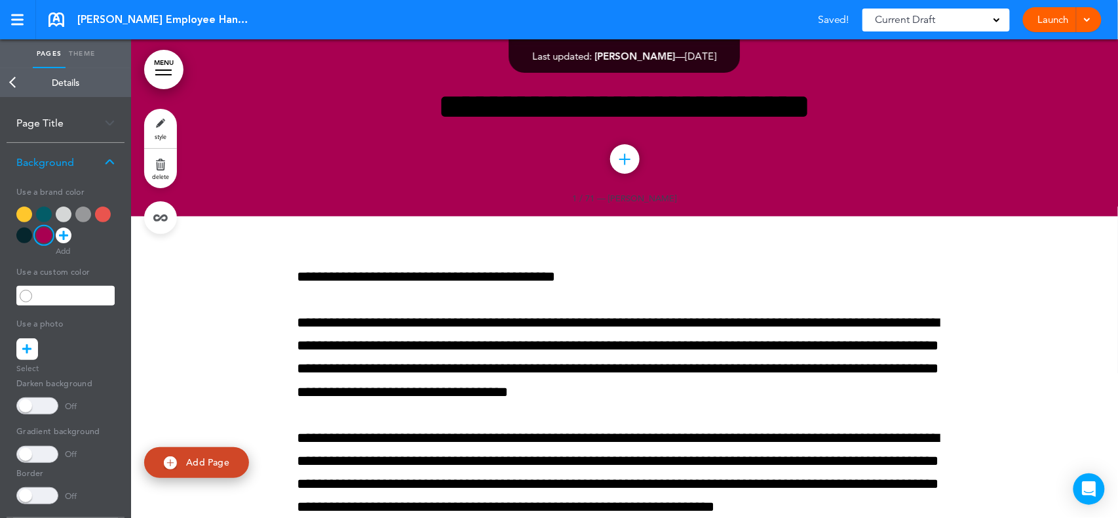
click at [69, 231] on div at bounding box center [64, 235] width 16 height 16
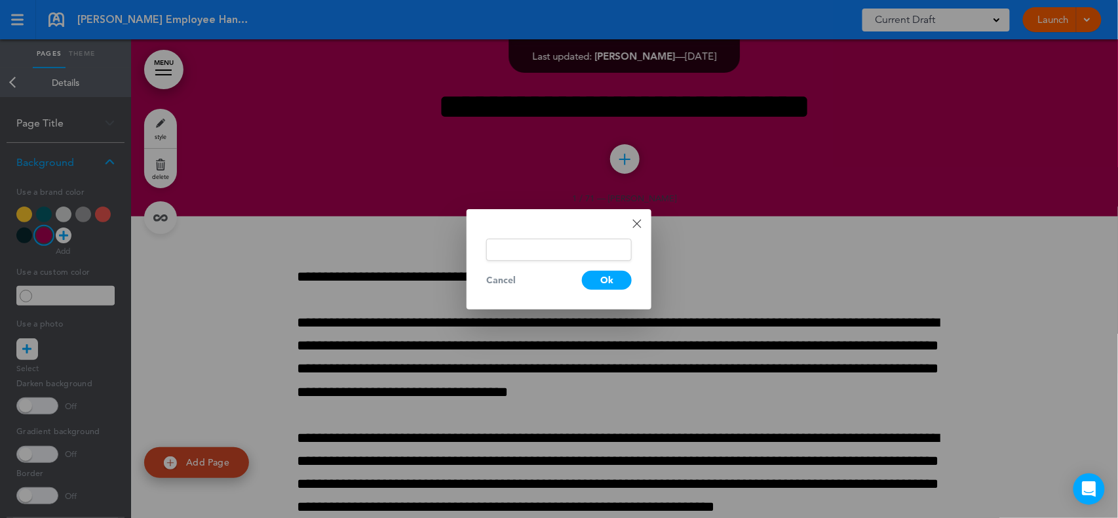
click at [495, 249] on input "text" at bounding box center [558, 249] width 145 height 22
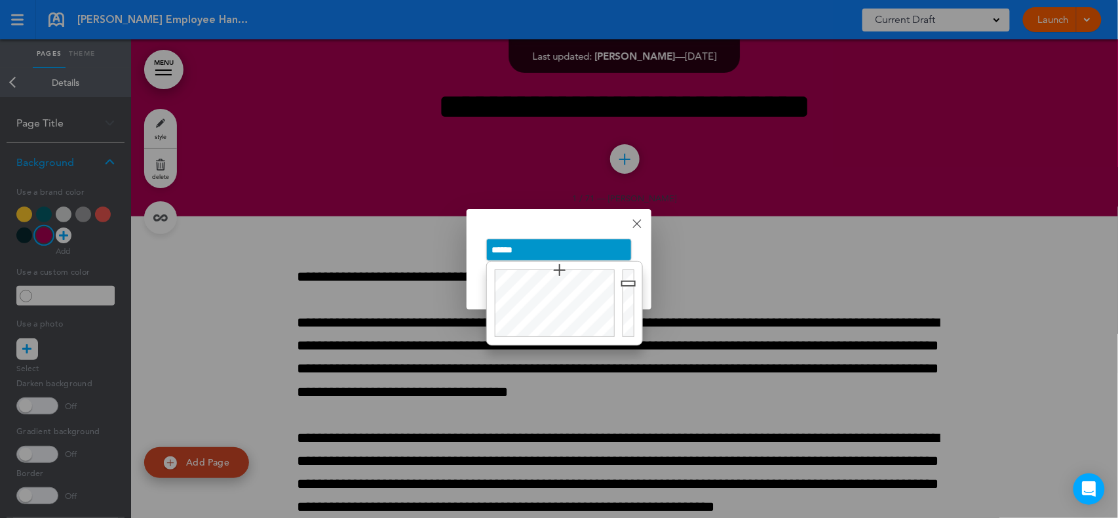
click at [539, 223] on div "Done Change color ****** Cancel Ok" at bounding box center [558, 259] width 185 height 100
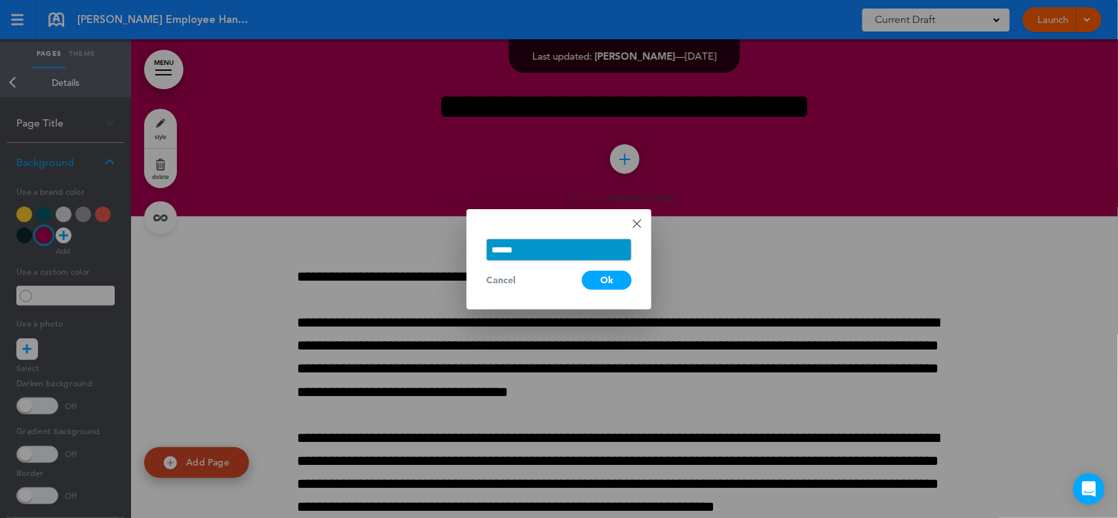
click at [603, 272] on div "Ok" at bounding box center [607, 280] width 50 height 19
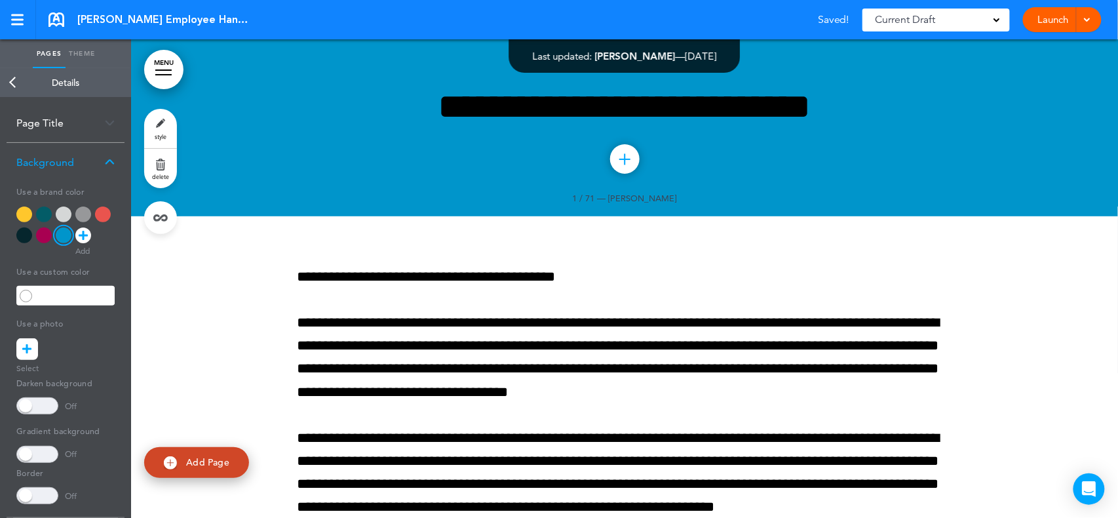
drag, startPoint x: 91, startPoint y: 236, endPoint x: 134, endPoint y: 244, distance: 43.4
click at [92, 237] on div at bounding box center [65, 227] width 98 height 42
click at [83, 234] on icon at bounding box center [83, 235] width 9 height 16
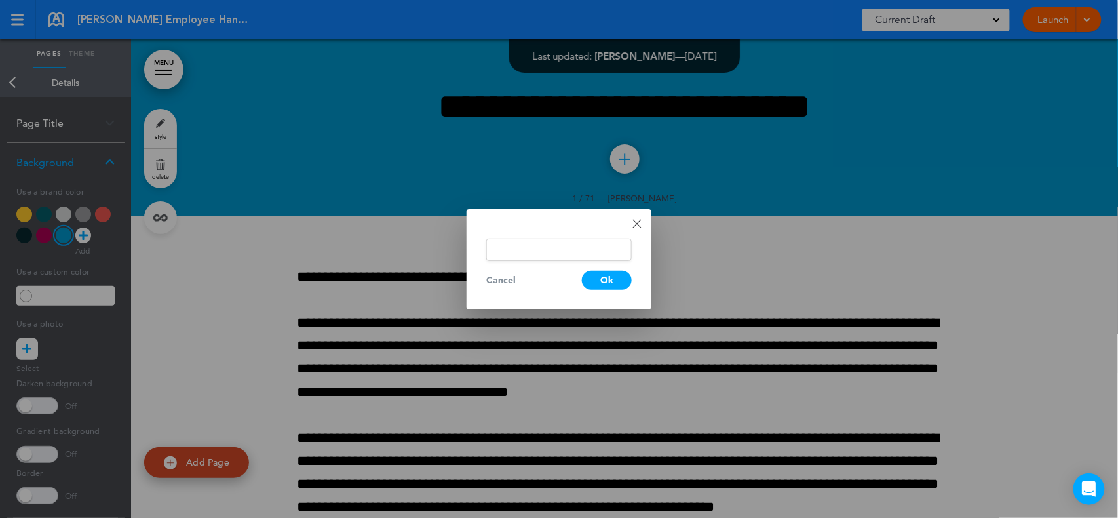
click at [493, 254] on input "text" at bounding box center [558, 249] width 145 height 22
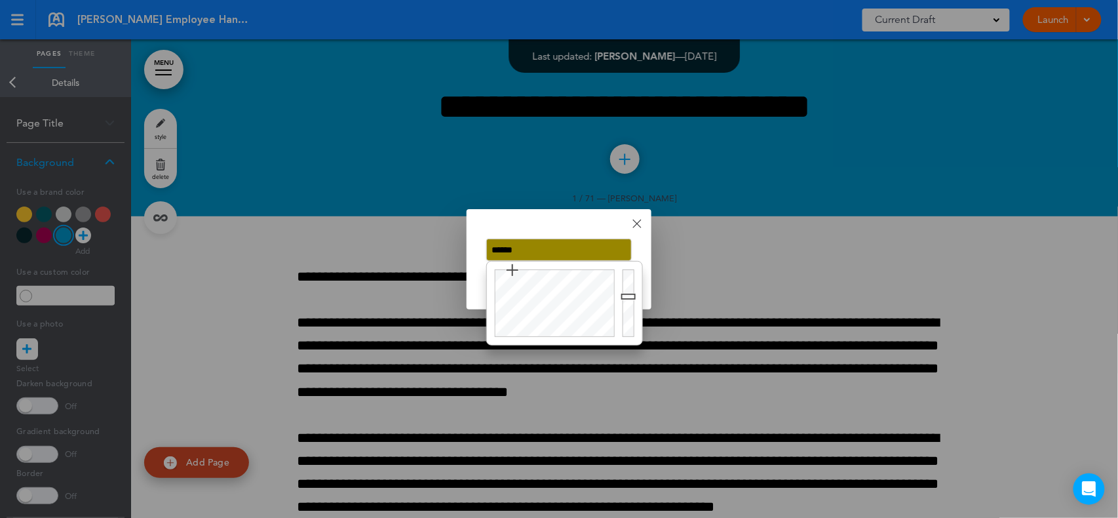
click at [519, 228] on div "Done Change color ****** Cancel Ok" at bounding box center [558, 259] width 185 height 100
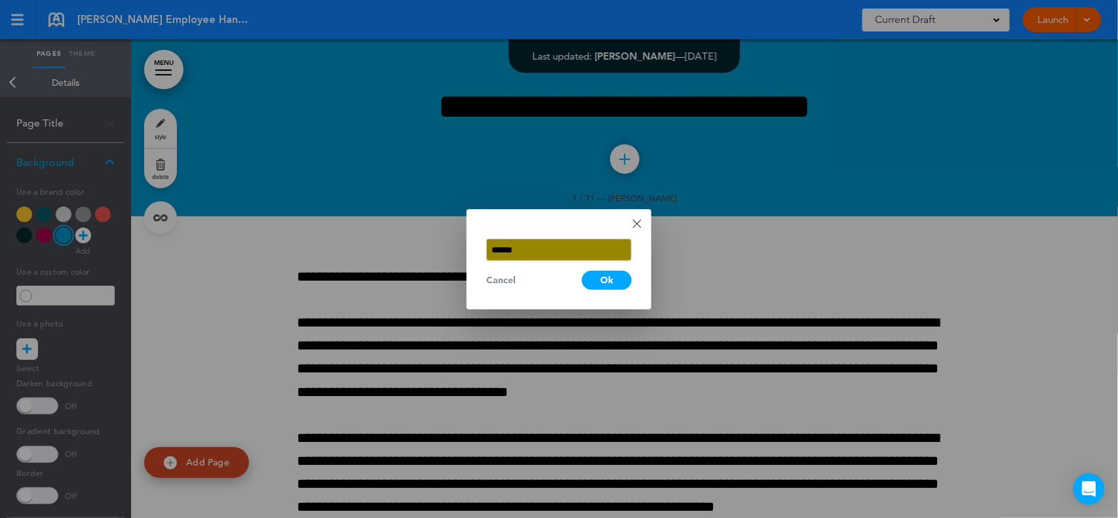
click at [603, 280] on div "Ok" at bounding box center [607, 280] width 50 height 19
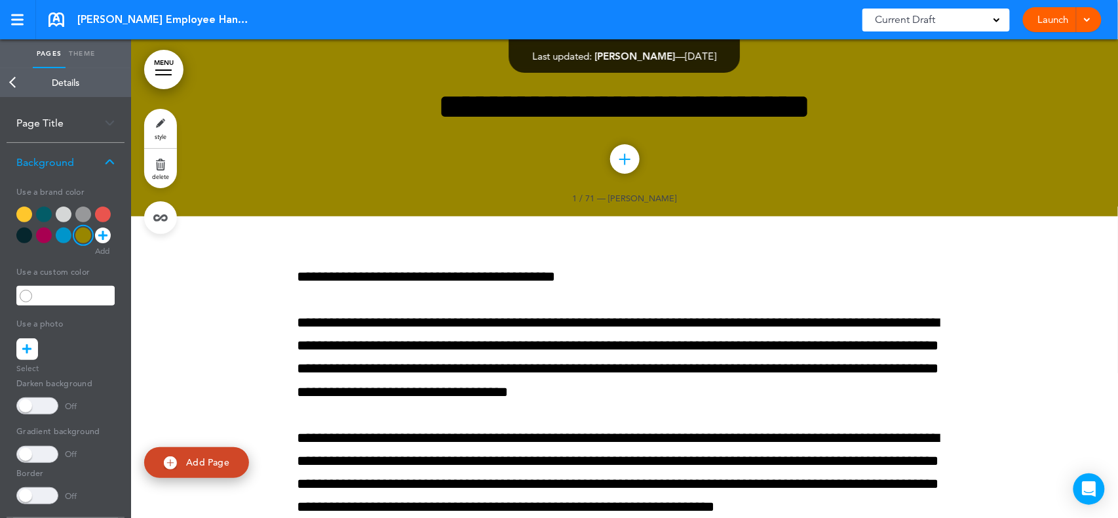
click at [102, 235] on icon at bounding box center [102, 235] width 9 height 16
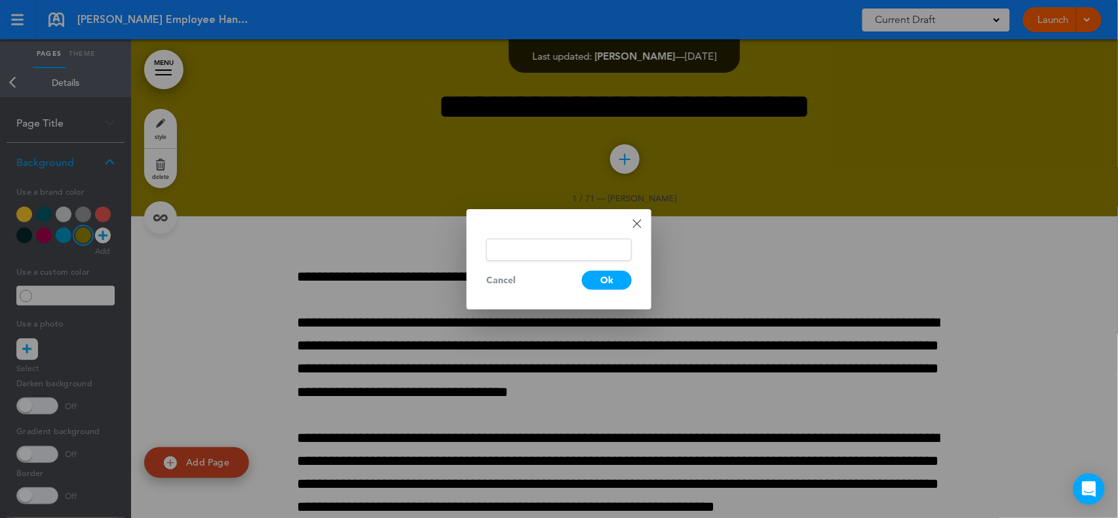
click at [503, 250] on input "text" at bounding box center [558, 249] width 145 height 22
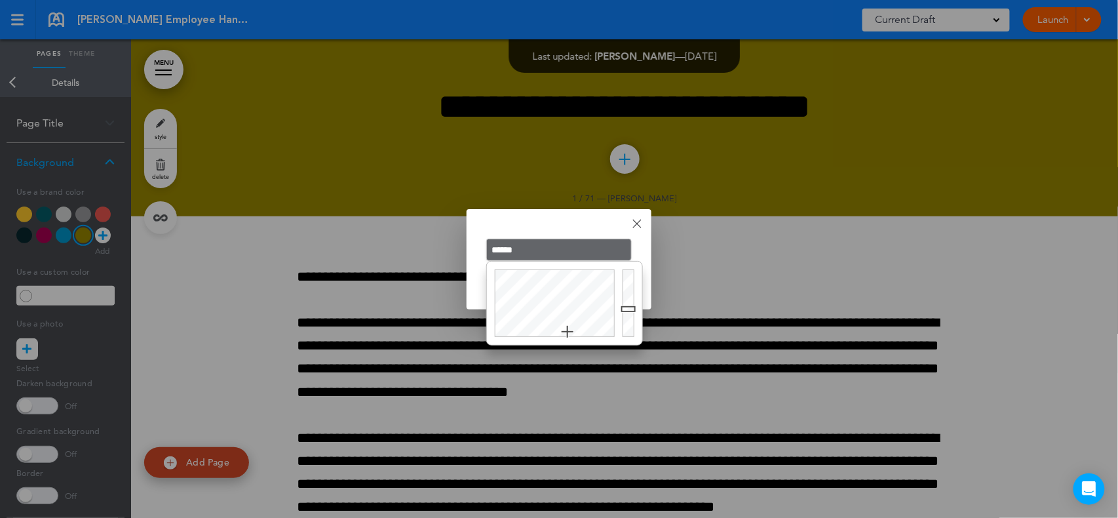
type input "******"
click at [574, 216] on div "Done Change color ****** Cancel Ok" at bounding box center [558, 259] width 185 height 100
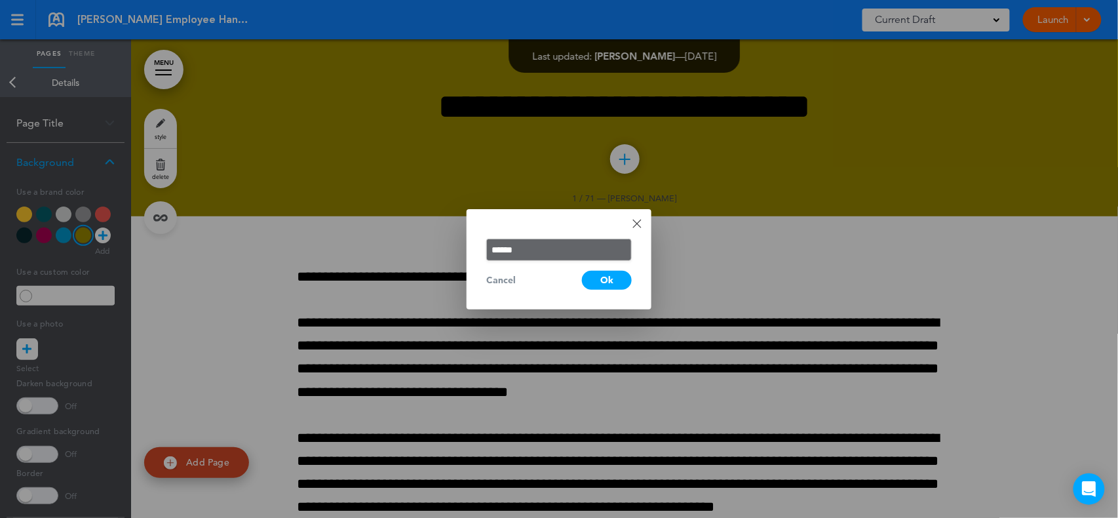
click at [609, 282] on div "Ok" at bounding box center [607, 280] width 50 height 19
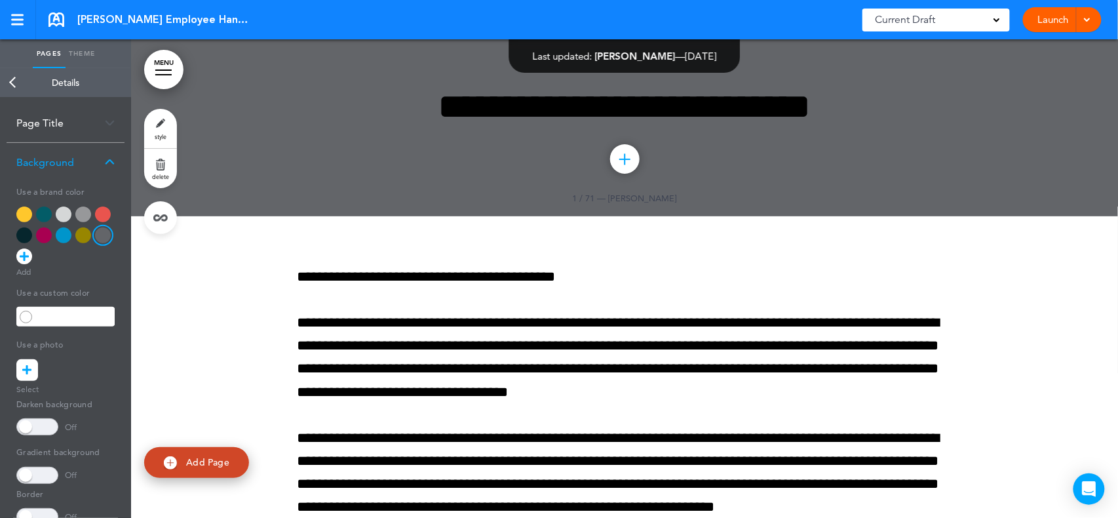
click at [20, 208] on div at bounding box center [24, 214] width 16 height 16
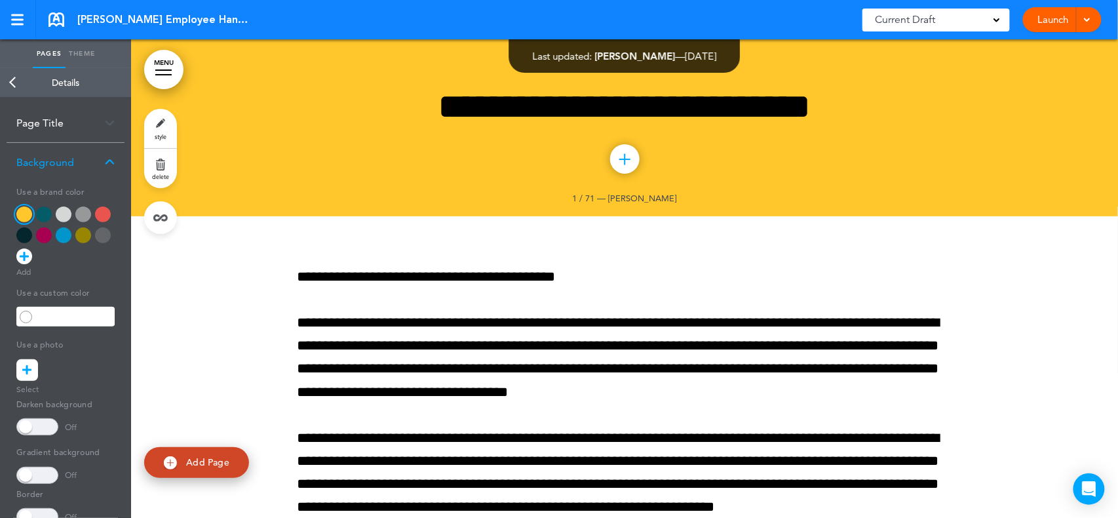
drag, startPoint x: 31, startPoint y: 476, endPoint x: 20, endPoint y: 469, distance: 13.5
click at [26, 474] on span at bounding box center [37, 474] width 42 height 17
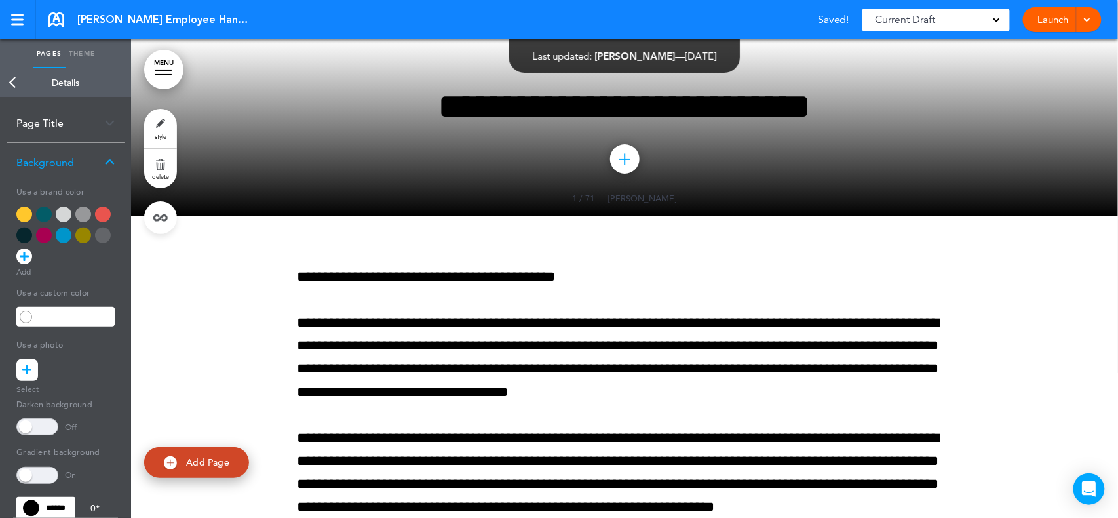
click at [25, 212] on div at bounding box center [24, 214] width 16 height 16
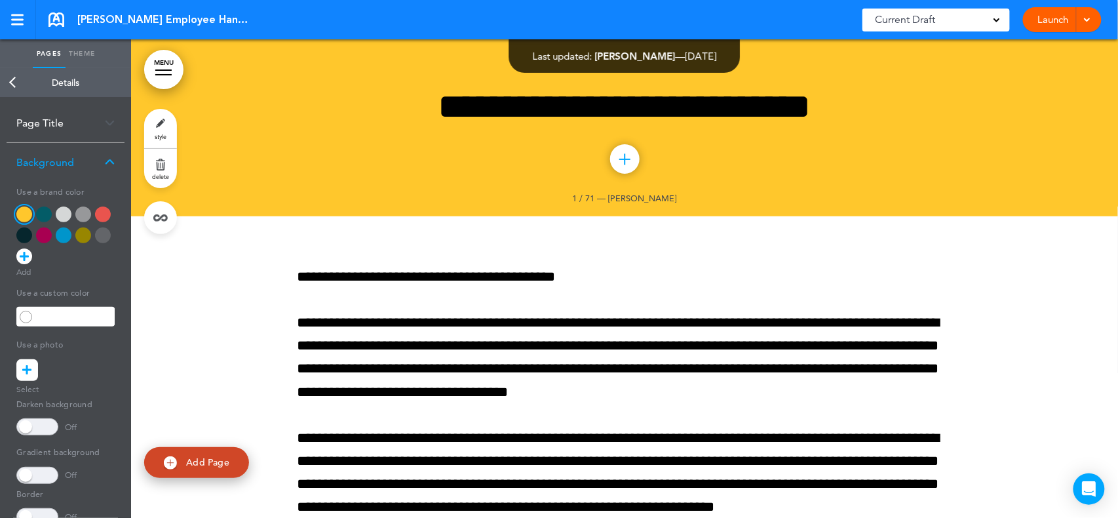
click at [182, 289] on div at bounding box center [624, 490] width 987 height 548
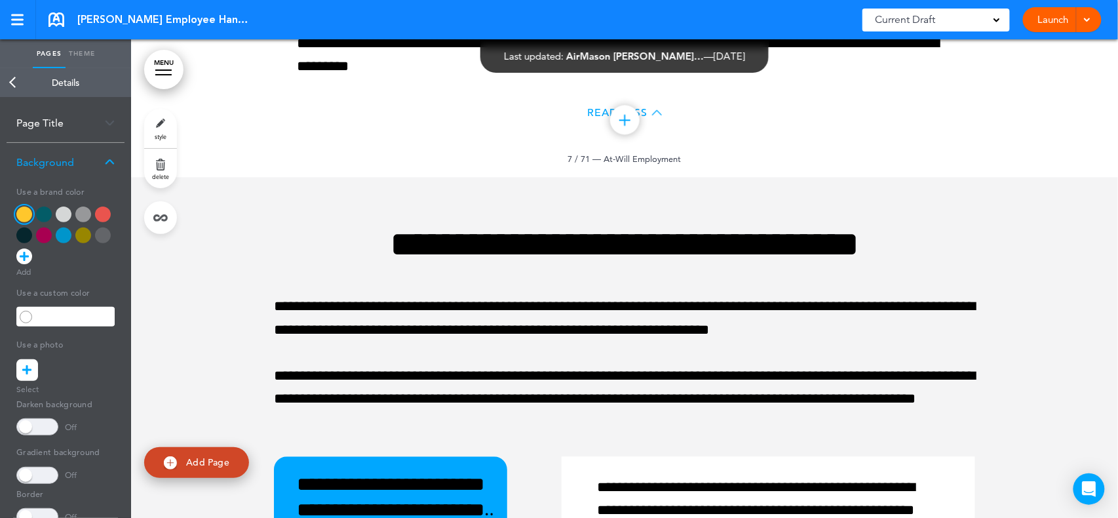
scroll to position [4542, 0]
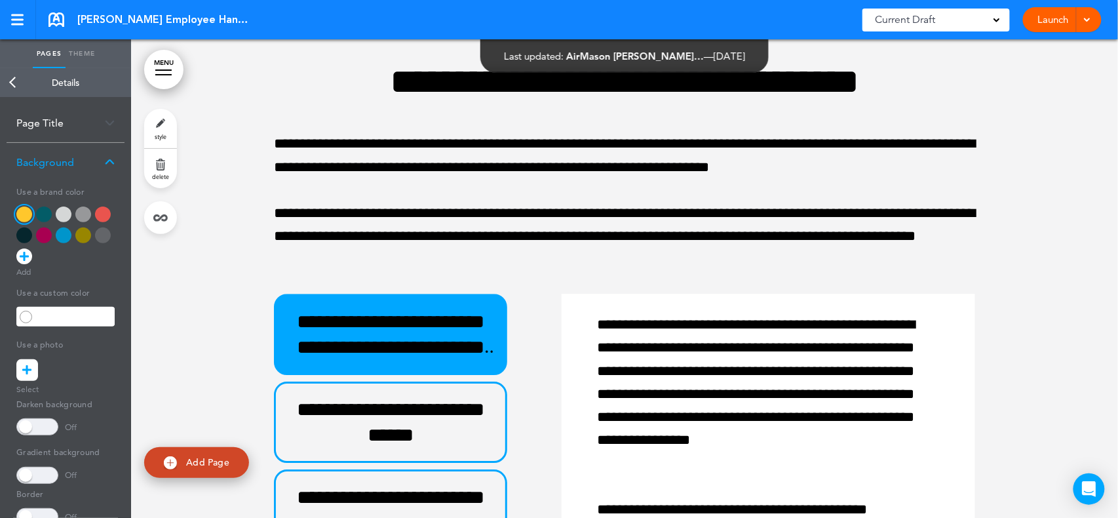
drag, startPoint x: 431, startPoint y: 317, endPoint x: 345, endPoint y: 279, distance: 94.5
click at [343, 279] on div "**********" at bounding box center [624, 478] width 701 height 929
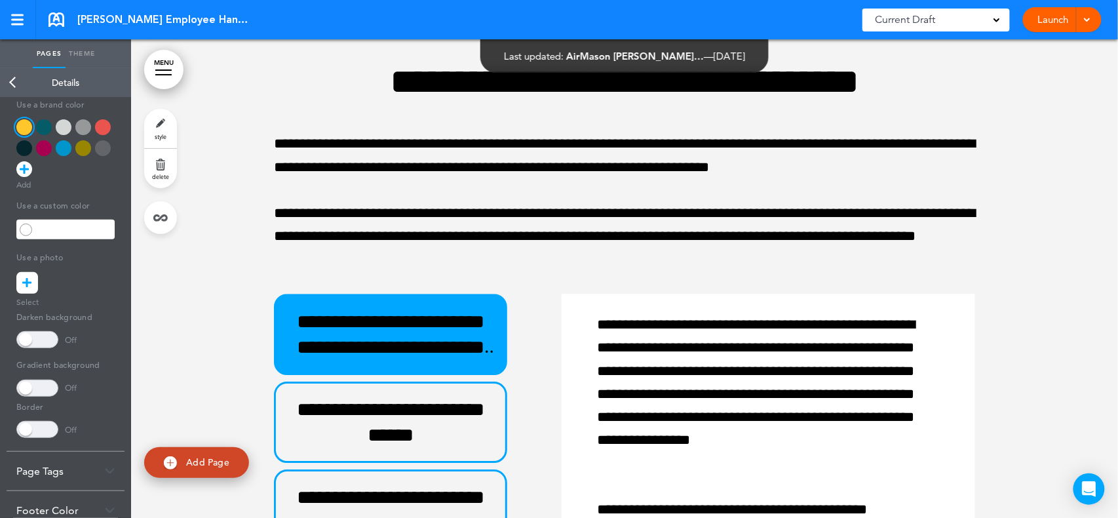
scroll to position [181, 0]
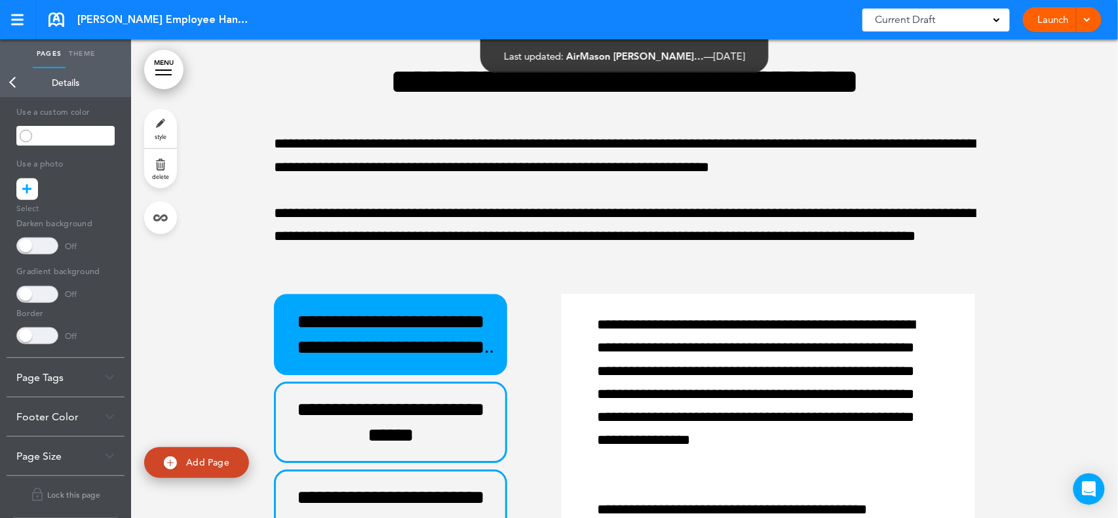
click at [109, 373] on img at bounding box center [110, 376] width 10 height 7
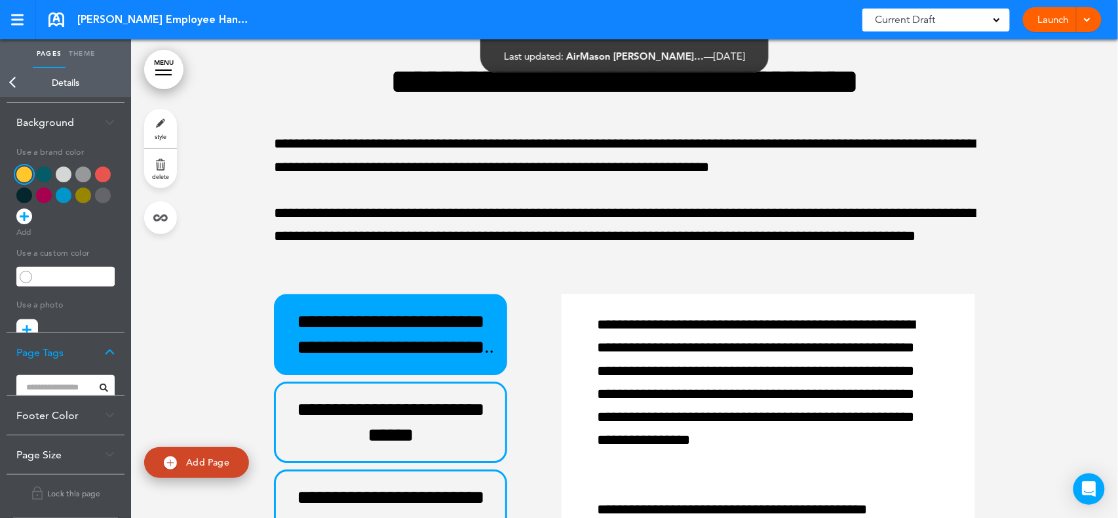
scroll to position [0, 0]
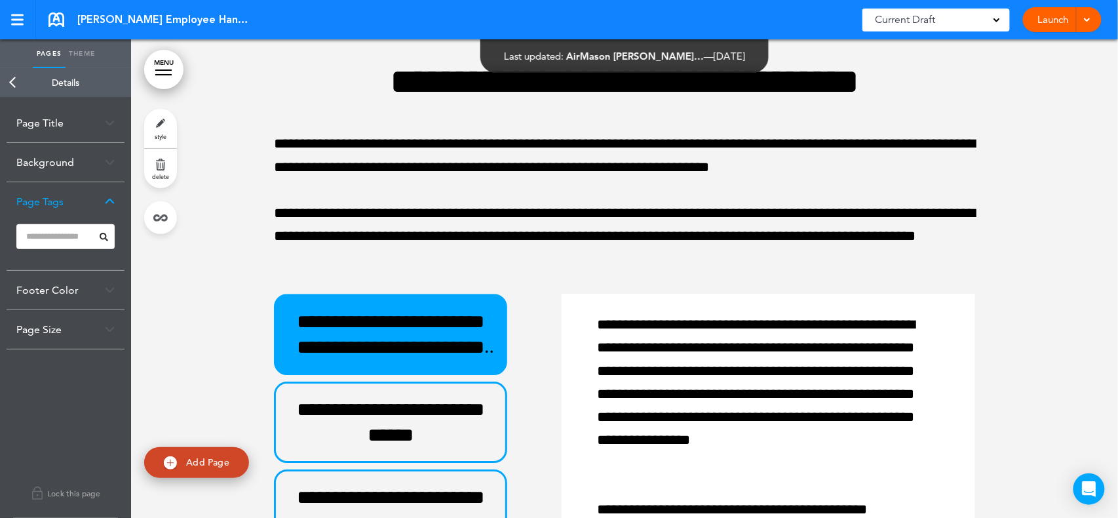
click at [113, 286] on img at bounding box center [110, 289] width 10 height 7
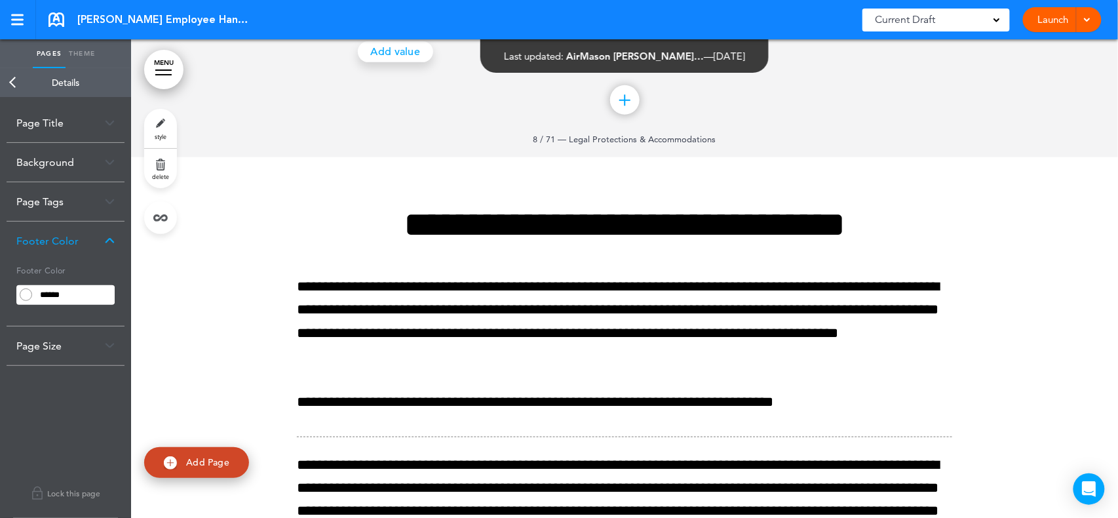
scroll to position [5241, 0]
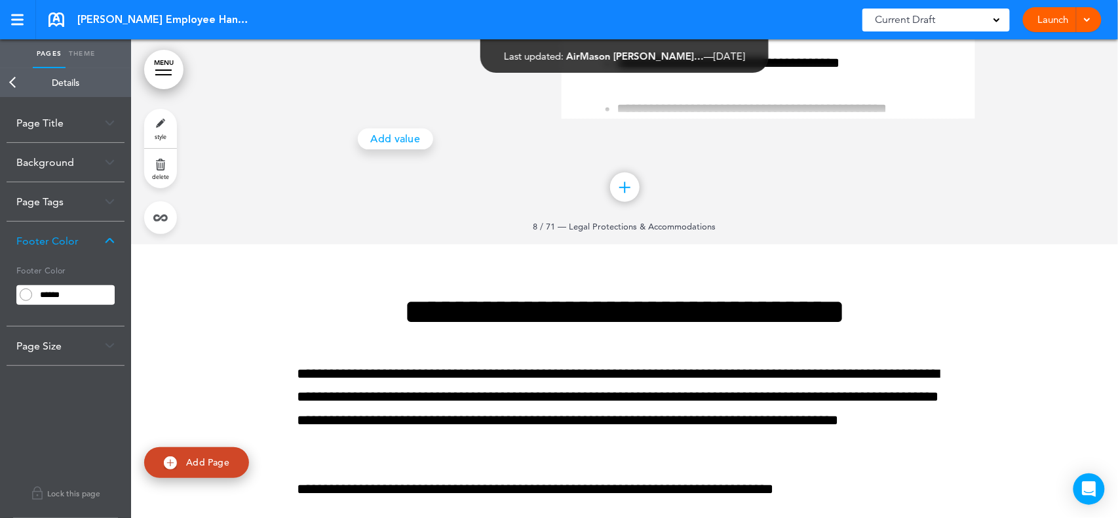
click at [81, 291] on input "******" at bounding box center [74, 295] width 79 height 18
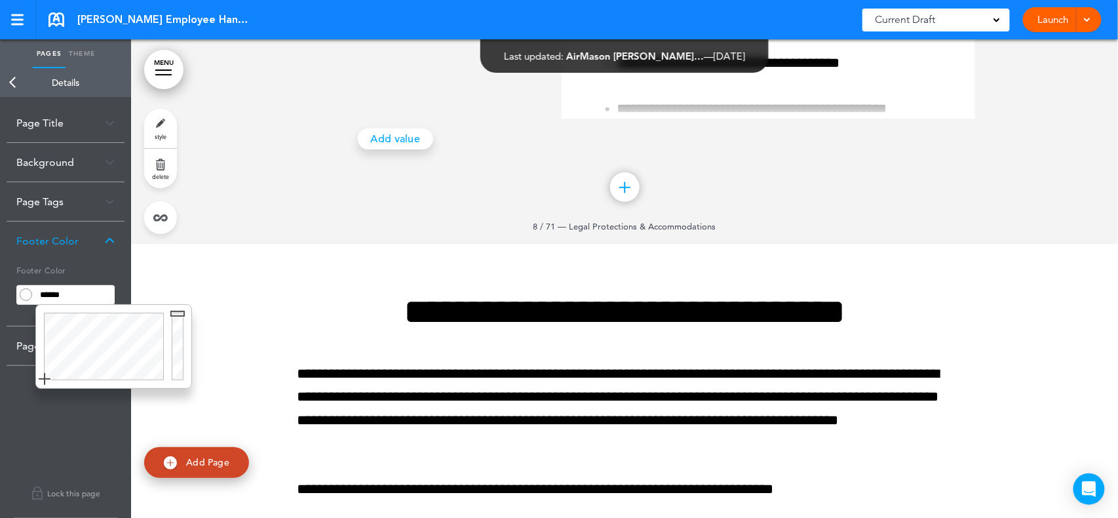
drag, startPoint x: 81, startPoint y: 291, endPoint x: 19, endPoint y: 294, distance: 61.7
click at [19, 294] on div "******" at bounding box center [65, 295] width 98 height 20
click at [86, 262] on body "Checking url availability Make this page common so it is available in other han…" at bounding box center [559, 259] width 1118 height 518
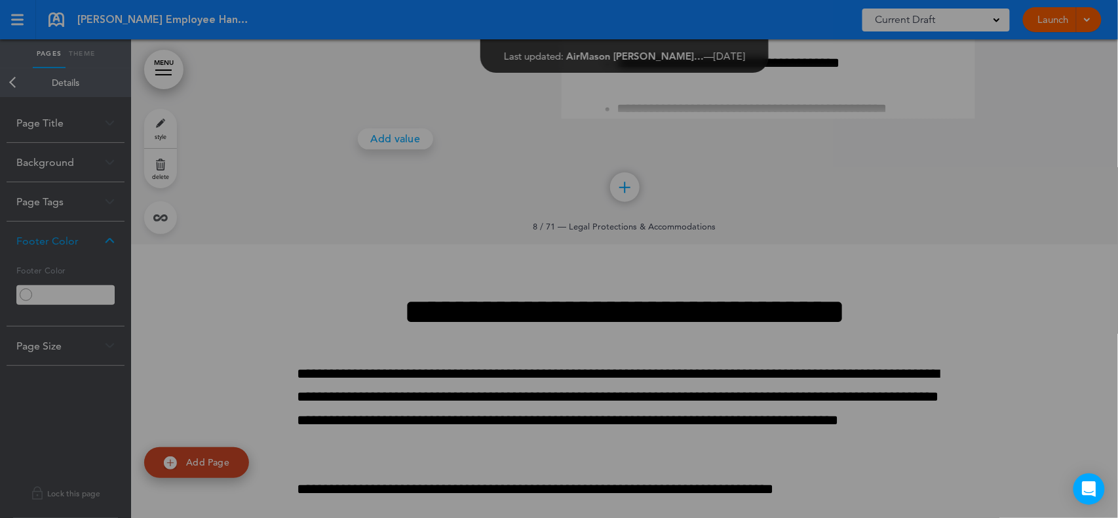
type input "******"
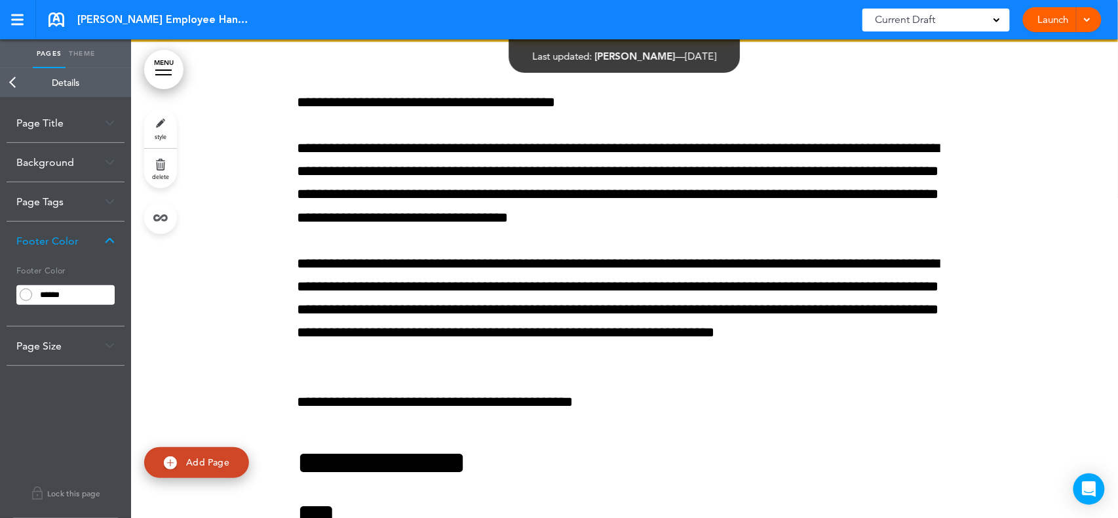
scroll to position [0, 0]
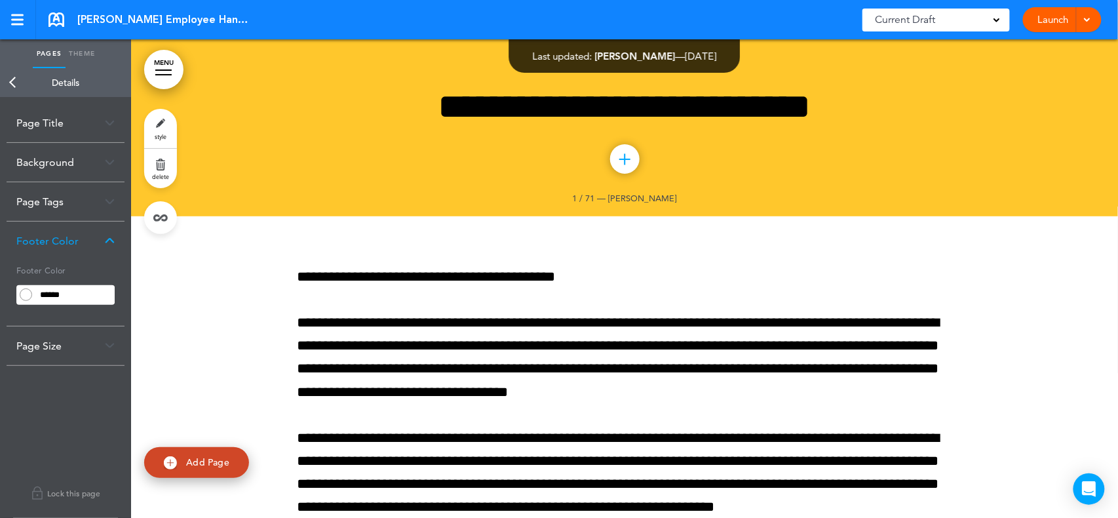
click at [108, 236] on div "Footer Color" at bounding box center [66, 240] width 118 height 39
click at [110, 161] on img at bounding box center [110, 162] width 10 height 7
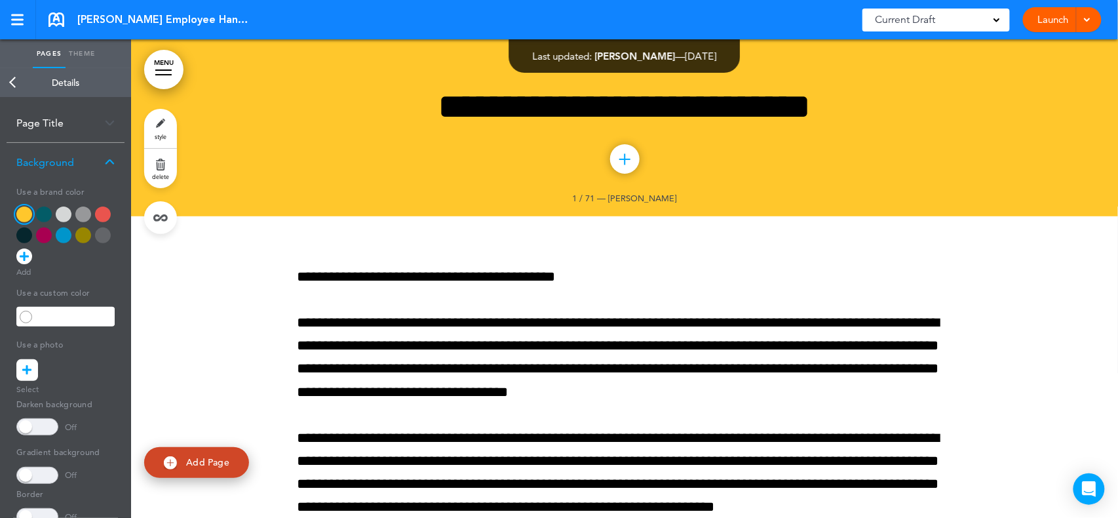
click at [28, 371] on icon at bounding box center [27, 370] width 9 height 22
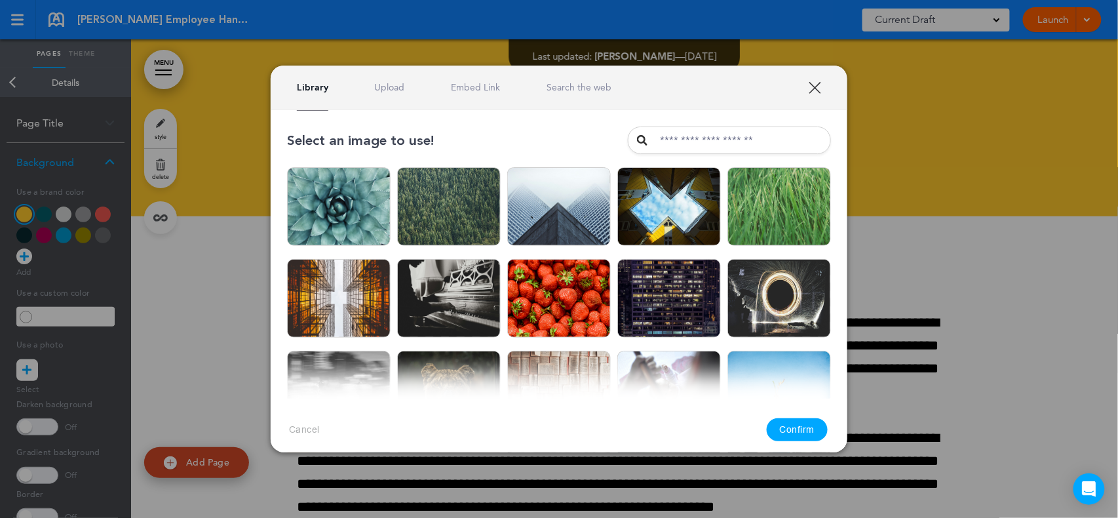
click at [79, 372] on div at bounding box center [559, 259] width 1118 height 518
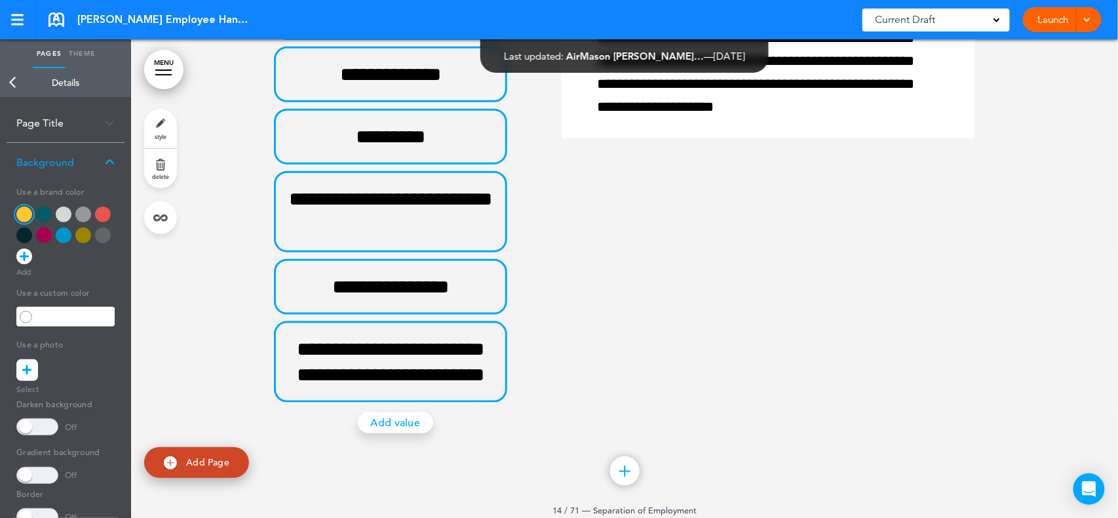
scroll to position [9259, 0]
